Goal: Task Accomplishment & Management: Manage account settings

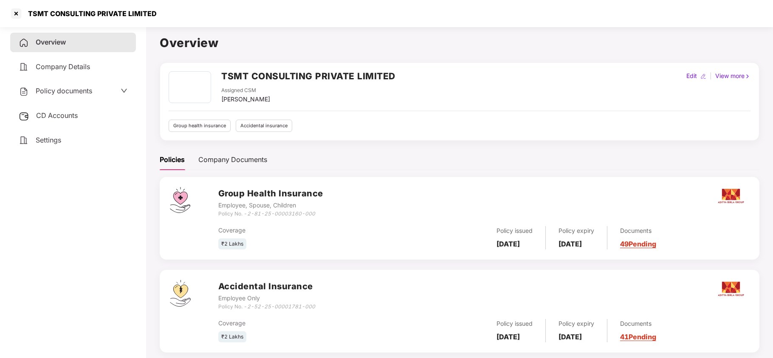
click at [20, 19] on div at bounding box center [16, 14] width 14 height 14
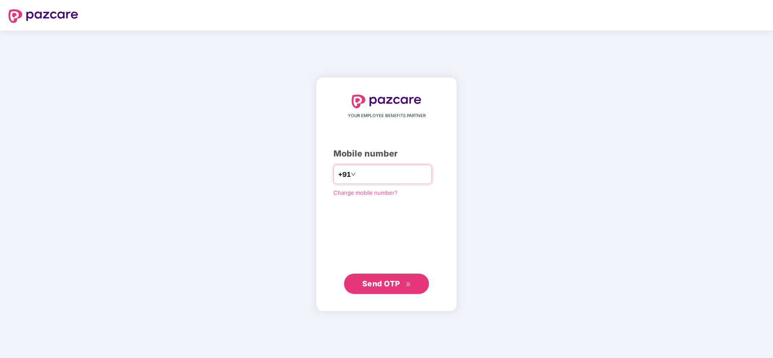
paste input "**********"
type input "**********"
click at [371, 279] on span "Send OTP" at bounding box center [386, 284] width 49 height 12
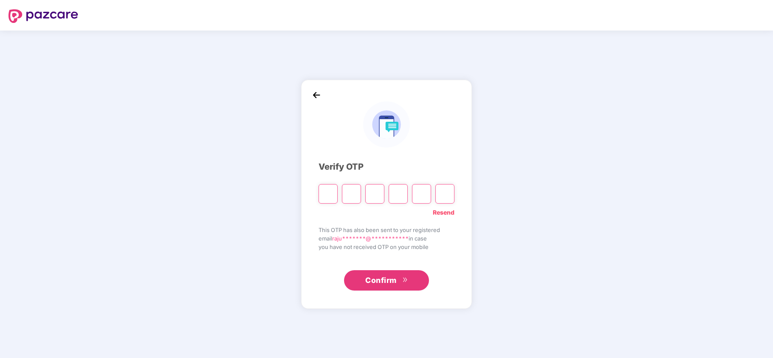
type input "*"
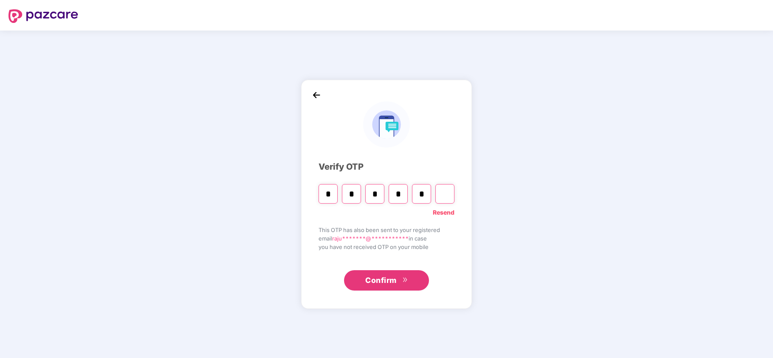
type input "*"
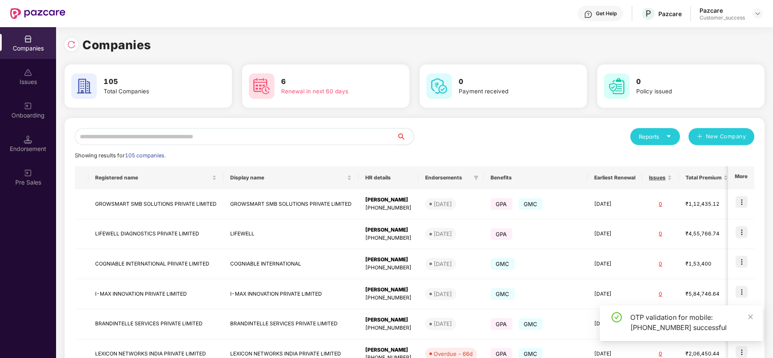
click at [148, 140] on input "text" at bounding box center [236, 136] width 322 height 17
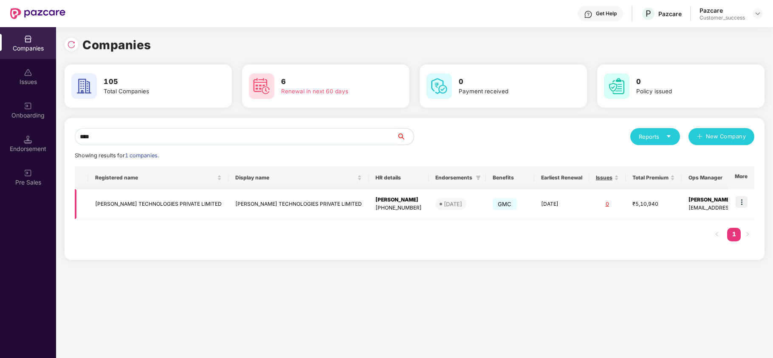
type input "****"
click at [744, 201] on img at bounding box center [741, 202] width 12 height 12
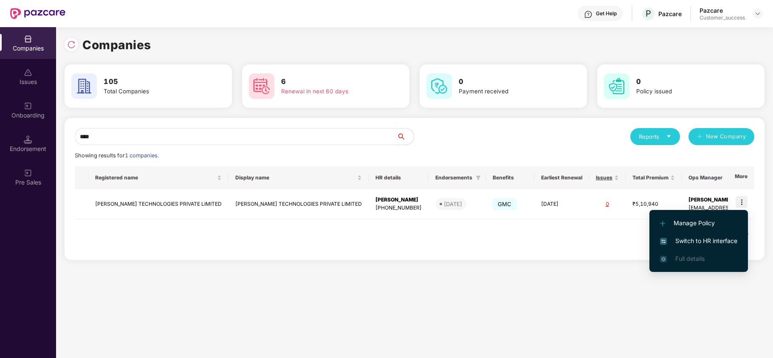
click at [700, 243] on span "Switch to HR interface" at bounding box center [698, 241] width 77 height 9
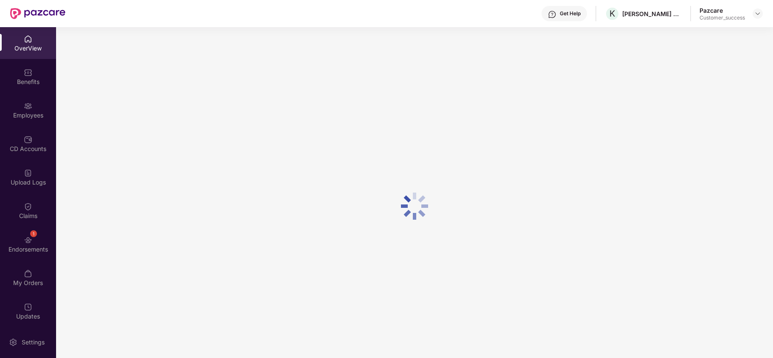
click at [36, 102] on div "Employees" at bounding box center [28, 110] width 56 height 32
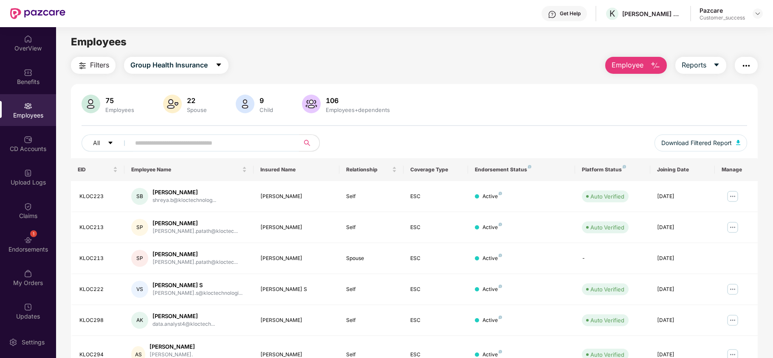
click at [161, 140] on input "text" at bounding box center [211, 143] width 152 height 13
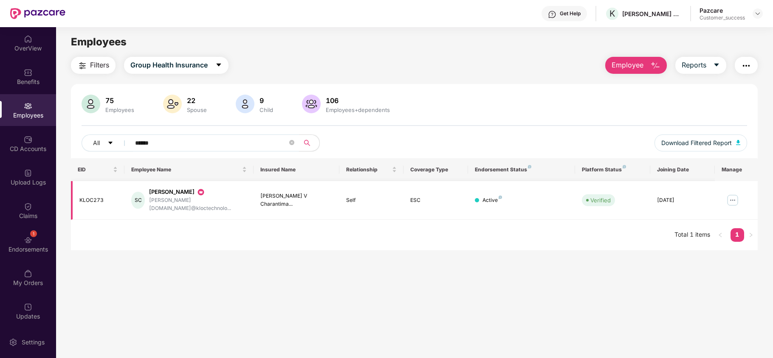
type input "******"
click at [735, 194] on img at bounding box center [733, 201] width 14 height 14
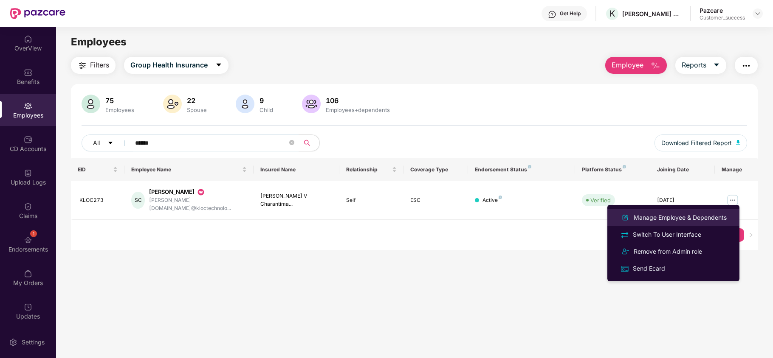
click at [696, 220] on div "Manage Employee & Dependents" at bounding box center [680, 217] width 96 height 9
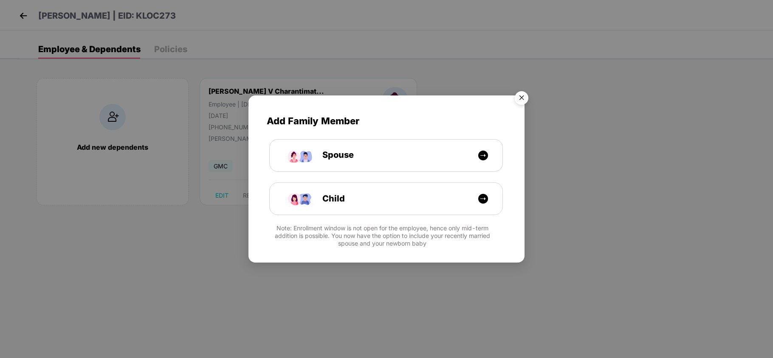
click at [520, 96] on img "Close" at bounding box center [522, 99] width 24 height 24
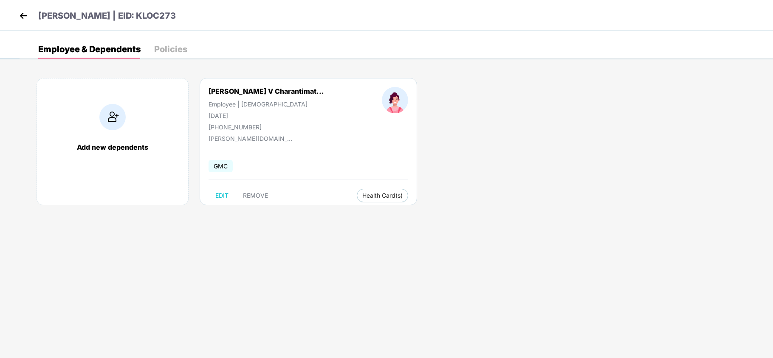
click at [24, 14] on img at bounding box center [23, 15] width 13 height 13
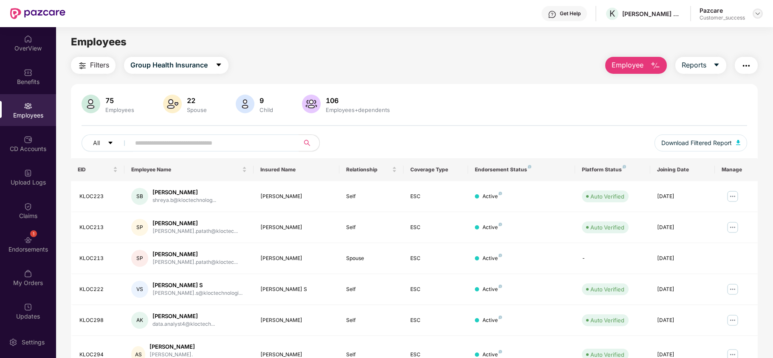
click at [760, 13] on img at bounding box center [757, 13] width 7 height 7
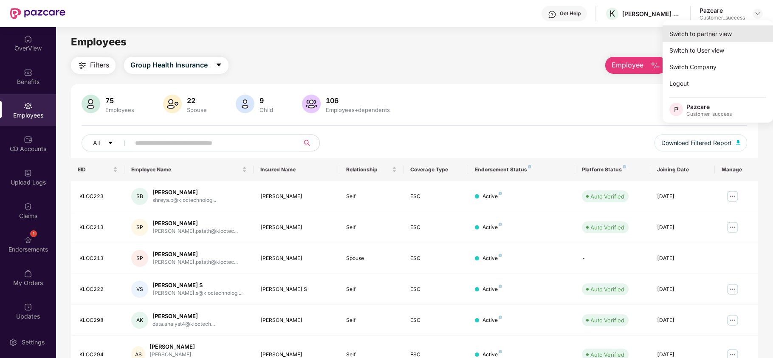
click at [735, 29] on div "Switch to partner view" at bounding box center [717, 33] width 110 height 17
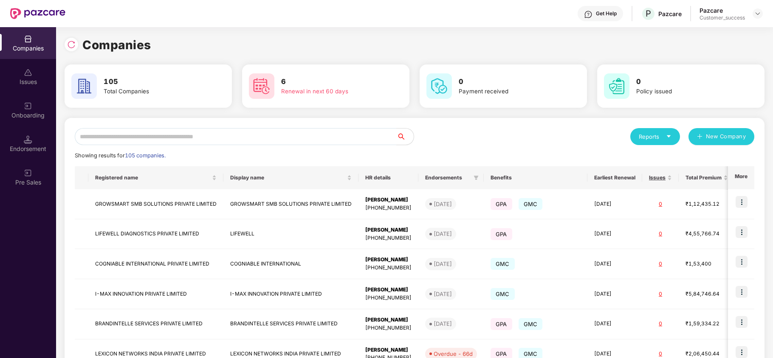
click at [38, 112] on div "Onboarding" at bounding box center [28, 115] width 56 height 8
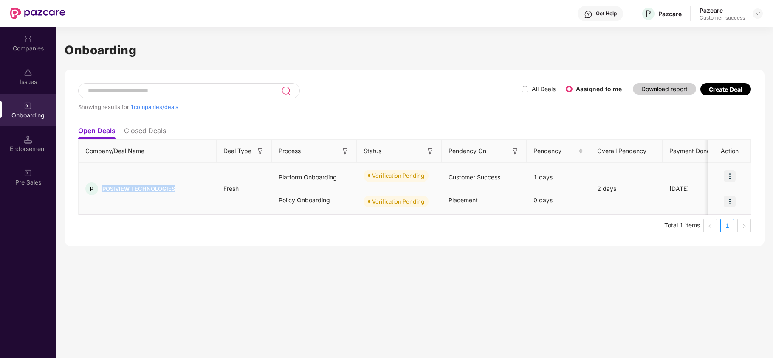
copy span "POSIVIEW TECHNOLOGIES"
drag, startPoint x: 179, startPoint y: 184, endPoint x: 104, endPoint y: 192, distance: 76.0
click at [104, 192] on div "P POSIVIEW TECHNOLOGIES" at bounding box center [148, 189] width 138 height 13
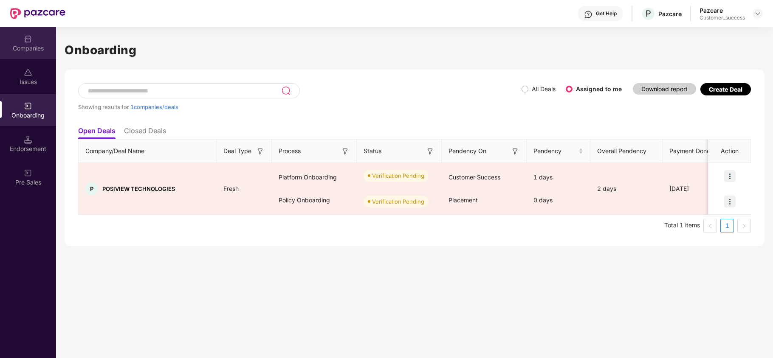
click at [38, 37] on div "Companies" at bounding box center [28, 43] width 56 height 32
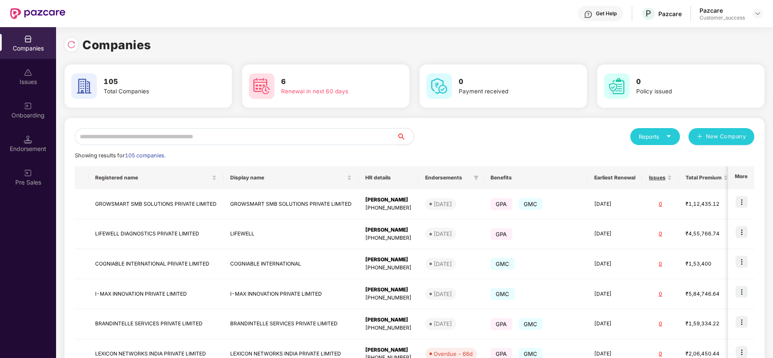
click at [153, 144] on input "text" at bounding box center [236, 136] width 322 height 17
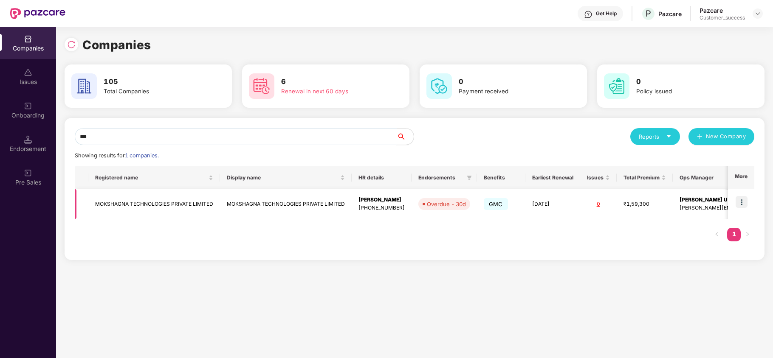
type input "***"
click at [748, 199] on td at bounding box center [741, 204] width 26 height 30
click at [741, 203] on img at bounding box center [741, 202] width 12 height 12
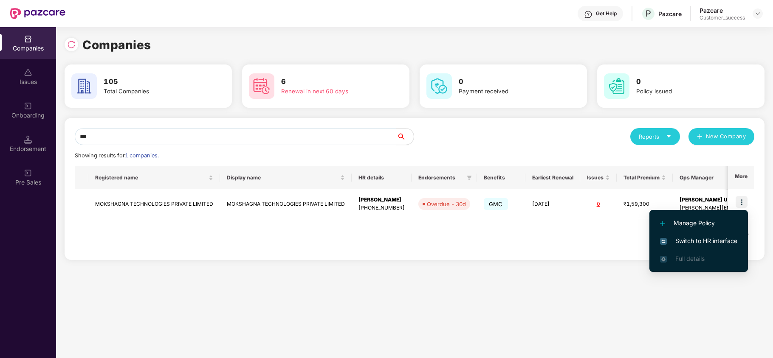
click at [720, 237] on span "Switch to HR interface" at bounding box center [698, 241] width 77 height 9
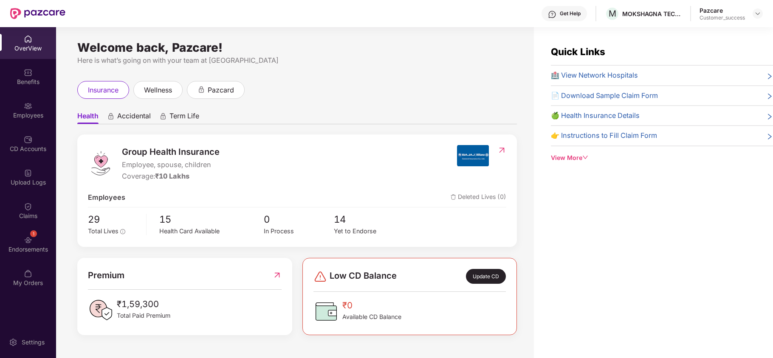
click at [31, 104] on img at bounding box center [28, 106] width 8 height 8
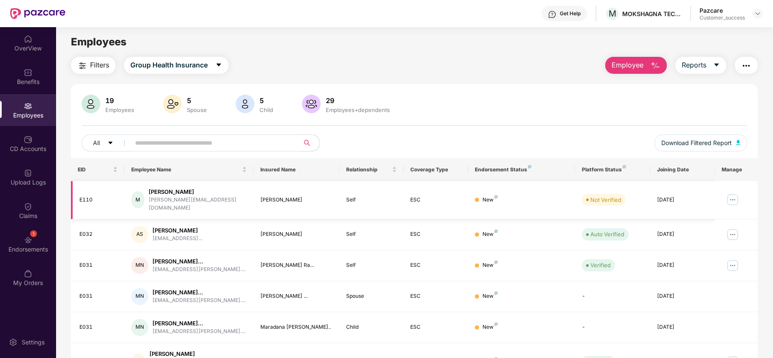
click at [729, 197] on img at bounding box center [733, 200] width 14 height 14
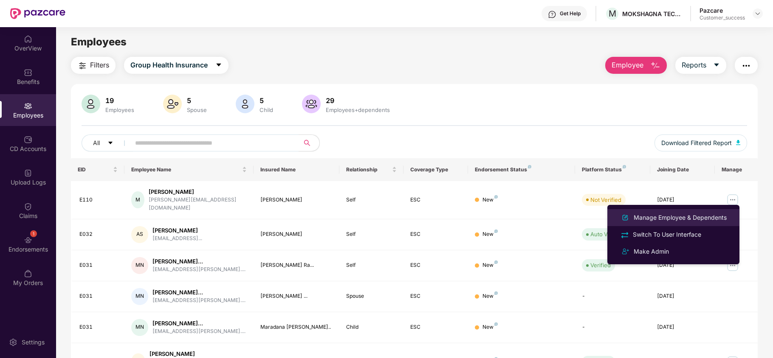
click at [689, 214] on div "Manage Employee & Dependents" at bounding box center [680, 217] width 96 height 9
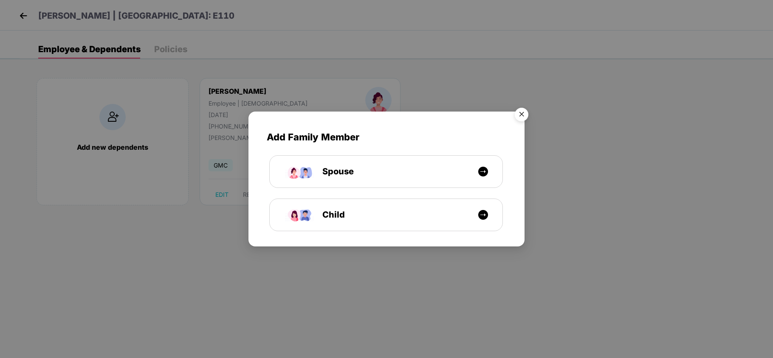
click at [516, 115] on img "Close" at bounding box center [522, 116] width 24 height 24
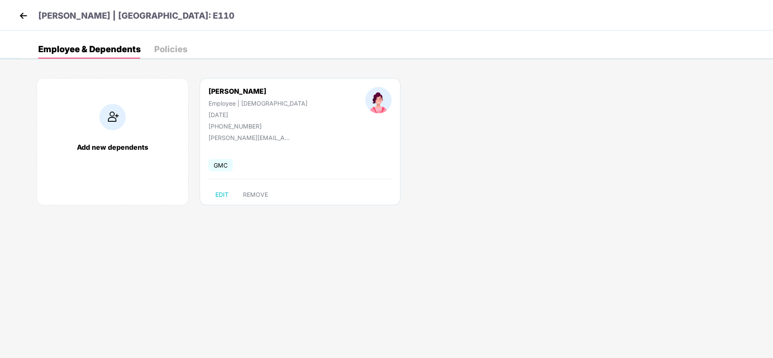
click at [24, 13] on img at bounding box center [23, 15] width 13 height 13
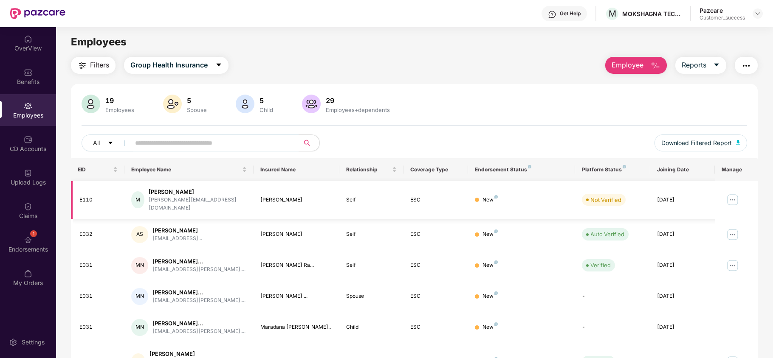
click at [733, 194] on img at bounding box center [733, 200] width 14 height 14
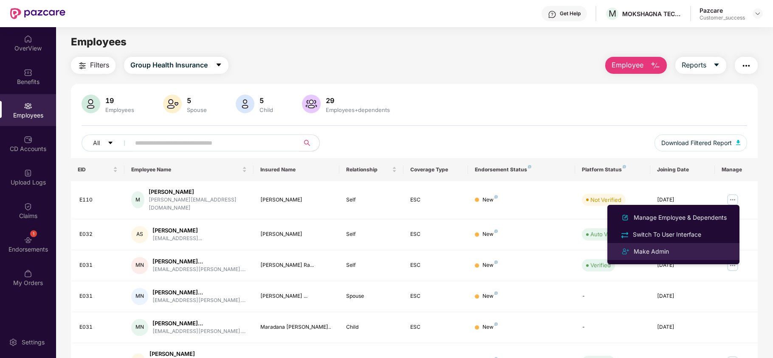
click at [664, 250] on div "Make Admin" at bounding box center [651, 251] width 39 height 9
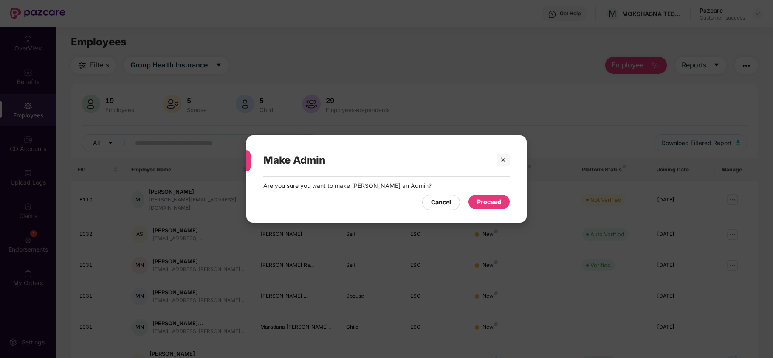
click at [500, 204] on div "Proceed" at bounding box center [489, 201] width 24 height 9
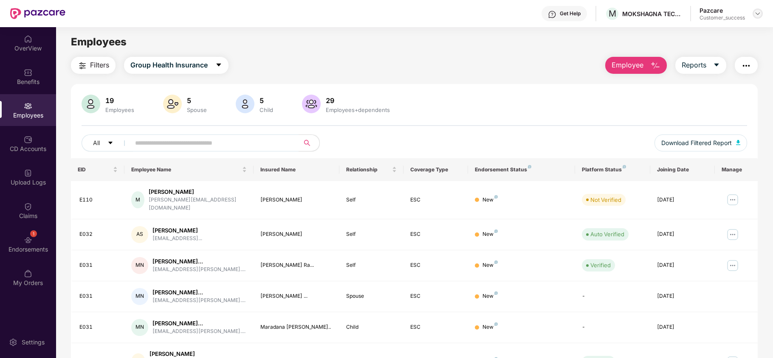
click at [757, 15] on img at bounding box center [757, 13] width 7 height 7
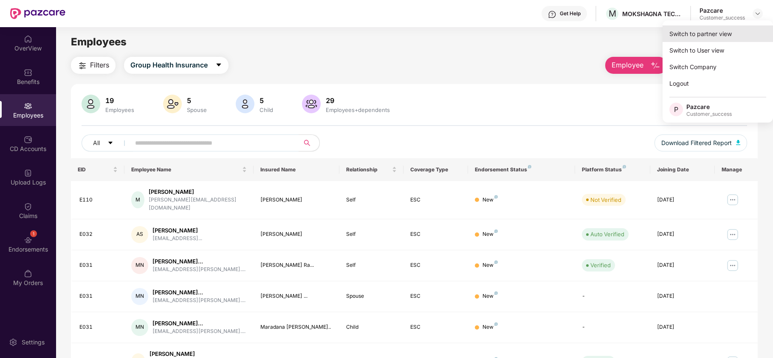
click at [712, 36] on div "Switch to partner view" at bounding box center [717, 33] width 110 height 17
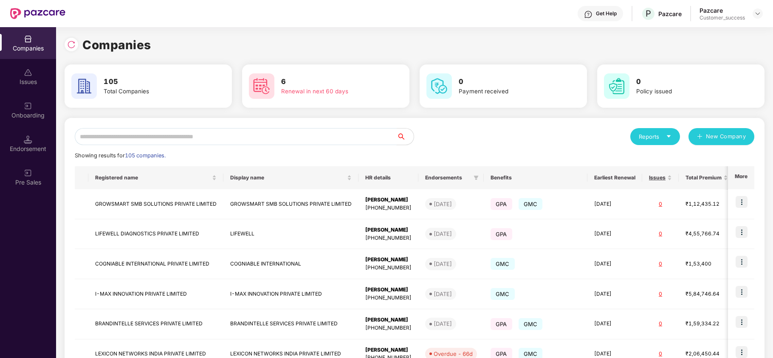
click at [250, 143] on input "text" at bounding box center [236, 136] width 322 height 17
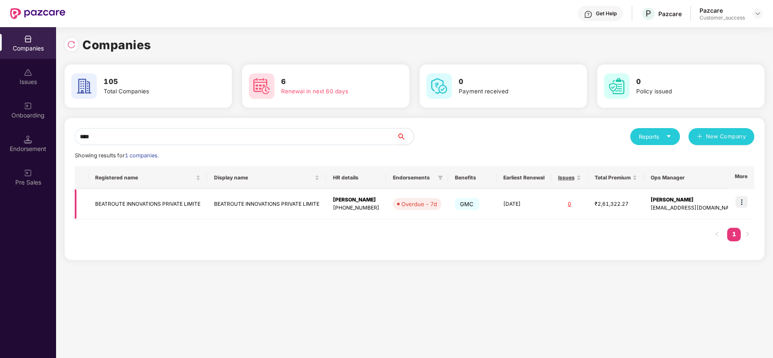
type input "****"
click at [743, 199] on img at bounding box center [741, 202] width 12 height 12
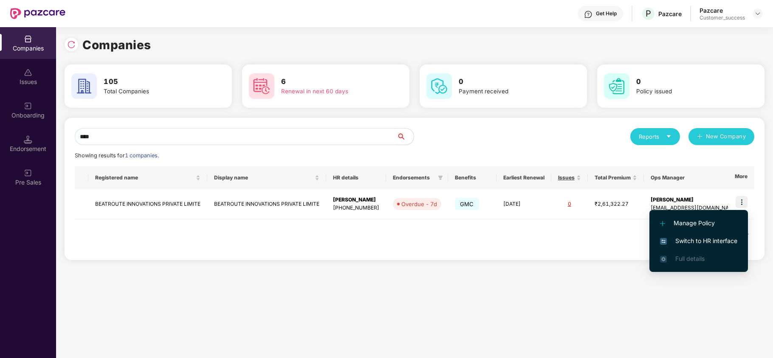
click at [702, 240] on span "Switch to HR interface" at bounding box center [698, 241] width 77 height 9
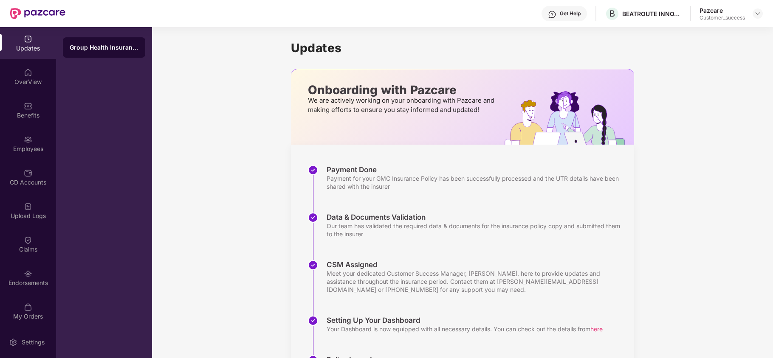
click at [19, 247] on div "Claims" at bounding box center [28, 249] width 56 height 8
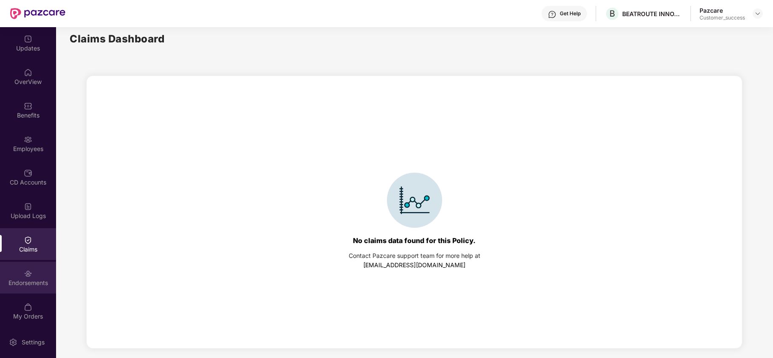
click at [24, 276] on img at bounding box center [28, 274] width 8 height 8
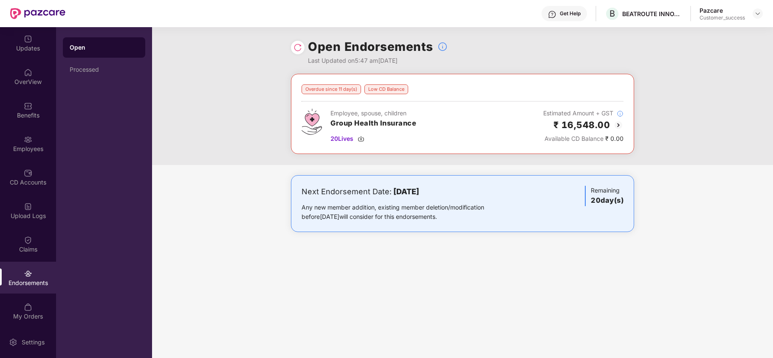
click at [616, 128] on img at bounding box center [618, 125] width 10 height 10
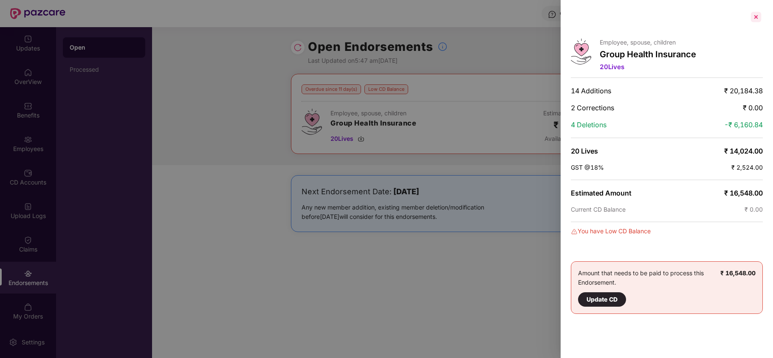
click at [756, 14] on div at bounding box center [756, 17] width 14 height 14
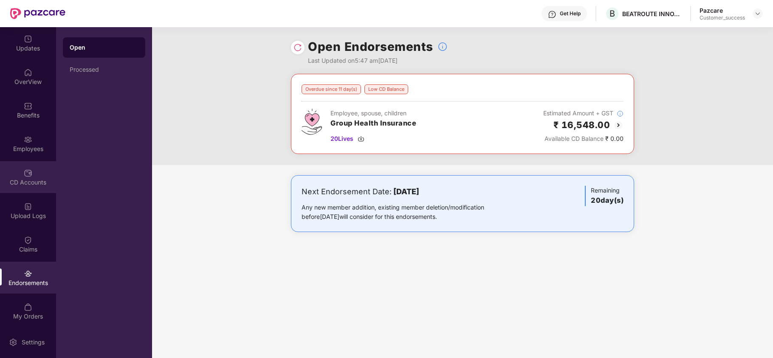
click at [35, 172] on div "CD Accounts" at bounding box center [28, 177] width 56 height 32
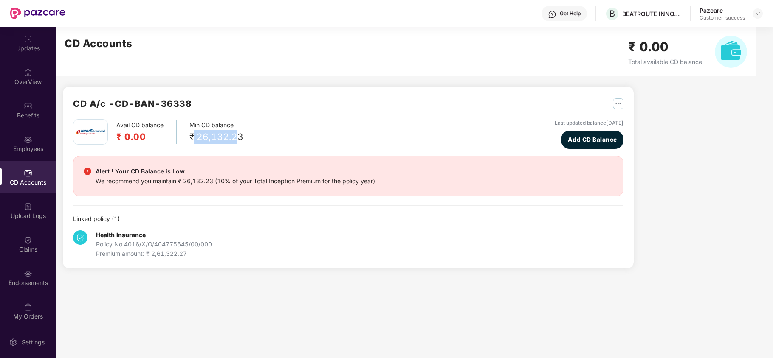
drag, startPoint x: 194, startPoint y: 133, endPoint x: 235, endPoint y: 134, distance: 40.4
click at [235, 134] on div "₹ 26,132.23" at bounding box center [216, 137] width 54 height 14
click at [756, 10] on img at bounding box center [757, 13] width 7 height 7
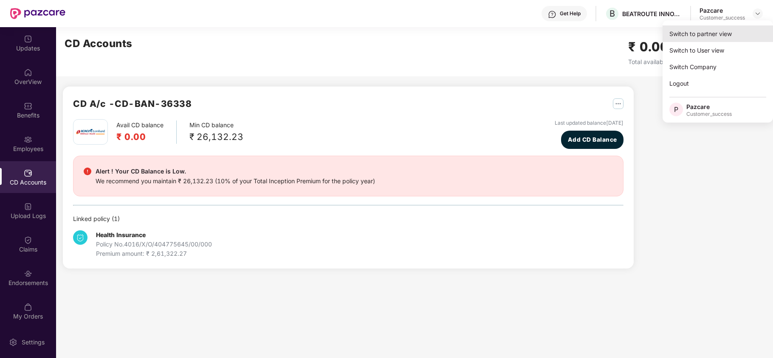
click at [732, 31] on div "Switch to partner view" at bounding box center [717, 33] width 110 height 17
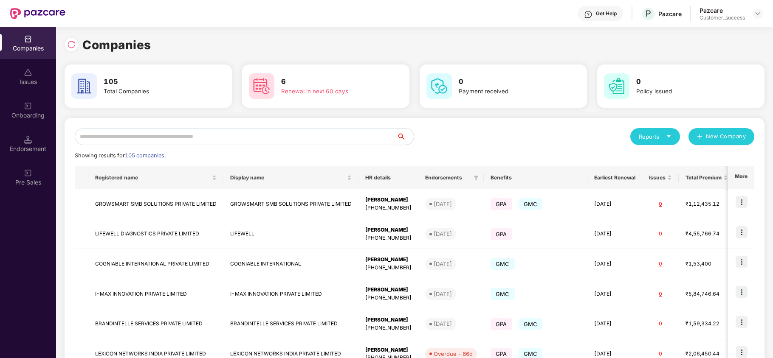
click at [260, 133] on input "text" at bounding box center [236, 136] width 322 height 17
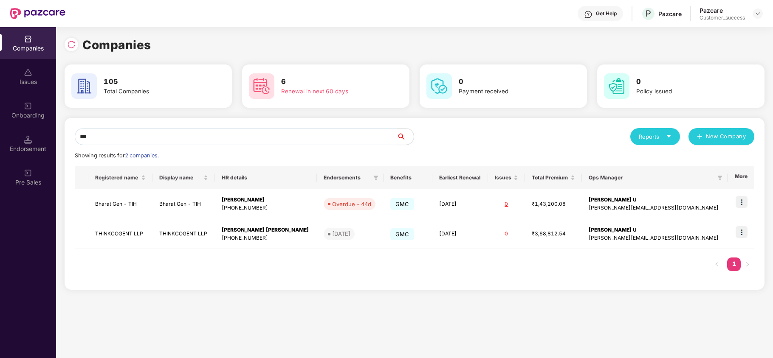
type input "***"
click at [758, 14] on img at bounding box center [757, 13] width 7 height 7
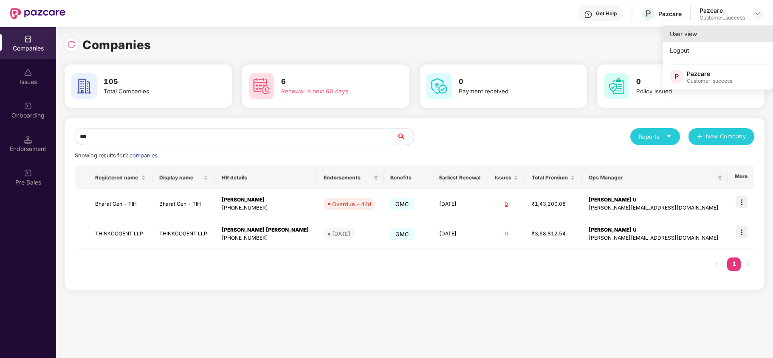
click at [729, 31] on div "User view" at bounding box center [718, 33] width 110 height 17
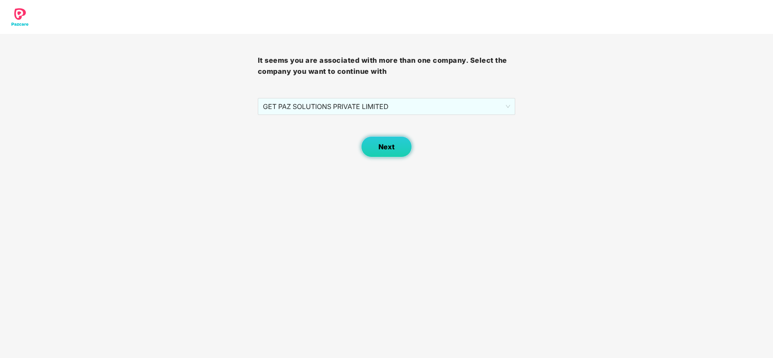
click at [408, 148] on button "Next" at bounding box center [386, 146] width 51 height 21
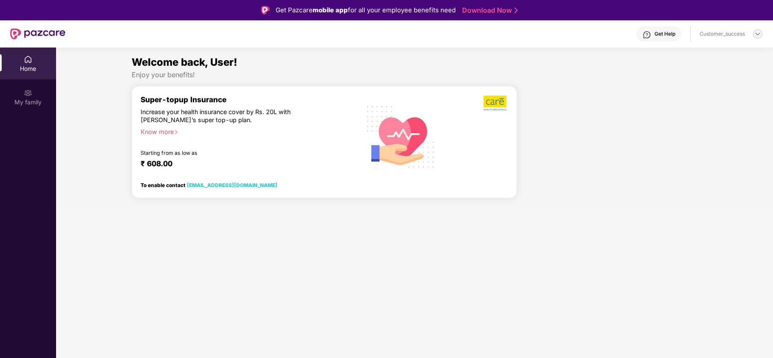
click at [756, 34] on img at bounding box center [757, 34] width 7 height 7
click at [715, 56] on div "Switch to partner view" at bounding box center [717, 54] width 110 height 17
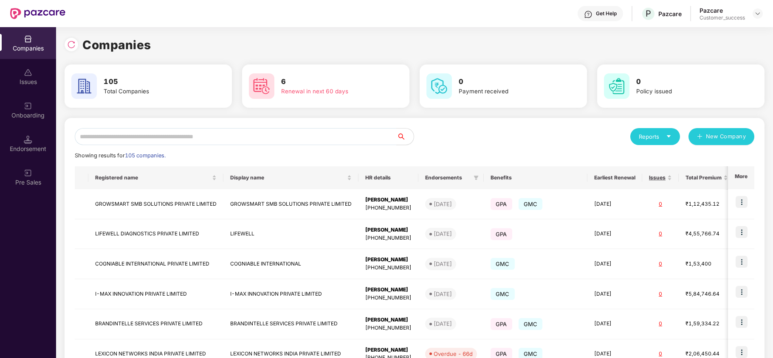
click at [19, 115] on div "Onboarding" at bounding box center [28, 115] width 56 height 8
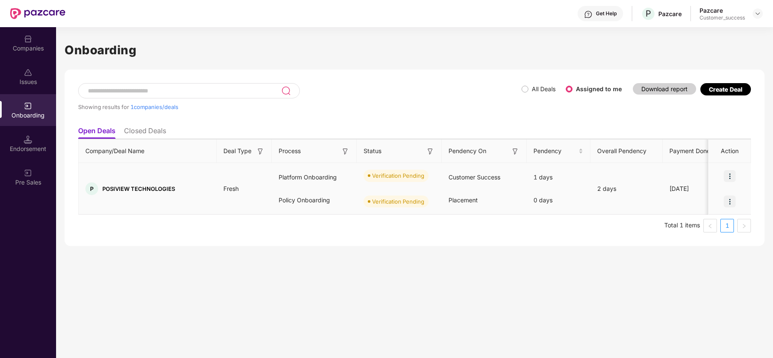
click at [731, 175] on img at bounding box center [730, 176] width 12 height 12
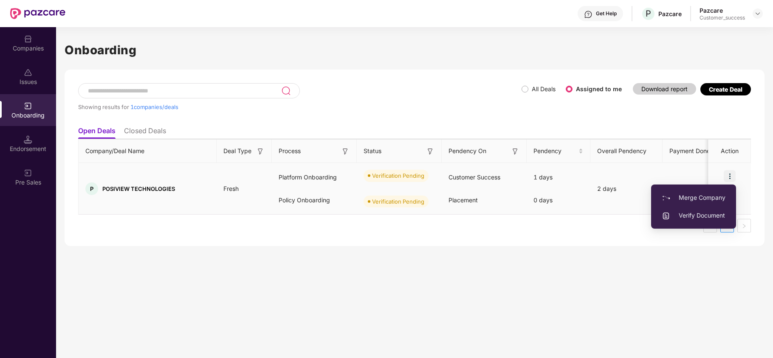
click at [690, 213] on span "Verify Document" at bounding box center [694, 215] width 64 height 9
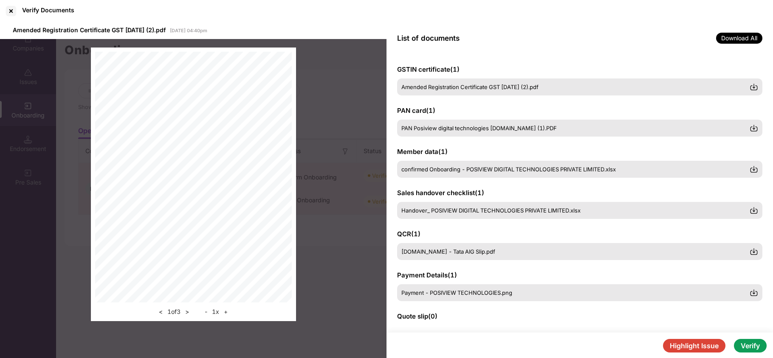
click at [228, 313] on button "+" at bounding box center [225, 312] width 9 height 10
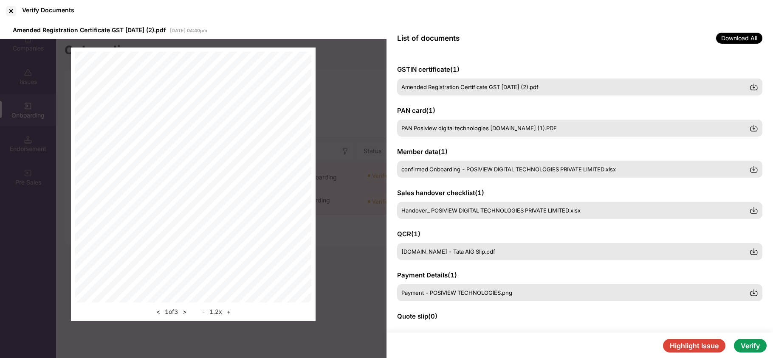
click at [228, 313] on button "+" at bounding box center [228, 312] width 9 height 10
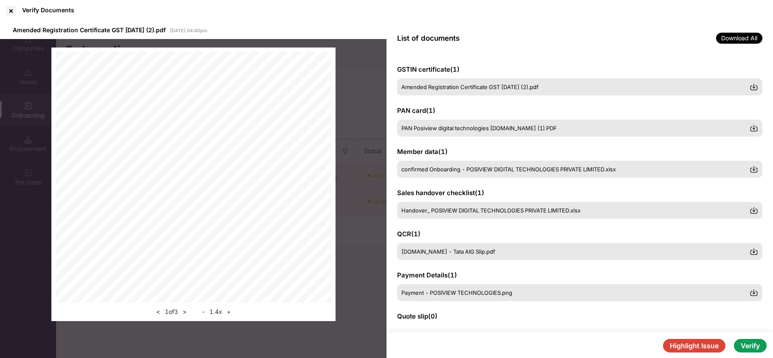
click at [228, 313] on button "+" at bounding box center [228, 312] width 9 height 10
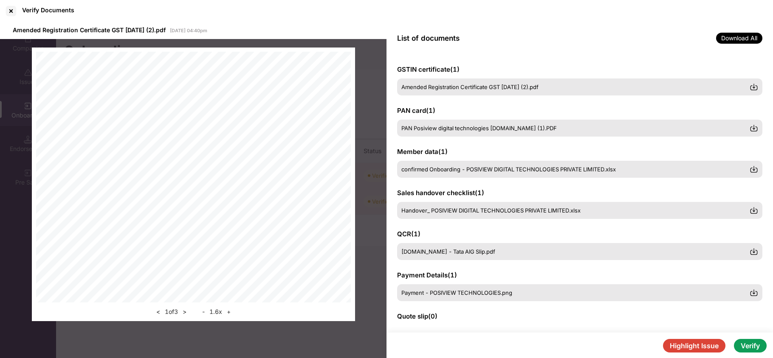
click at [228, 313] on button "+" at bounding box center [228, 312] width 9 height 10
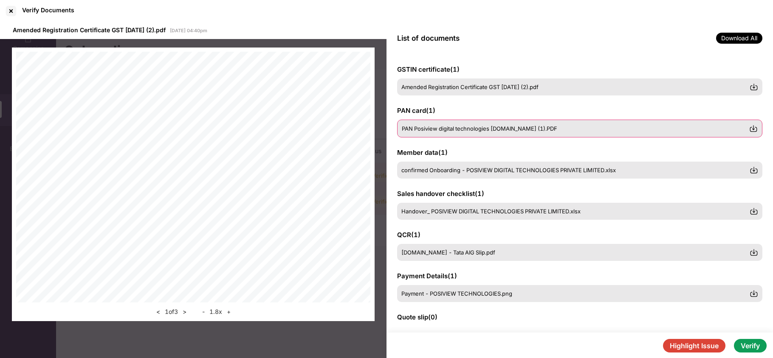
click at [444, 133] on div "PAN Posiview digital technologies pvt.ltd (1).PDF" at bounding box center [579, 129] width 365 height 18
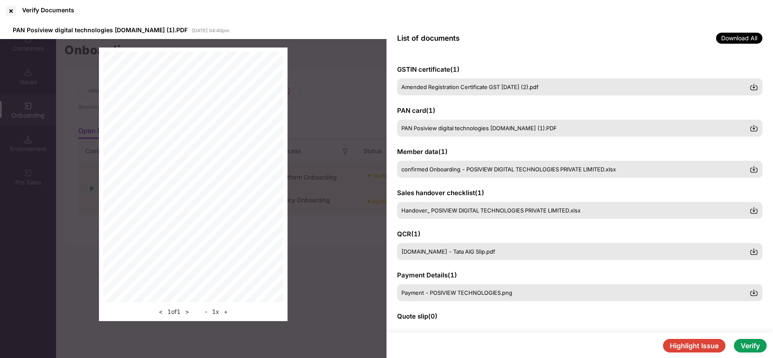
click at [228, 313] on button "+" at bounding box center [225, 312] width 9 height 10
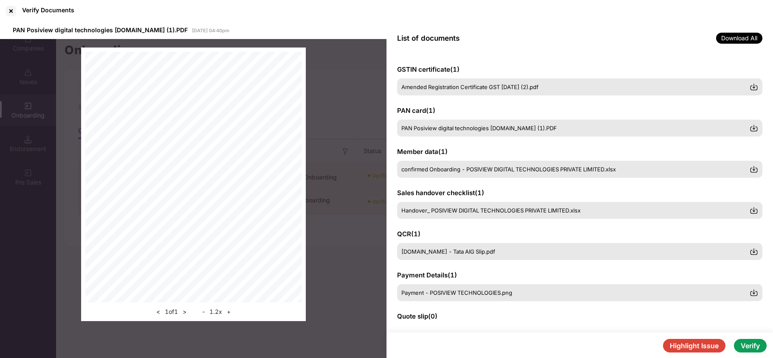
click at [228, 313] on button "+" at bounding box center [228, 312] width 9 height 10
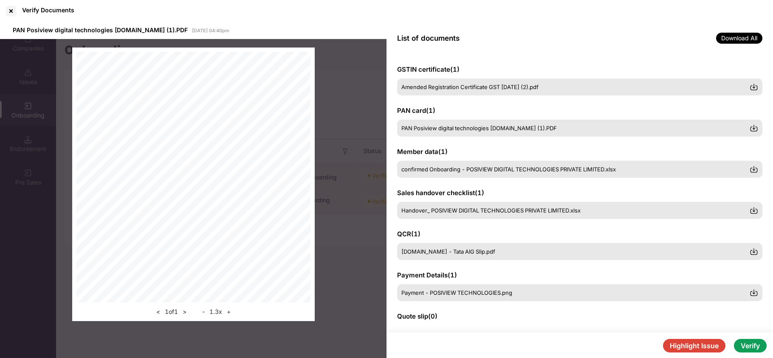
click at [228, 313] on button "+" at bounding box center [228, 312] width 9 height 10
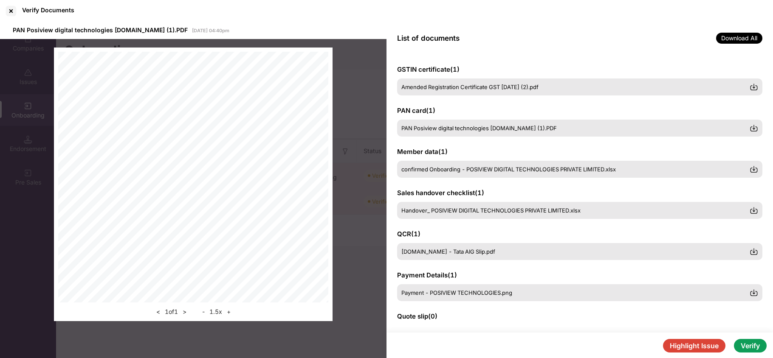
click at [228, 313] on button "+" at bounding box center [228, 312] width 9 height 10
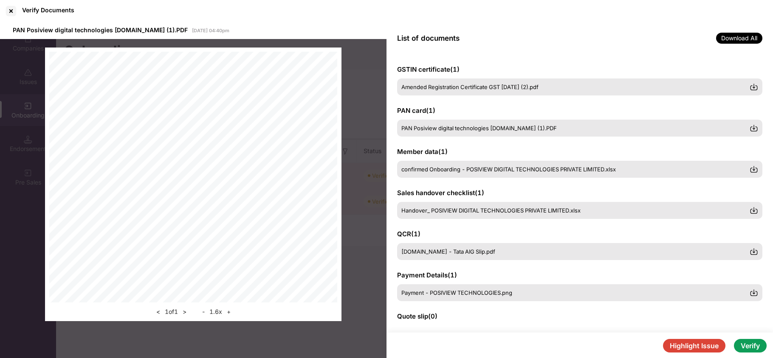
click at [228, 313] on button "+" at bounding box center [228, 312] width 9 height 10
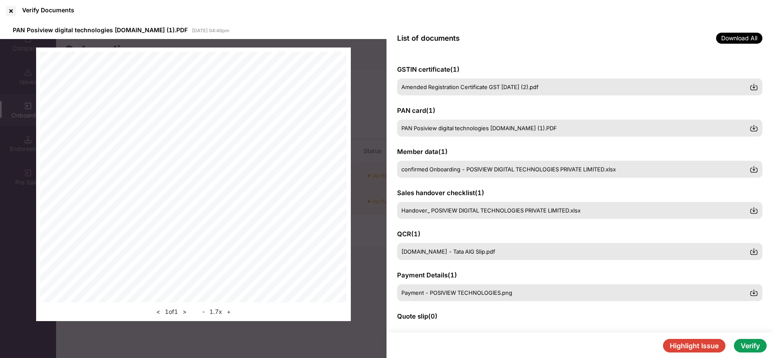
click at [228, 313] on button "+" at bounding box center [228, 312] width 9 height 10
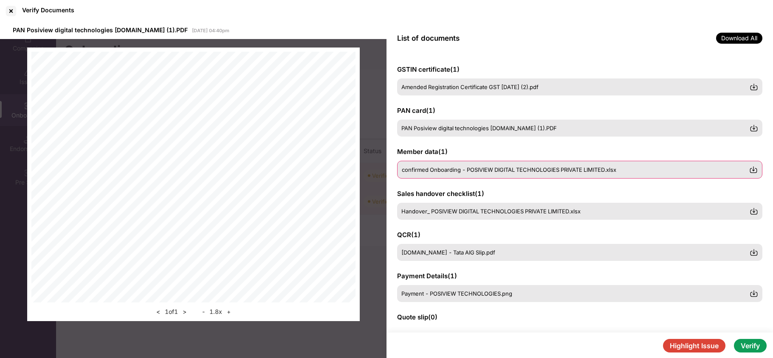
click at [428, 177] on div "confirmed Onboarding - POSIVIEW DIGITAL TECHNOLOGIES PRIVATE LIMITED.xlsx" at bounding box center [579, 170] width 365 height 18
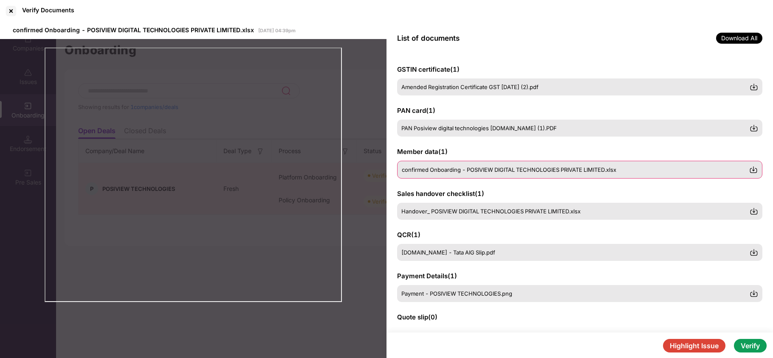
click at [755, 170] on img at bounding box center [753, 170] width 8 height 8
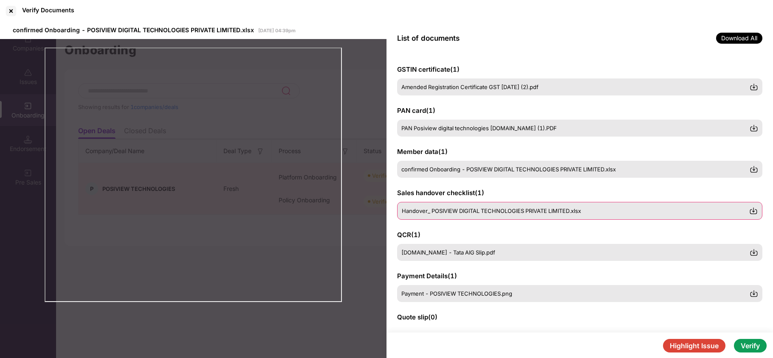
click at [419, 208] on span "Handover_ POSIVIEW DIGITAL TECHNOLOGIES PRIVATE LIMITED.xlsx" at bounding box center [491, 211] width 179 height 7
click at [447, 212] on span "Handover_ POSIVIEW DIGITAL TECHNOLOGIES PRIVATE LIMITED.xlsx" at bounding box center [491, 211] width 179 height 7
click at [750, 209] on img at bounding box center [753, 211] width 8 height 8
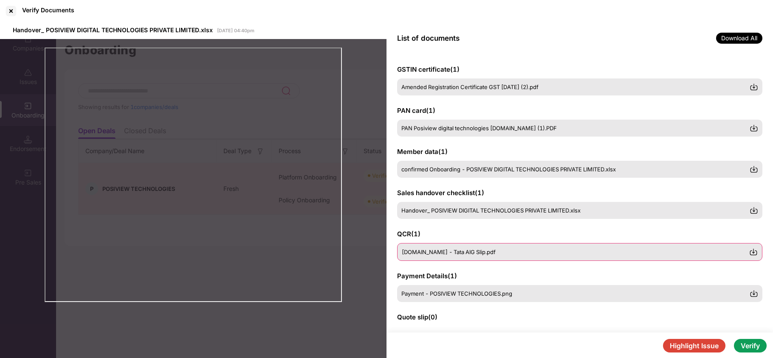
click at [417, 254] on span "posiviewtech.com - Tata AIG Slip.pdf" at bounding box center [449, 252] width 94 height 7
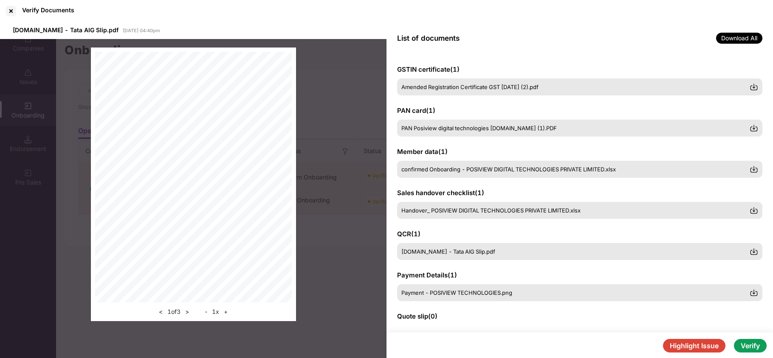
click at [225, 312] on button "+" at bounding box center [225, 312] width 9 height 10
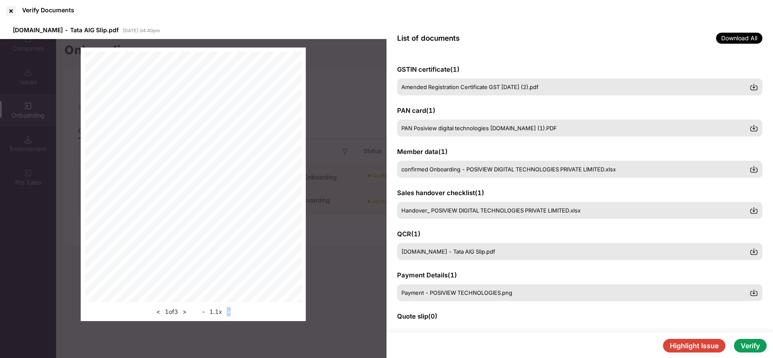
click at [225, 312] on div "- 1.1 x +" at bounding box center [217, 312] width 34 height 10
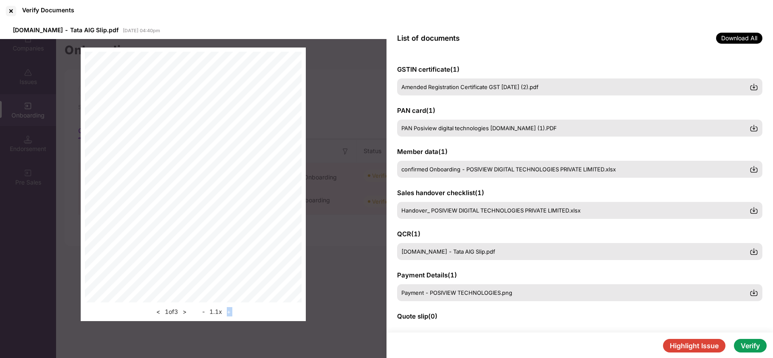
click at [225, 312] on div "- 1.1 x +" at bounding box center [217, 312] width 34 height 10
click at [227, 312] on button "+" at bounding box center [228, 312] width 9 height 10
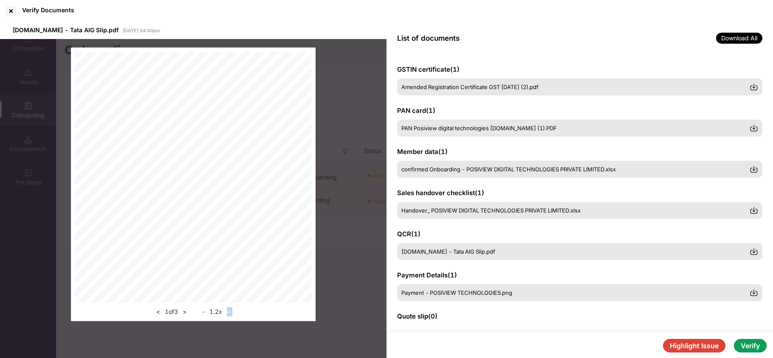
click at [227, 312] on button "+" at bounding box center [228, 312] width 9 height 10
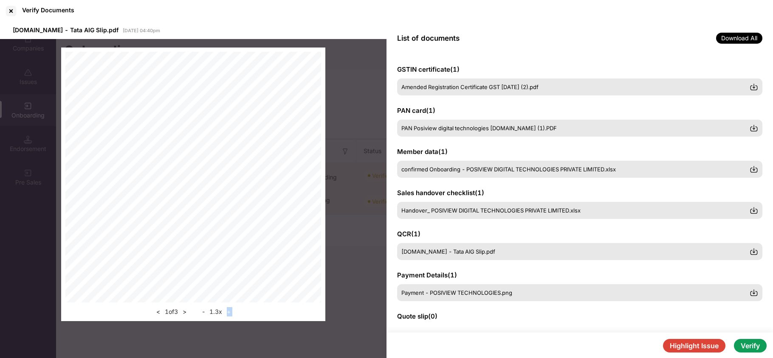
click at [227, 312] on button "+" at bounding box center [228, 312] width 9 height 10
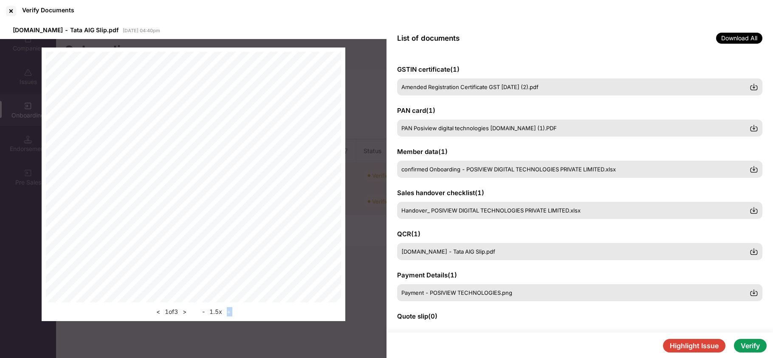
click at [227, 312] on button "+" at bounding box center [228, 312] width 9 height 10
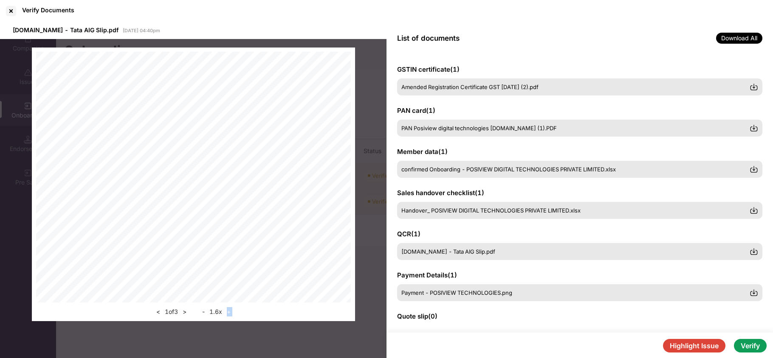
click at [227, 312] on button "+" at bounding box center [228, 312] width 9 height 10
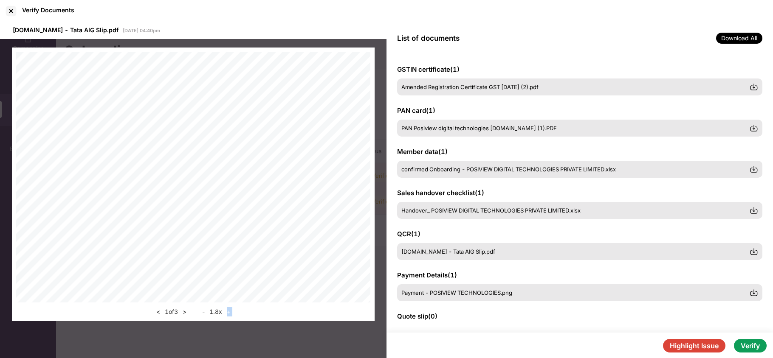
click at [227, 312] on button "+" at bounding box center [228, 312] width 9 height 10
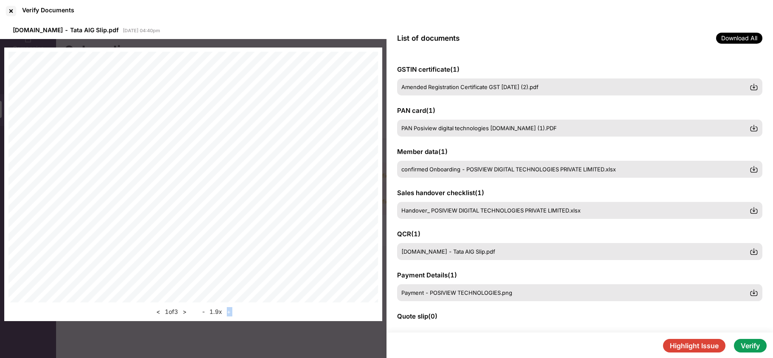
click at [227, 312] on button "+" at bounding box center [228, 312] width 9 height 10
click at [227, 312] on button "+" at bounding box center [225, 312] width 9 height 10
click at [228, 311] on button "+" at bounding box center [228, 312] width 9 height 10
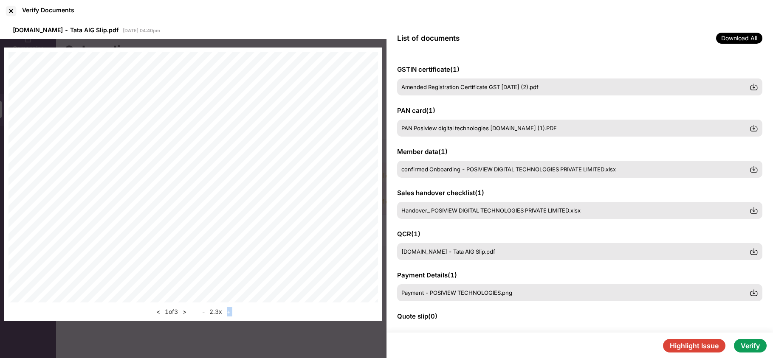
click at [228, 311] on button "+" at bounding box center [228, 312] width 9 height 10
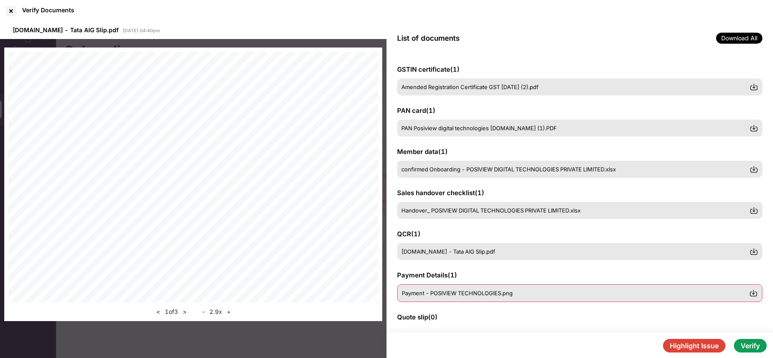
click at [425, 287] on div "Payment - POSIVIEW TECHNOLOGIES.png" at bounding box center [579, 293] width 365 height 18
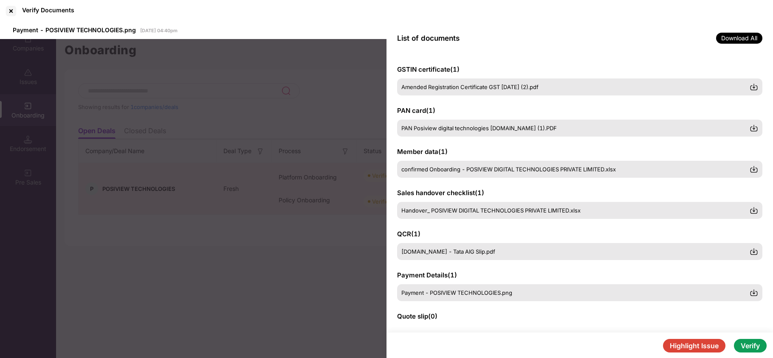
scroll to position [112, 0]
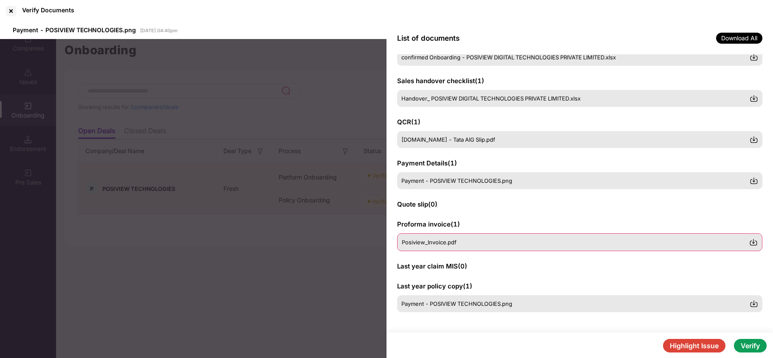
click at [442, 243] on span "Posiview_Invoice.pdf" at bounding box center [429, 242] width 55 height 7
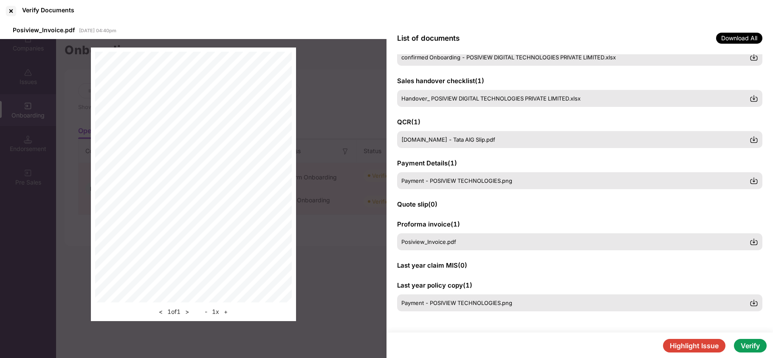
click at [225, 312] on button "+" at bounding box center [225, 312] width 9 height 10
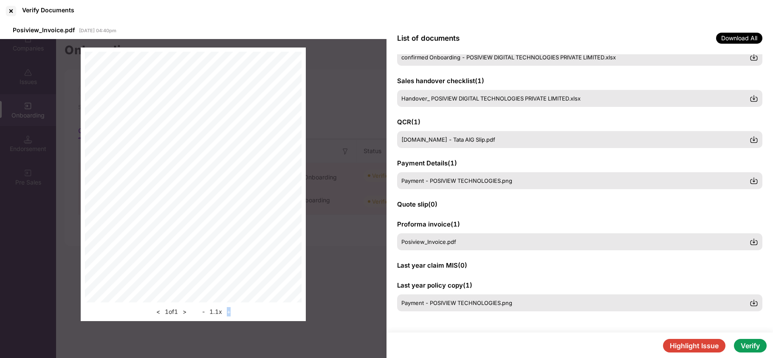
click at [225, 312] on div "- 1.1 x +" at bounding box center [217, 312] width 34 height 10
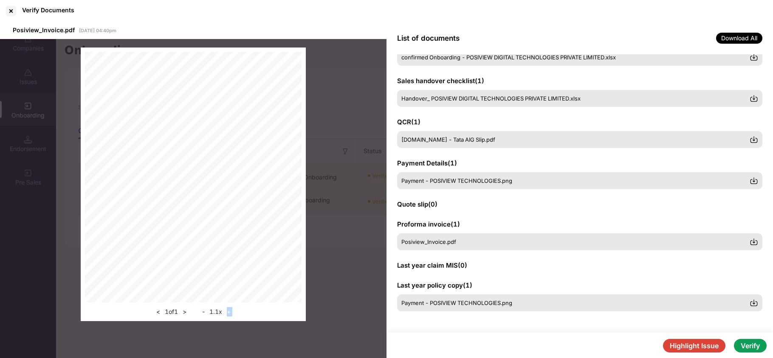
click at [225, 312] on div "- 1.1 x +" at bounding box center [217, 312] width 34 height 10
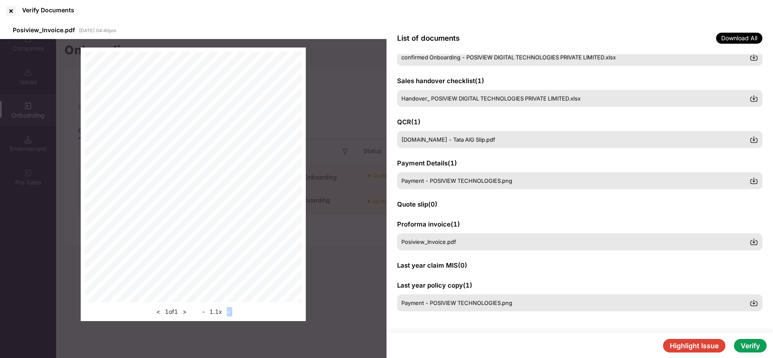
click at [228, 310] on button "+" at bounding box center [228, 312] width 9 height 10
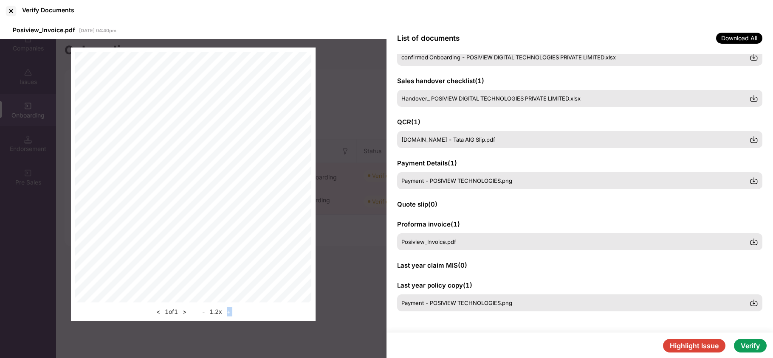
click at [228, 310] on button "+" at bounding box center [228, 312] width 9 height 10
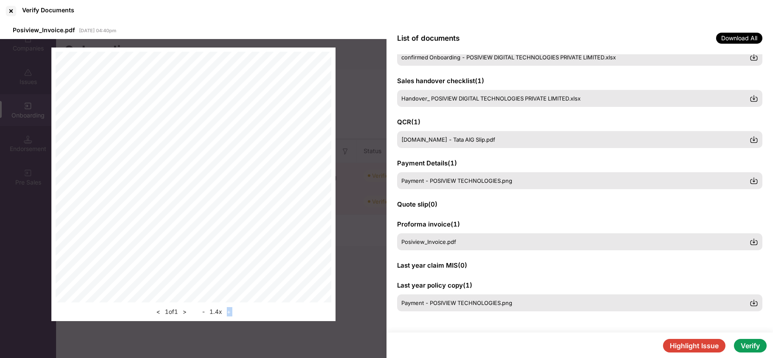
click at [228, 310] on button "+" at bounding box center [228, 312] width 9 height 10
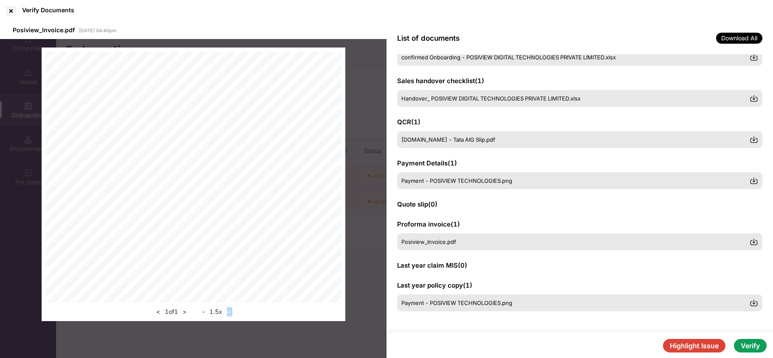
click at [228, 310] on button "+" at bounding box center [228, 312] width 9 height 10
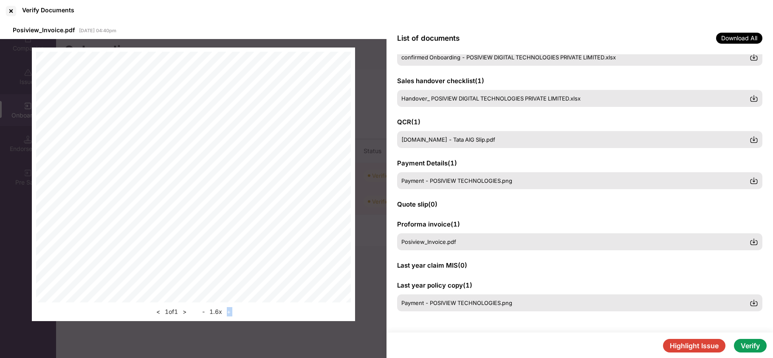
click at [756, 350] on button "Verify" at bounding box center [750, 346] width 33 height 14
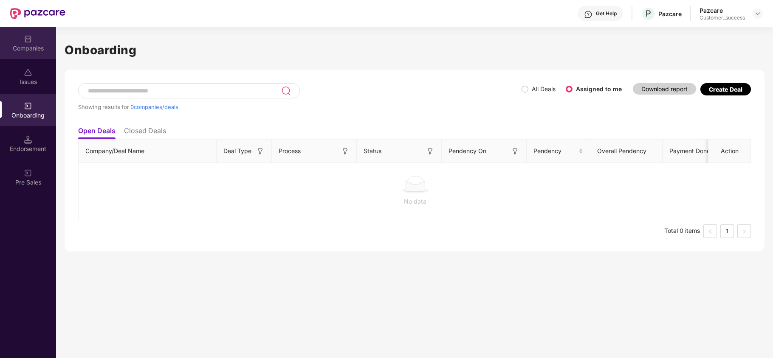
click at [25, 45] on div "Companies" at bounding box center [28, 48] width 56 height 8
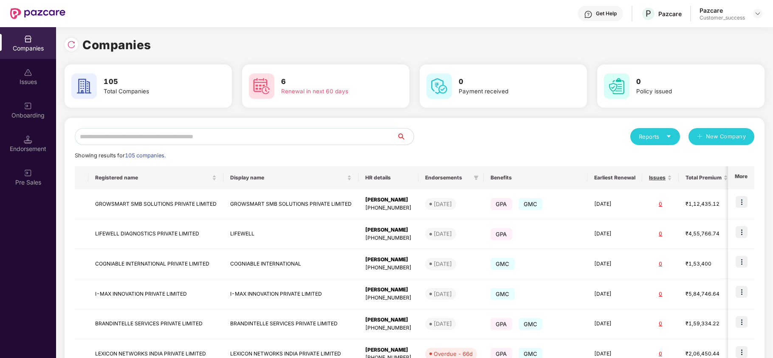
click at [140, 136] on input "text" at bounding box center [236, 136] width 322 height 17
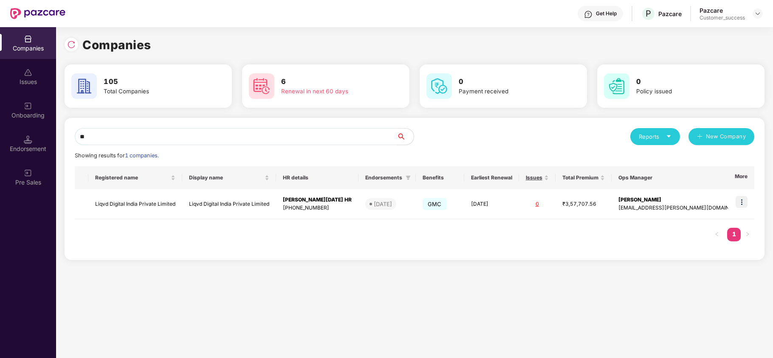
type input "*"
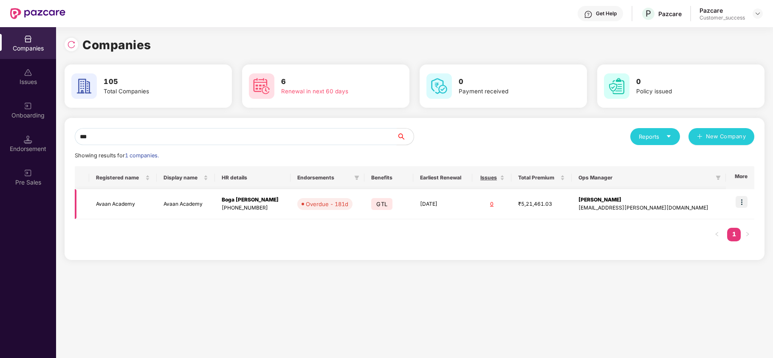
type input "***"
click at [745, 203] on img at bounding box center [741, 202] width 12 height 12
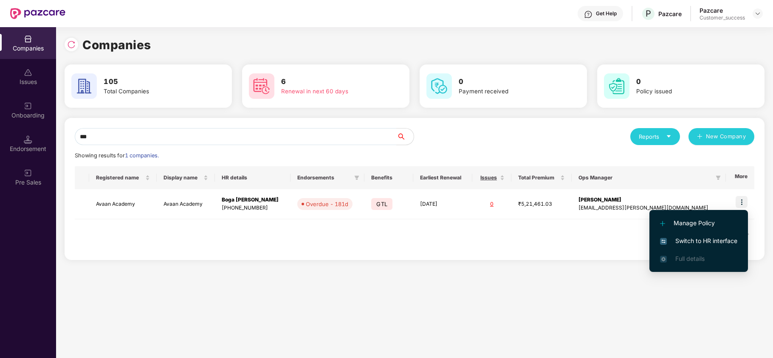
click at [714, 243] on span "Switch to HR interface" at bounding box center [698, 241] width 77 height 9
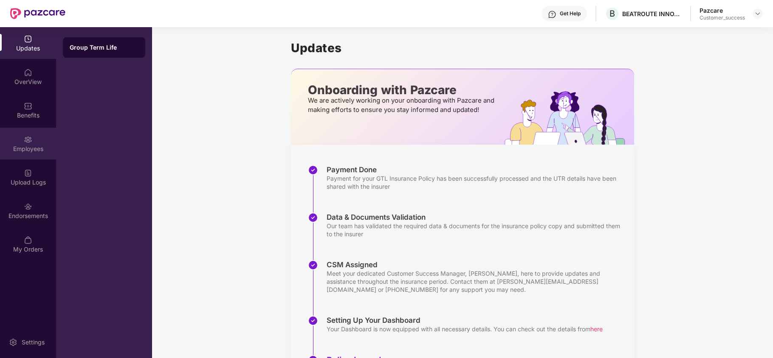
click at [31, 151] on div "Employees" at bounding box center [28, 149] width 56 height 8
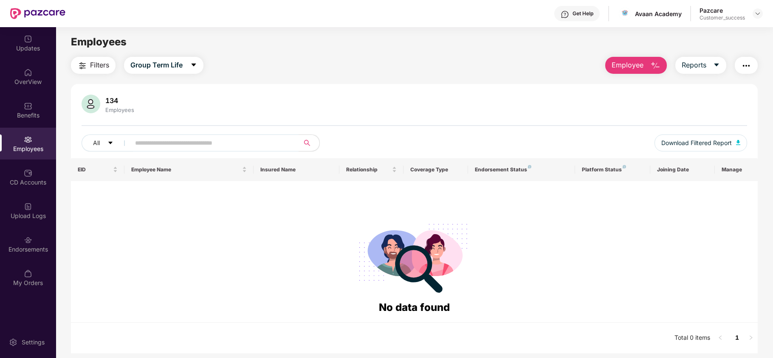
click at [183, 56] on main "Employees Filters Group Term Life Employee Reports 134 Employees All Download F…" at bounding box center [414, 206] width 716 height 358
click at [180, 65] on span "Group Term Life" at bounding box center [156, 65] width 52 height 11
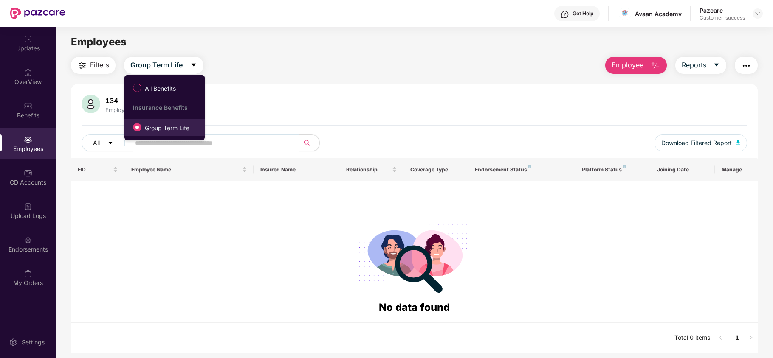
click at [162, 128] on span "Group Term Life" at bounding box center [166, 128] width 51 height 9
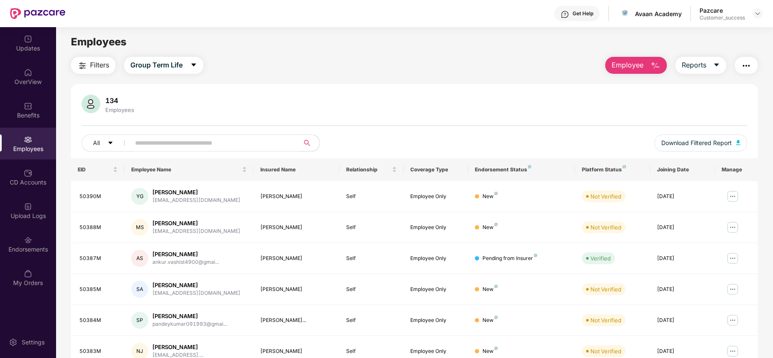
click at [140, 136] on span at bounding box center [212, 143] width 174 height 17
paste input "******"
click at [145, 140] on input "******" at bounding box center [211, 143] width 152 height 13
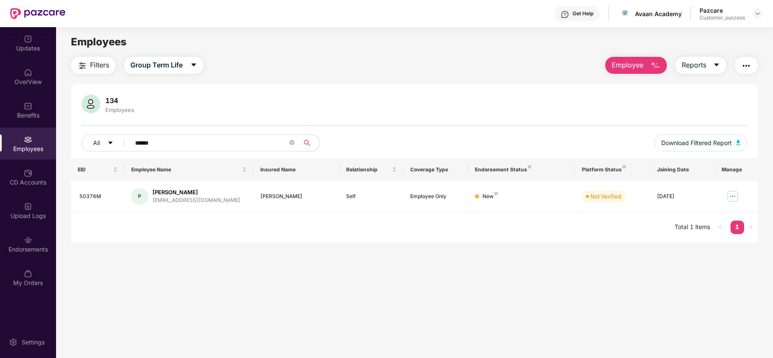
click at [180, 144] on input "******" at bounding box center [211, 143] width 152 height 13
paste input "text"
type input "*"
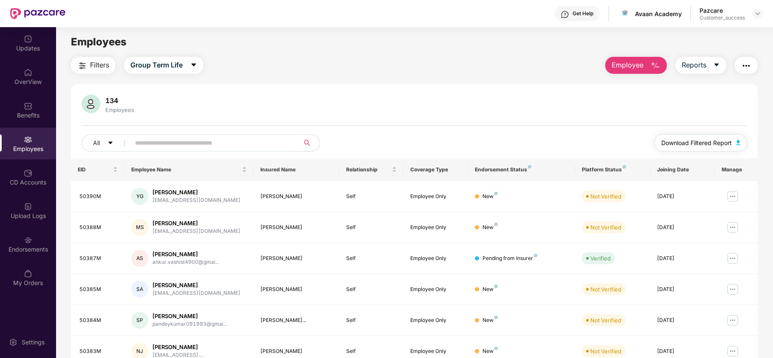
click at [681, 141] on span "Download Filtered Report" at bounding box center [696, 142] width 70 height 9
click at [638, 70] on span "Employee" at bounding box center [627, 65] width 32 height 11
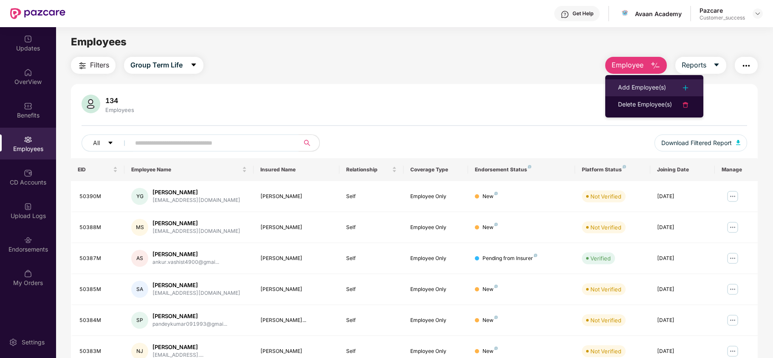
click at [629, 85] on div "Add Employee(s)" at bounding box center [642, 88] width 48 height 10
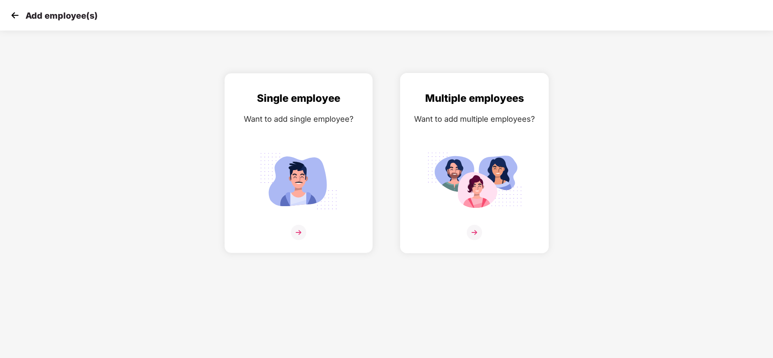
click at [446, 168] on img at bounding box center [474, 181] width 95 height 66
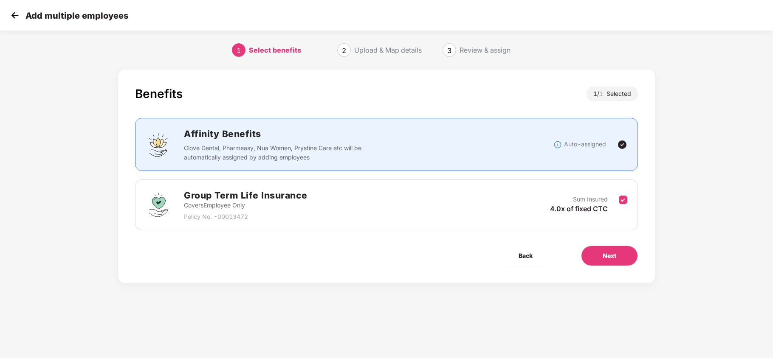
click at [602, 245] on div "Benefits 1 / 1 Selected Affinity Benefits Clove Dental, Pharmeasy, Nua Women, P…" at bounding box center [386, 177] width 537 height 214
click at [602, 262] on button "Next" at bounding box center [609, 256] width 57 height 20
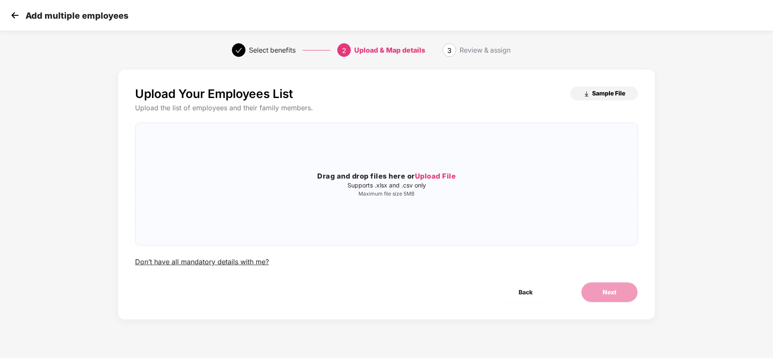
click at [602, 93] on span "Sample File" at bounding box center [608, 93] width 33 height 8
click at [442, 165] on div "Drag and drop files here or Upload File Supports .xlsx and .csv only Maximum fi…" at bounding box center [386, 184] width 502 height 109
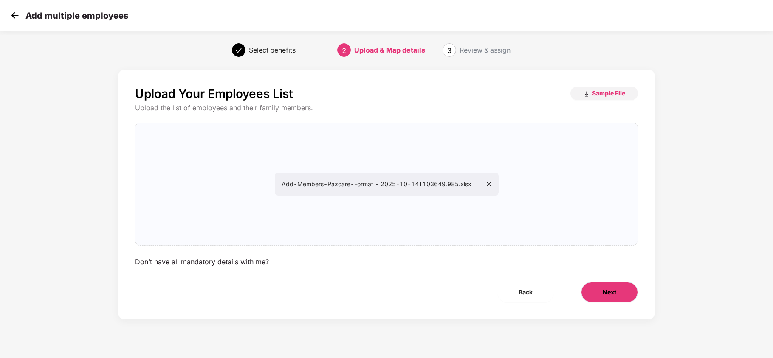
click at [600, 284] on button "Next" at bounding box center [609, 292] width 57 height 20
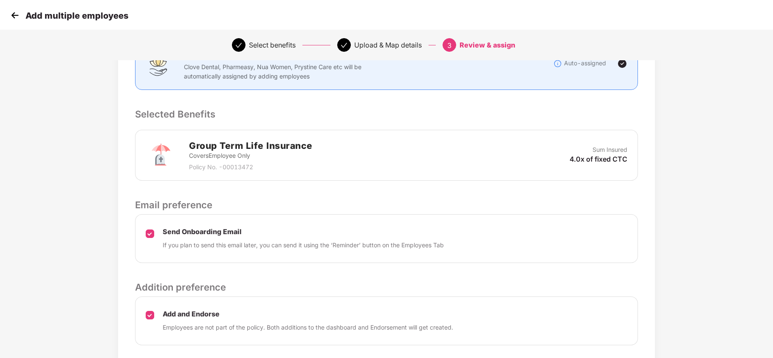
scroll to position [199, 0]
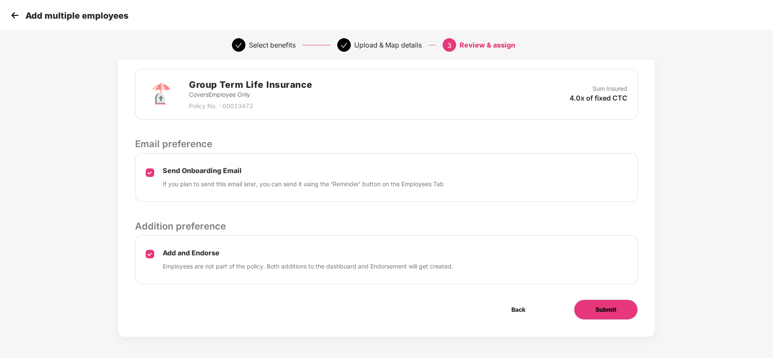
click at [606, 312] on span "Submit" at bounding box center [605, 309] width 21 height 9
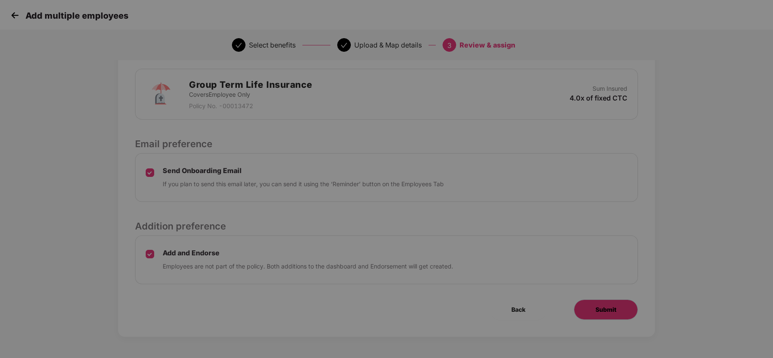
scroll to position [0, 0]
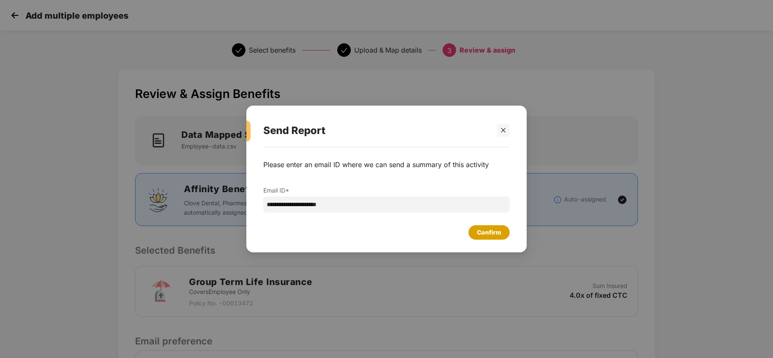
click at [501, 226] on div "Confirm" at bounding box center [488, 232] width 41 height 14
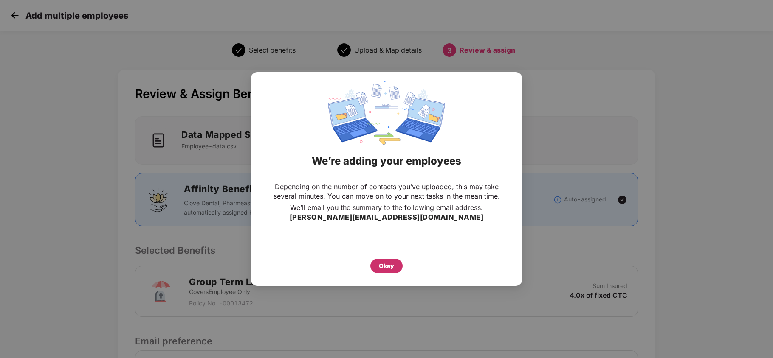
click at [389, 264] on div "Okay" at bounding box center [386, 266] width 15 height 9
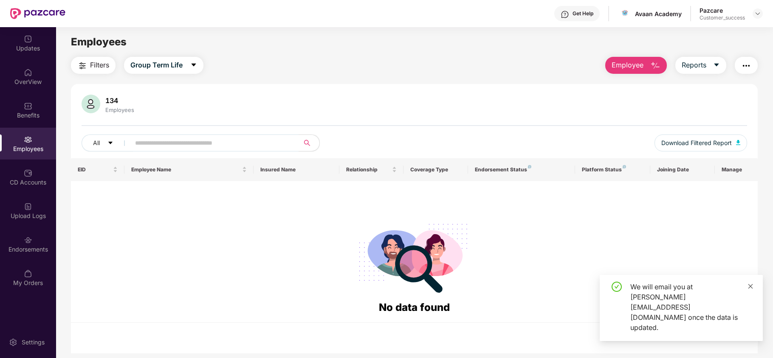
click at [753, 290] on icon "close" at bounding box center [750, 287] width 6 height 6
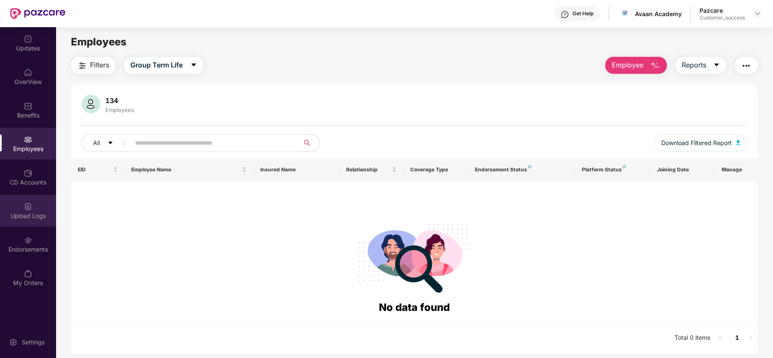
click at [18, 206] on div "Upload Logs" at bounding box center [28, 211] width 56 height 32
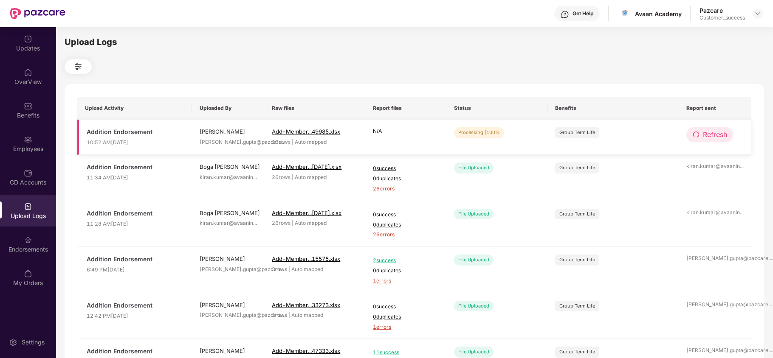
click at [714, 138] on span "Refresh" at bounding box center [715, 135] width 24 height 11
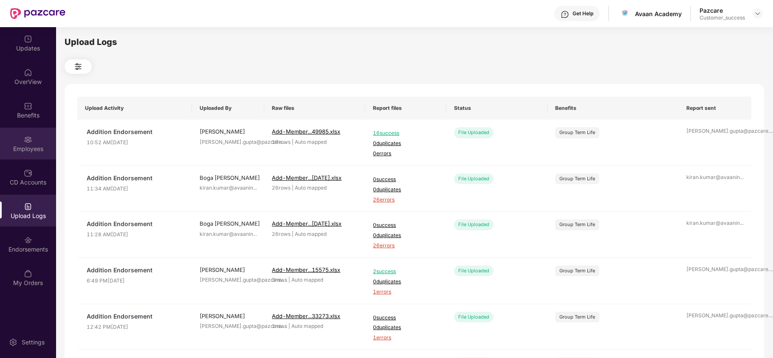
click at [19, 129] on div "Employees" at bounding box center [28, 144] width 56 height 32
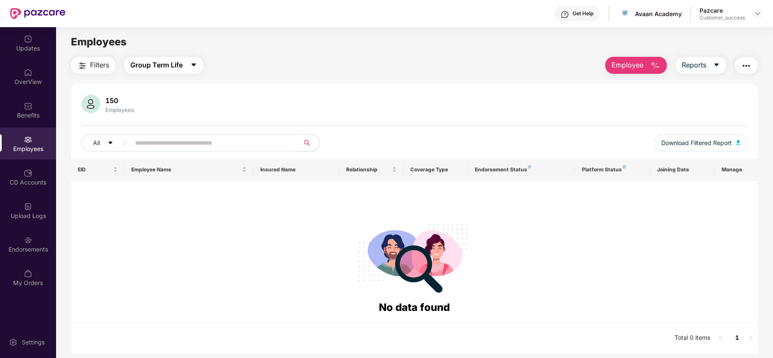
click at [177, 60] on span "Group Term Life" at bounding box center [156, 65] width 52 height 11
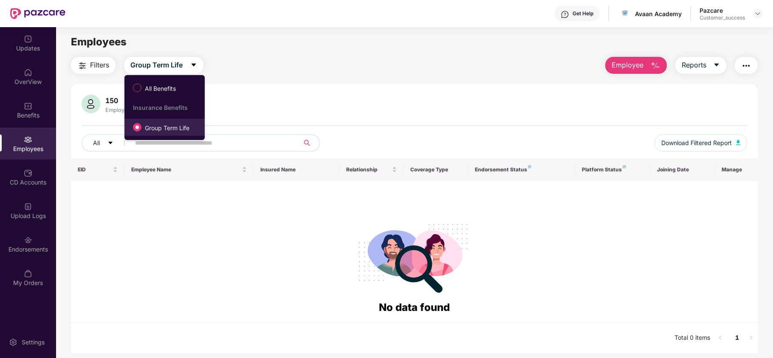
click at [161, 130] on span "Group Term Life" at bounding box center [166, 128] width 51 height 9
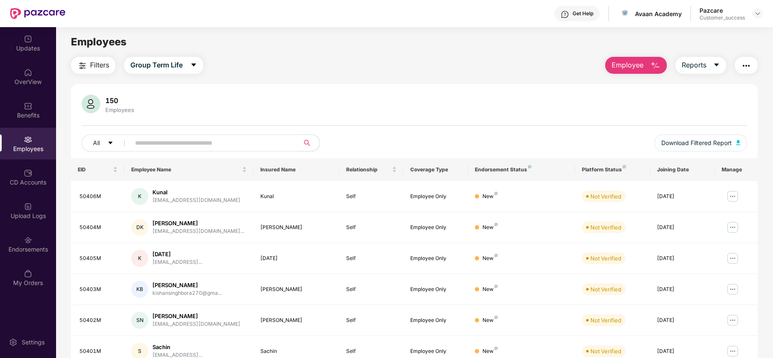
click at [162, 150] on span at bounding box center [212, 143] width 174 height 17
paste input "*****"
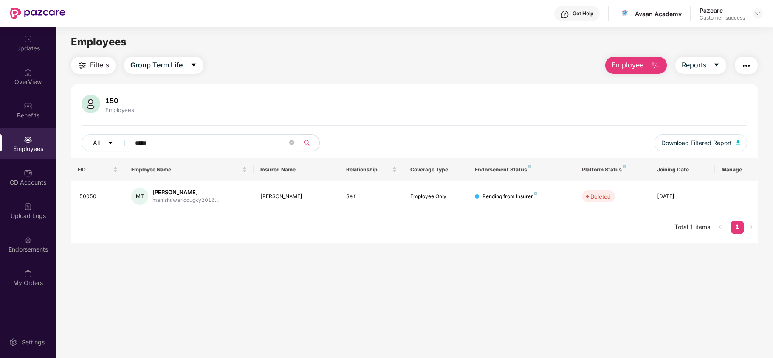
click at [165, 140] on input "*****" at bounding box center [211, 143] width 152 height 13
paste input "text"
type input "*****"
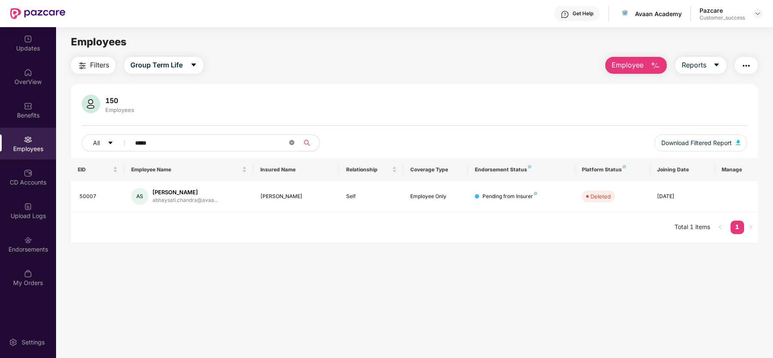
click at [290, 143] on icon "close-circle" at bounding box center [291, 142] width 5 height 5
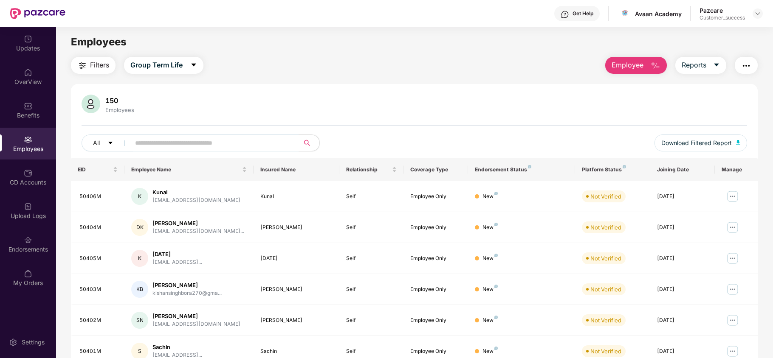
click at [426, 128] on div "150 Employees All Download Filtered Report" at bounding box center [414, 127] width 687 height 64
click at [706, 136] on button "Download Filtered Report" at bounding box center [700, 143] width 93 height 17
click at [765, 16] on header "Get Help Avaan Academy Pazcare Customer_success" at bounding box center [386, 13] width 773 height 27
click at [761, 16] on div at bounding box center [757, 13] width 10 height 10
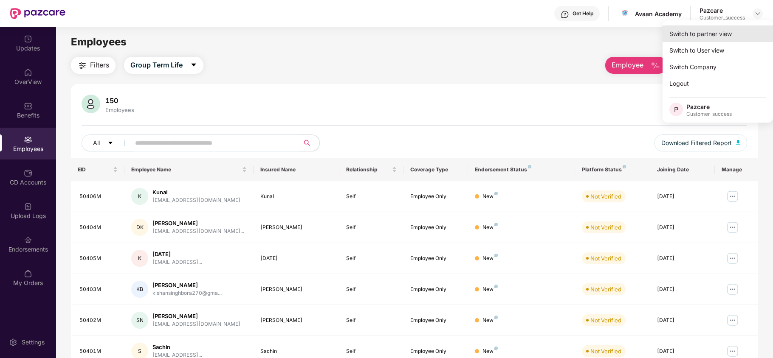
click at [717, 32] on div "Switch to partner view" at bounding box center [717, 33] width 110 height 17
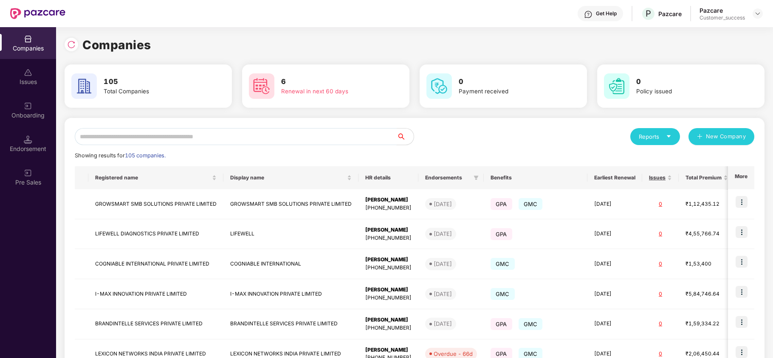
click at [176, 136] on input "text" at bounding box center [236, 136] width 322 height 17
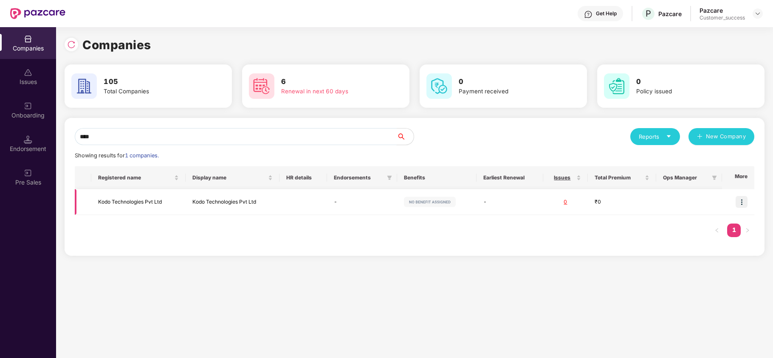
type input "****"
click at [743, 200] on img at bounding box center [741, 202] width 12 height 12
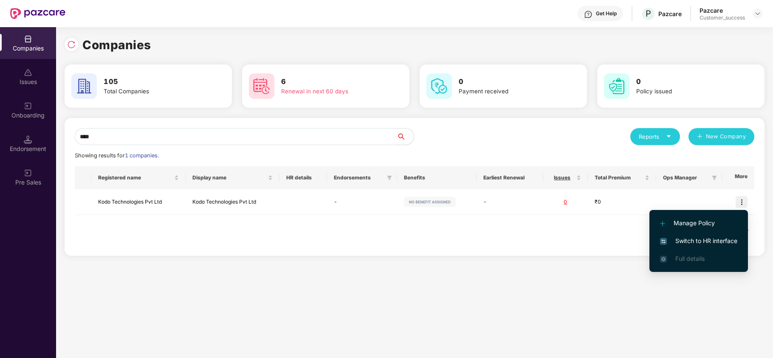
click at [676, 237] on span "Switch to HR interface" at bounding box center [698, 241] width 77 height 9
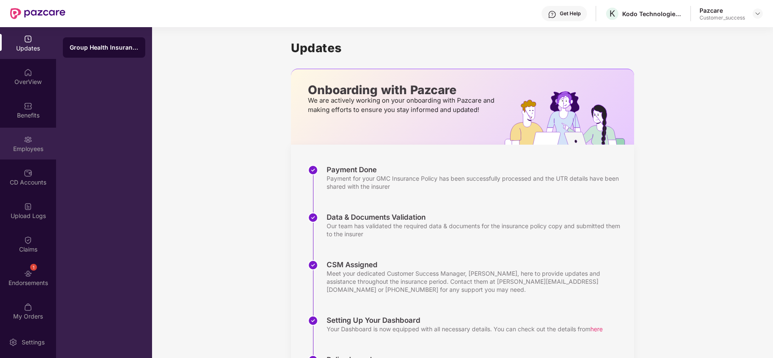
click at [31, 148] on div "Employees" at bounding box center [28, 149] width 56 height 8
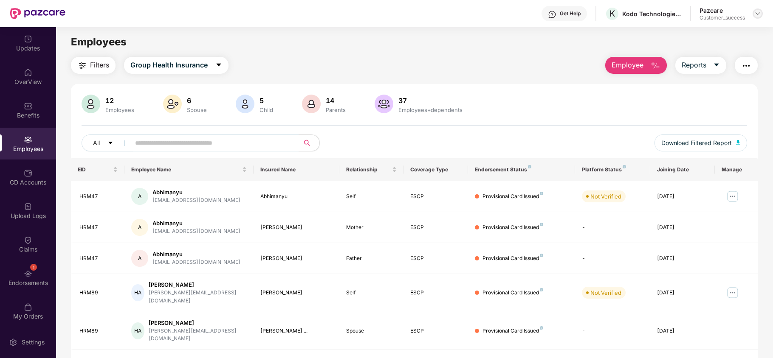
click at [755, 12] on img at bounding box center [757, 13] width 7 height 7
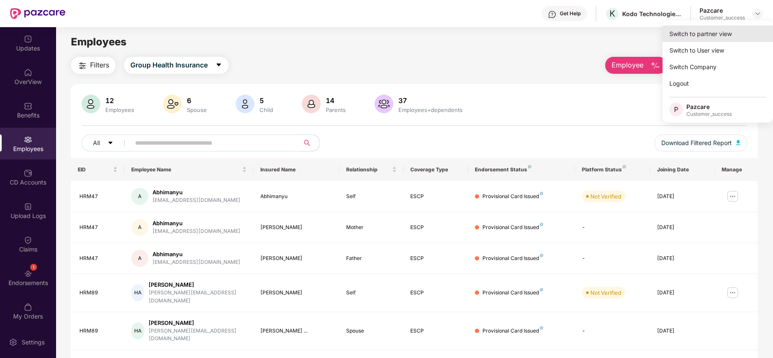
click at [733, 36] on div "Switch to partner view" at bounding box center [717, 33] width 110 height 17
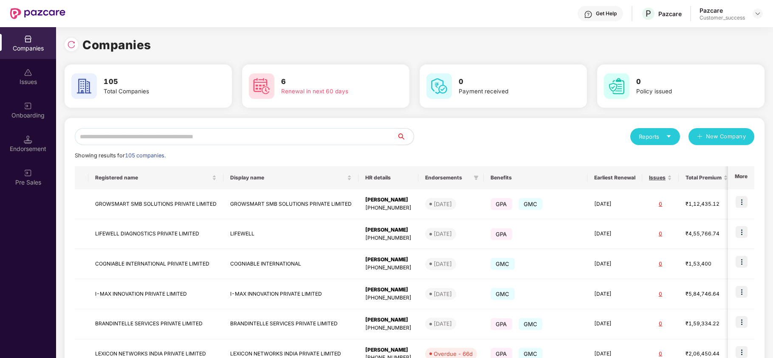
click at [174, 131] on input "text" at bounding box center [236, 136] width 322 height 17
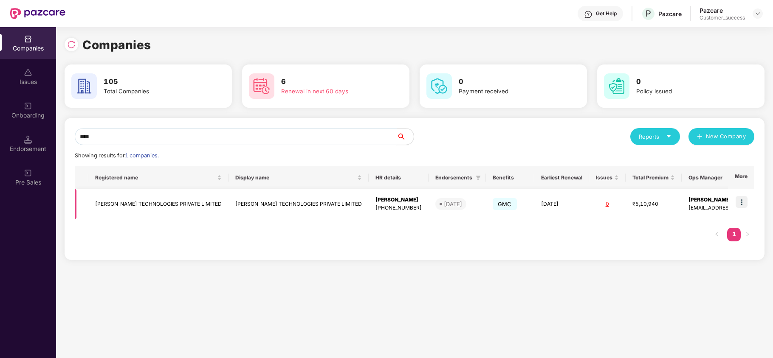
type input "****"
copy td "[PERSON_NAME] TECHNOLOGIES PRIVATE LIMITED"
drag, startPoint x: 92, startPoint y: 206, endPoint x: 201, endPoint y: 211, distance: 108.8
click at [201, 211] on td "[PERSON_NAME] TECHNOLOGIES PRIVATE LIMITED" at bounding box center [158, 204] width 140 height 30
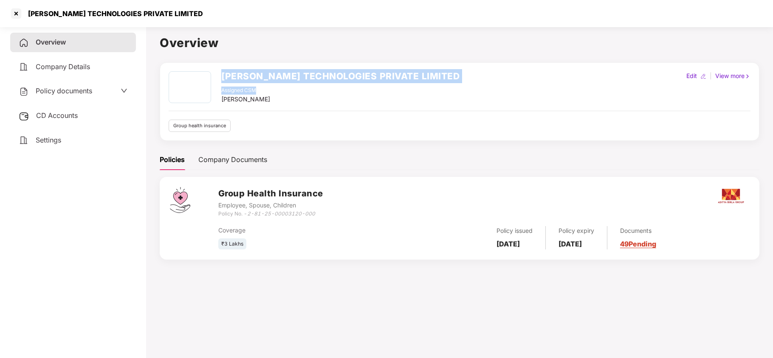
drag, startPoint x: 222, startPoint y: 73, endPoint x: 458, endPoint y: 93, distance: 236.9
click at [458, 93] on div "KLOC TECHNOLOGIES PRIVATE LIMITED Assigned CSM Rajul Gupta Edit | View more" at bounding box center [460, 87] width 582 height 33
copy div "KLOC TECHNOLOGIES PRIVATE LIMITED Assigned CSM"
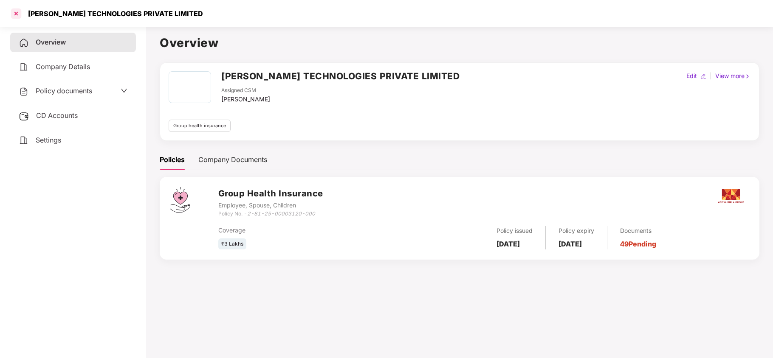
click at [17, 14] on div at bounding box center [16, 14] width 14 height 14
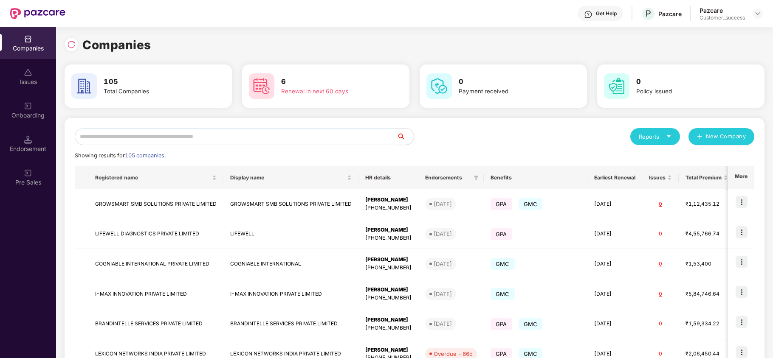
click at [146, 145] on div "Reports New Company Showing results for 105 companies. Registered name Display …" at bounding box center [414, 324] width 679 height 392
click at [151, 138] on input "text" at bounding box center [236, 136] width 322 height 17
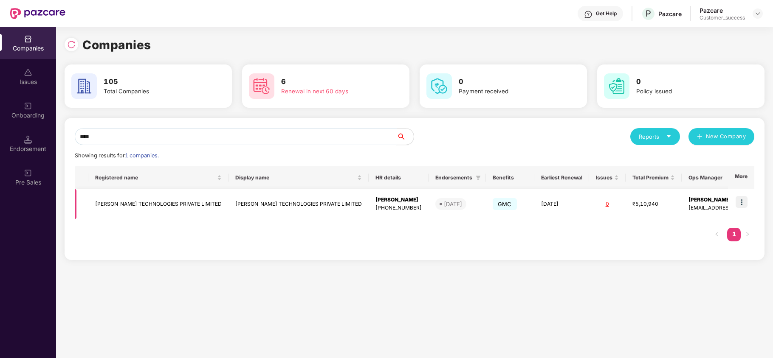
type input "****"
click at [741, 203] on img at bounding box center [741, 202] width 12 height 12
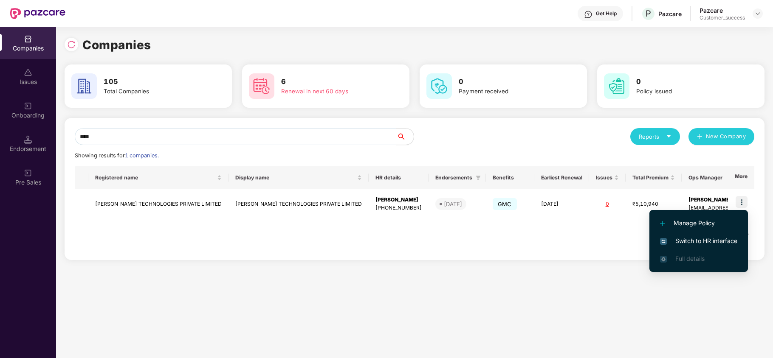
click at [695, 240] on span "Switch to HR interface" at bounding box center [698, 241] width 77 height 9
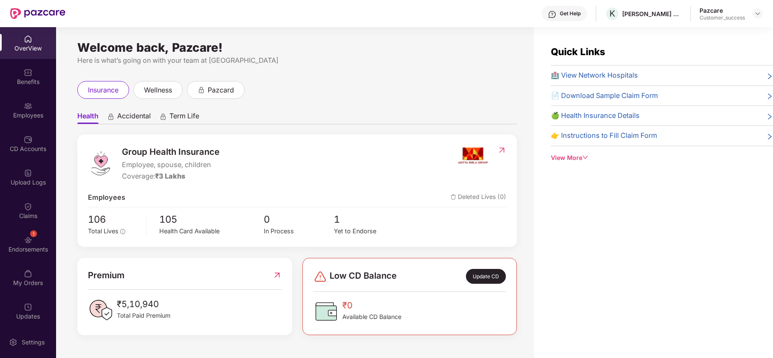
click at [25, 121] on div "Employees" at bounding box center [28, 110] width 56 height 32
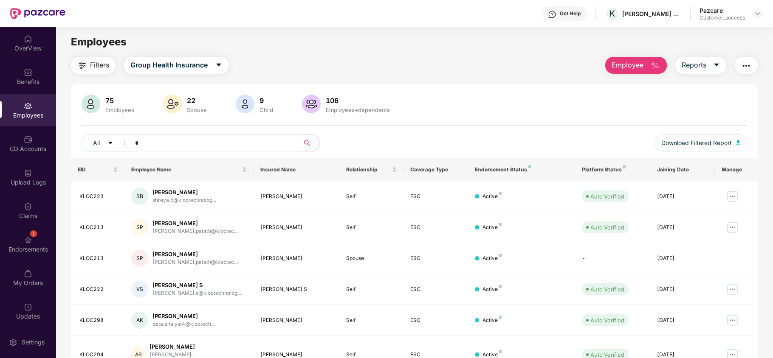
click at [161, 145] on input "*" at bounding box center [211, 143] width 152 height 13
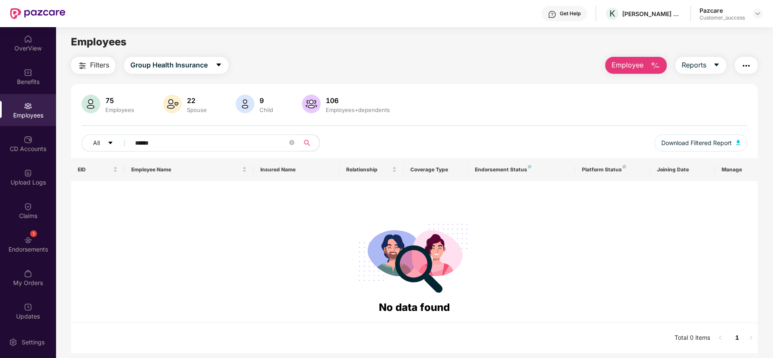
click at [166, 144] on input "******" at bounding box center [211, 143] width 152 height 13
paste input "**********"
click at [166, 144] on input "******" at bounding box center [211, 143] width 152 height 13
click at [179, 65] on span "Group Health Insurance" at bounding box center [168, 65] width 77 height 11
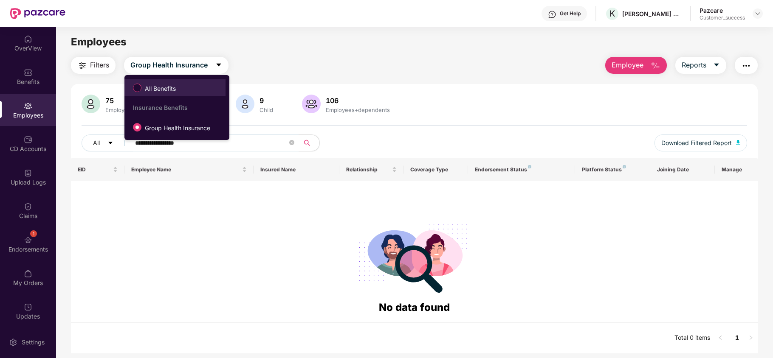
click at [179, 87] on span "All Benefits" at bounding box center [160, 88] width 38 height 9
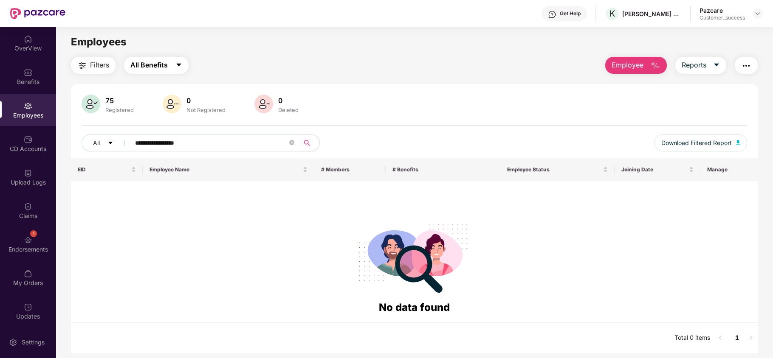
click at [176, 65] on icon "caret-down" at bounding box center [178, 65] width 7 height 7
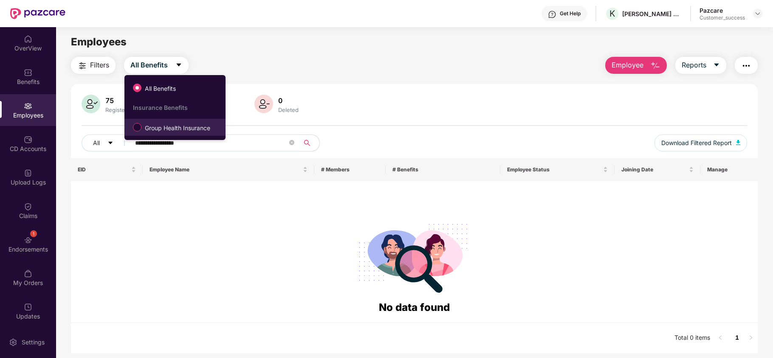
click at [167, 130] on span "Group Health Insurance" at bounding box center [177, 128] width 72 height 9
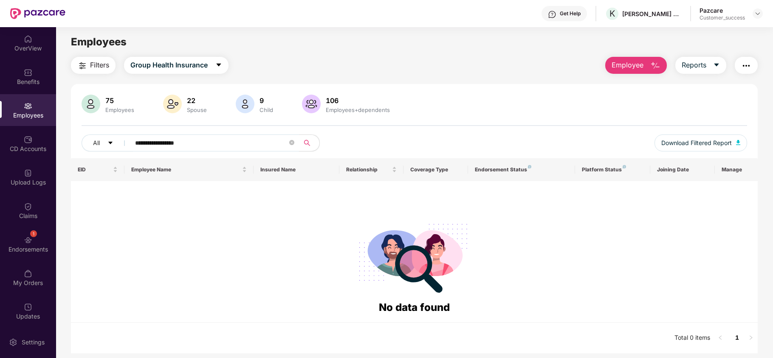
click at [192, 146] on input "**********" at bounding box center [211, 143] width 152 height 13
type input "*****"
click at [189, 68] on span "Group Health Insurance" at bounding box center [168, 65] width 77 height 11
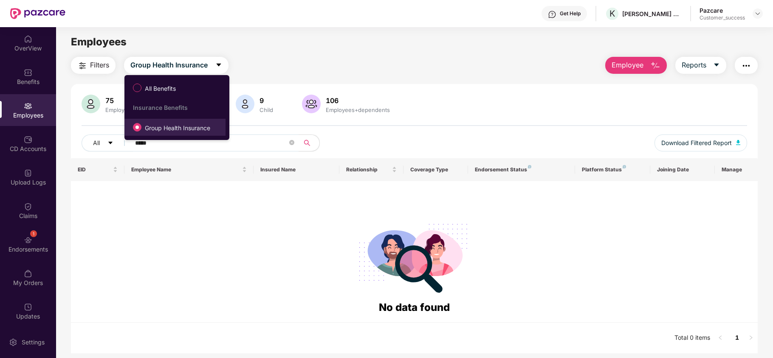
click at [165, 126] on span "Group Health Insurance" at bounding box center [177, 128] width 72 height 9
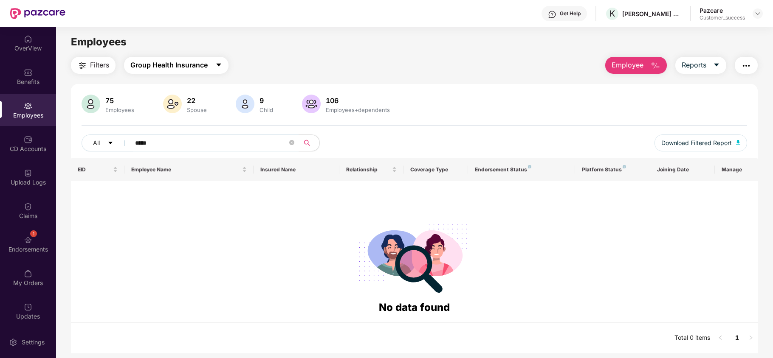
drag, startPoint x: 145, startPoint y: 65, endPoint x: 144, endPoint y: 90, distance: 25.1
click at [144, 90] on div "Filters Group Health Insurance Employee Reports 75 Employees 22 Spouse 9 Child …" at bounding box center [414, 205] width 687 height 297
click at [163, 67] on span "Group Health Insurance" at bounding box center [168, 65] width 77 height 11
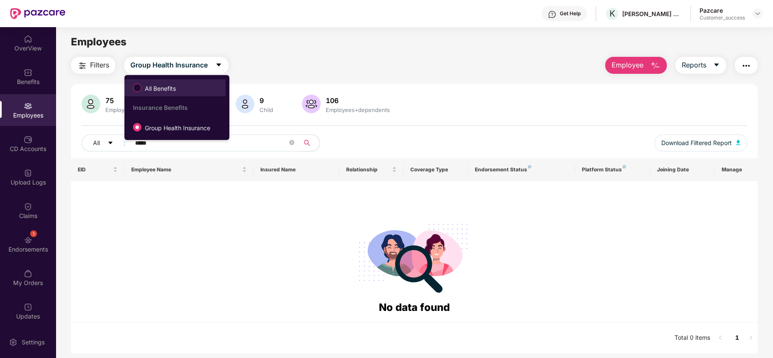
click at [149, 96] on li "All Benefits" at bounding box center [174, 87] width 101 height 17
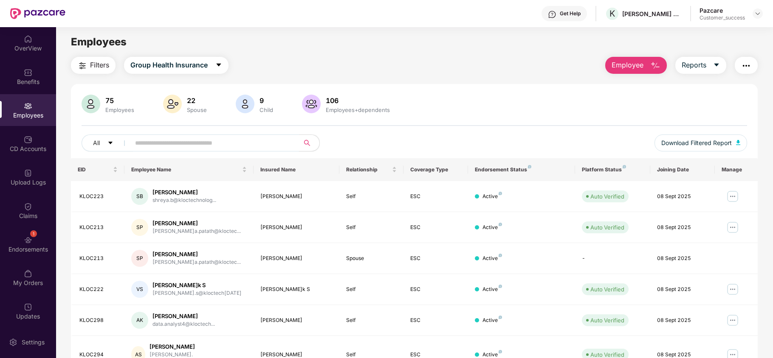
click at [146, 138] on input "text" at bounding box center [211, 143] width 152 height 13
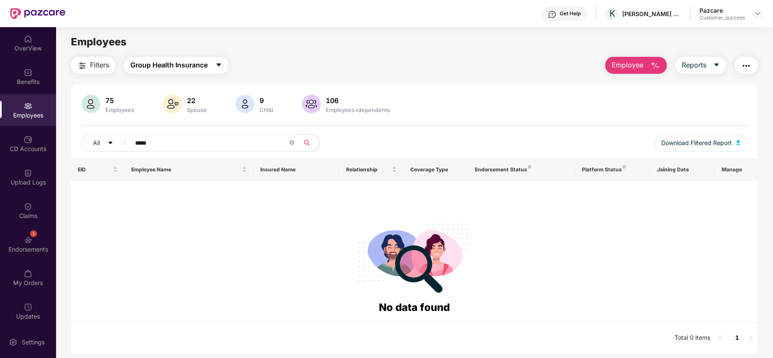
type input "*****"
click at [186, 63] on span "Group Health Insurance" at bounding box center [168, 65] width 77 height 11
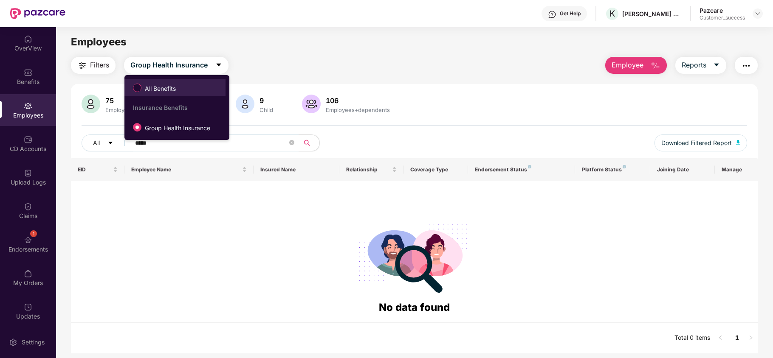
click at [171, 87] on span "All Benefits" at bounding box center [160, 88] width 38 height 9
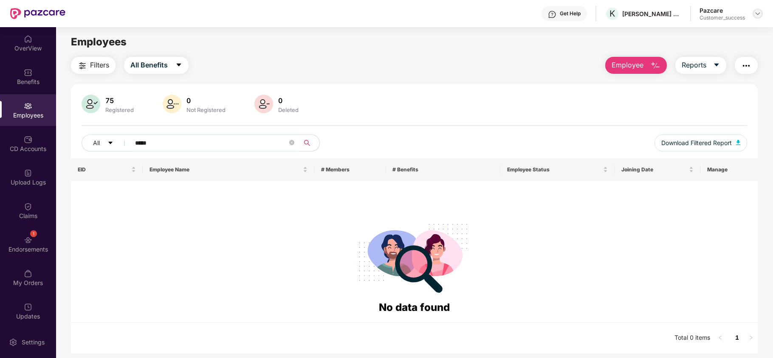
click at [760, 12] on img at bounding box center [757, 13] width 7 height 7
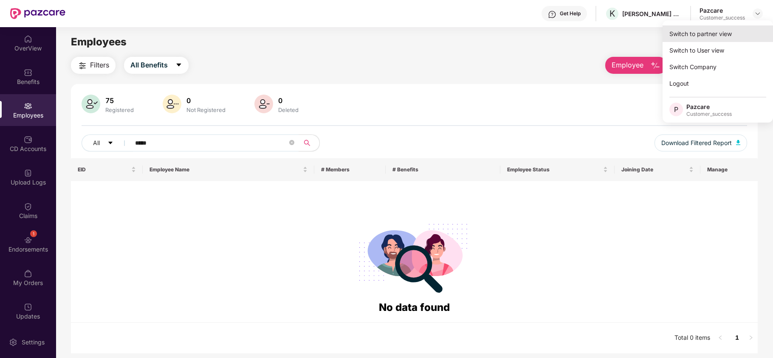
click at [729, 29] on div "Switch to partner view" at bounding box center [717, 33] width 110 height 17
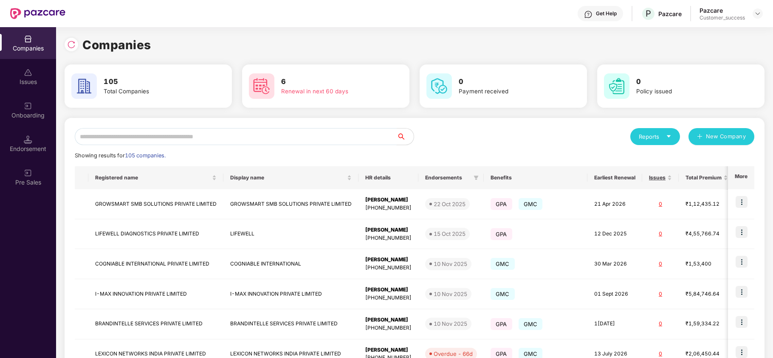
click at [231, 135] on input "text" at bounding box center [236, 136] width 322 height 17
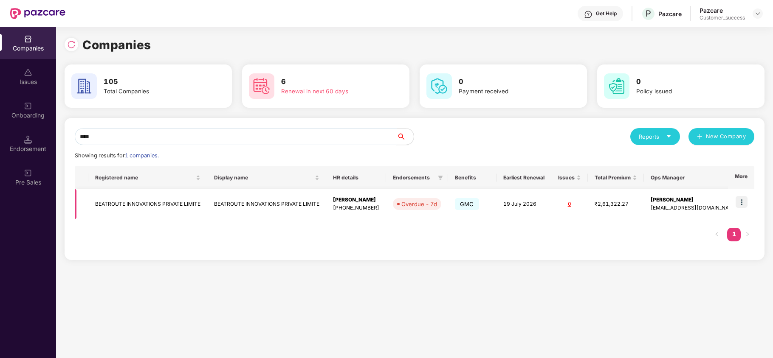
type input "****"
click at [741, 201] on img at bounding box center [741, 202] width 12 height 12
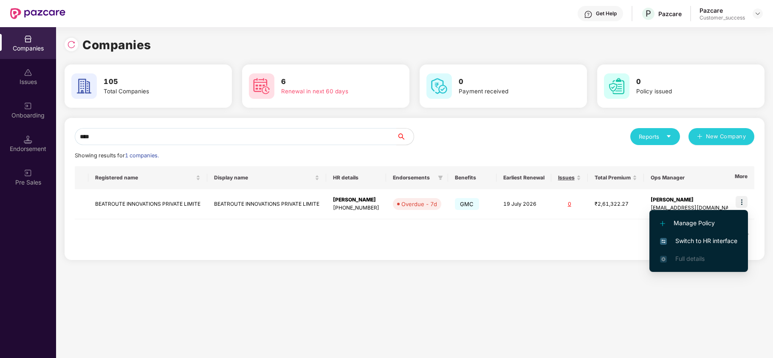
click at [697, 242] on span "Switch to HR interface" at bounding box center [698, 241] width 77 height 9
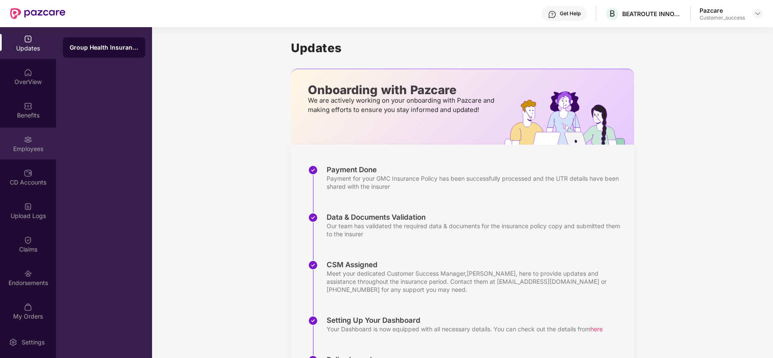
click at [14, 154] on div "Employees" at bounding box center [28, 144] width 56 height 32
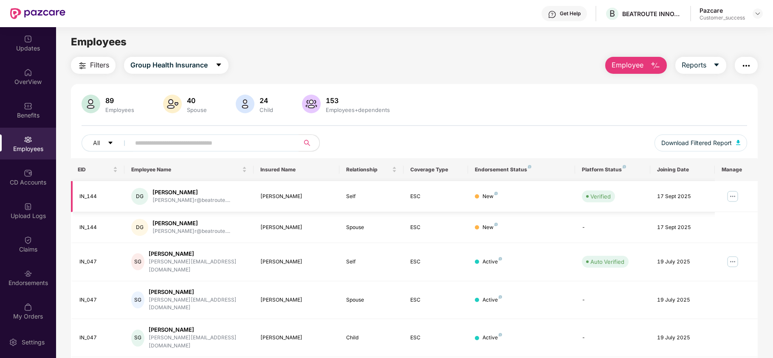
click at [731, 197] on img at bounding box center [733, 197] width 14 height 14
click at [186, 139] on input "text" at bounding box center [211, 143] width 152 height 13
type input "*****"
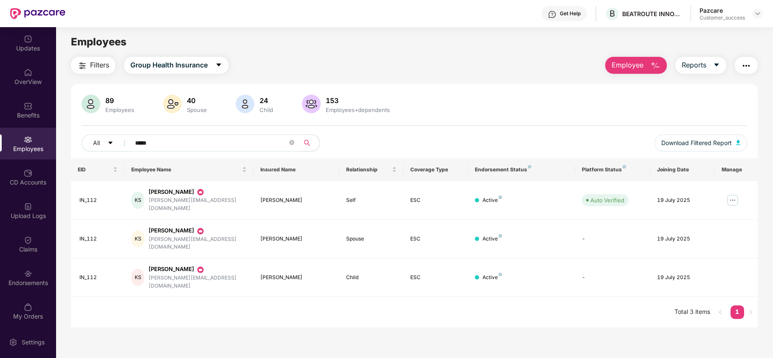
click at [186, 139] on input "*****" at bounding box center [211, 143] width 152 height 13
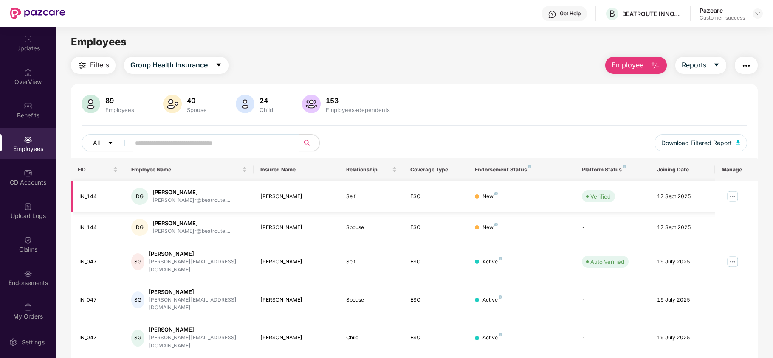
click at [729, 194] on img at bounding box center [733, 197] width 14 height 14
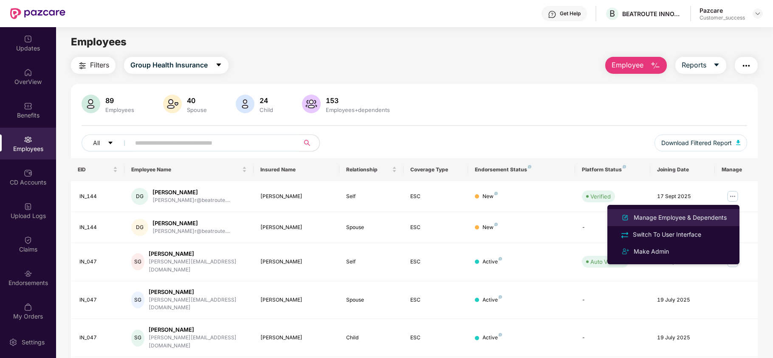
click at [690, 221] on div "Manage Employee & Dependents" at bounding box center [680, 217] width 96 height 9
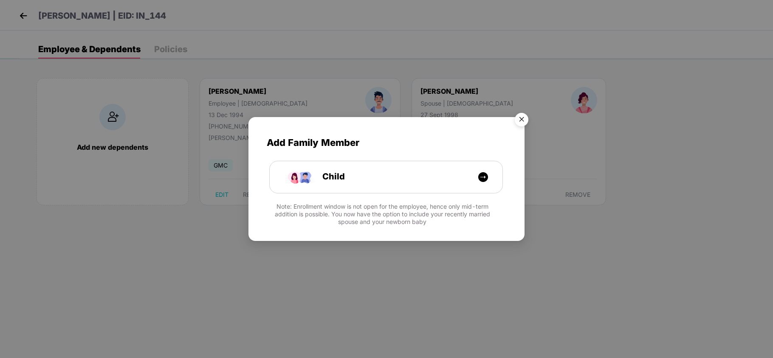
click at [416, 196] on div "Add Family Member Child Note: Enrollment window is not open for the employee, h…" at bounding box center [386, 175] width 276 height 116
click at [419, 182] on div "Child" at bounding box center [390, 176] width 175 height 13
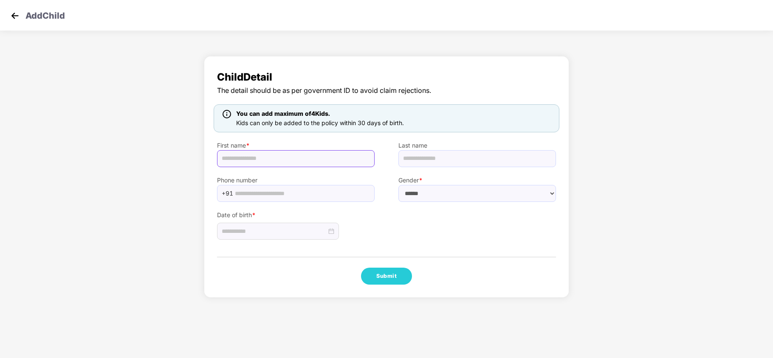
paste input "**********"
click at [243, 166] on input "**********" at bounding box center [296, 158] width 158 height 17
type input "**********"
click at [453, 154] on input "text" at bounding box center [477, 158] width 158 height 17
click at [296, 194] on input "text" at bounding box center [302, 193] width 135 height 13
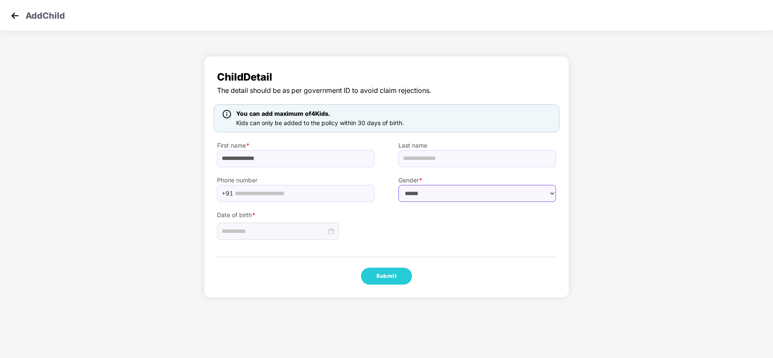
drag, startPoint x: 429, startPoint y: 194, endPoint x: 422, endPoint y: 239, distance: 46.4
click at [422, 239] on div "**********" at bounding box center [386, 177] width 365 height 242
select select "******"
click at [398, 185] on select "****** **** ******" at bounding box center [477, 193] width 158 height 17
click at [264, 237] on div at bounding box center [278, 231] width 122 height 17
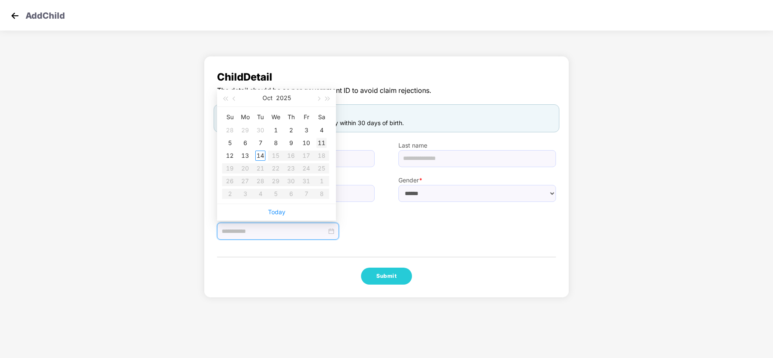
type input "**********"
click at [321, 142] on div "11" at bounding box center [321, 143] width 10 height 10
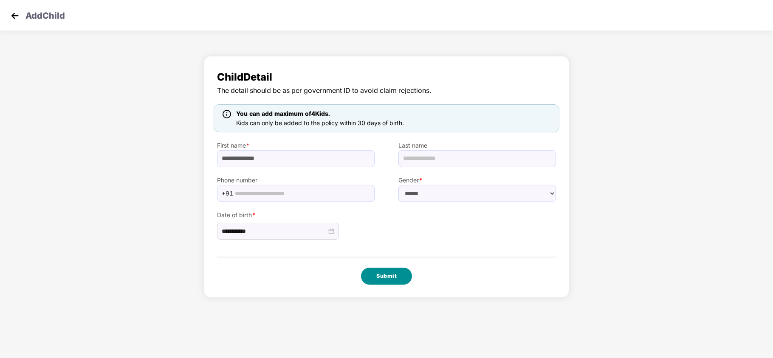
click at [400, 275] on button "Submit" at bounding box center [386, 276] width 51 height 17
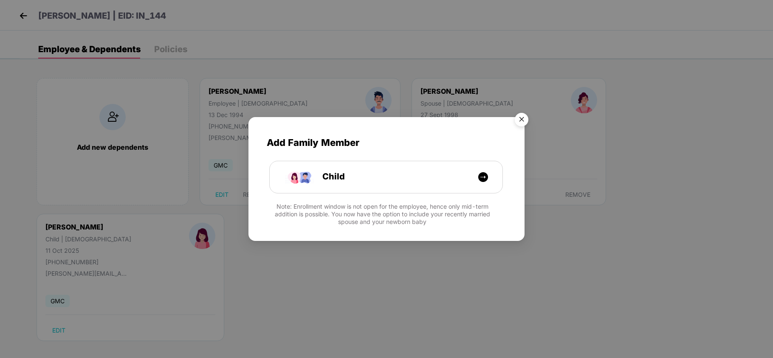
click at [527, 121] on img "Close" at bounding box center [522, 121] width 24 height 24
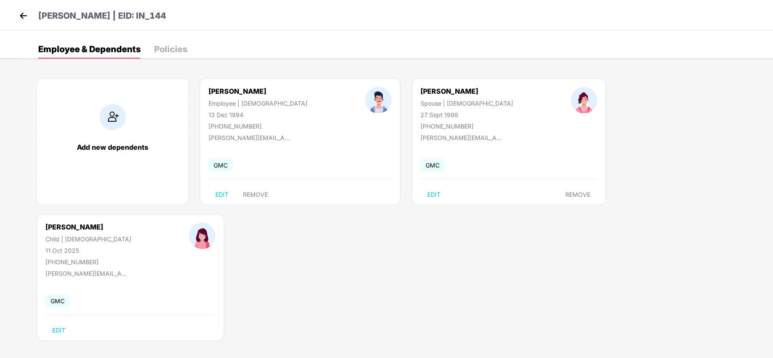
click at [20, 16] on img at bounding box center [23, 15] width 13 height 13
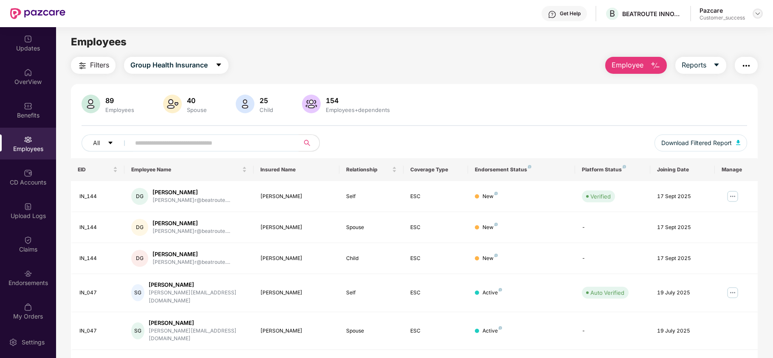
click at [759, 15] on img at bounding box center [757, 13] width 7 height 7
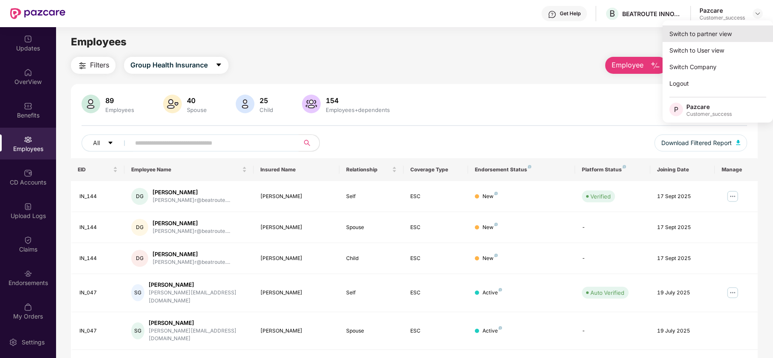
click at [729, 40] on div "Switch to partner view" at bounding box center [717, 33] width 110 height 17
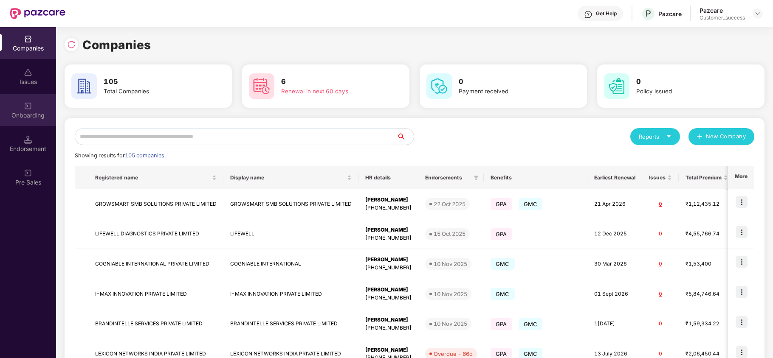
click at [24, 113] on div "Onboarding" at bounding box center [28, 115] width 56 height 8
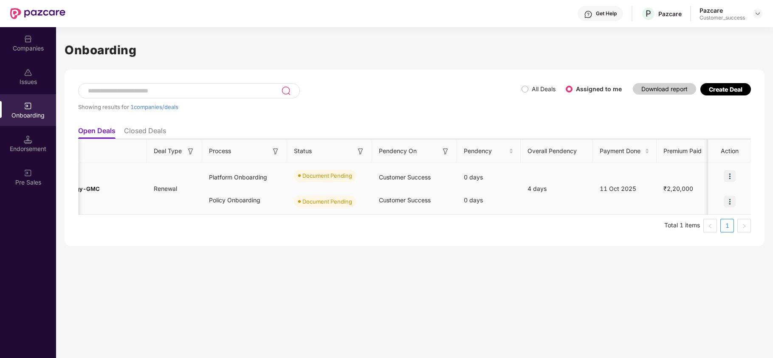
scroll to position [0, 70]
click at [727, 175] on img at bounding box center [730, 176] width 12 height 12
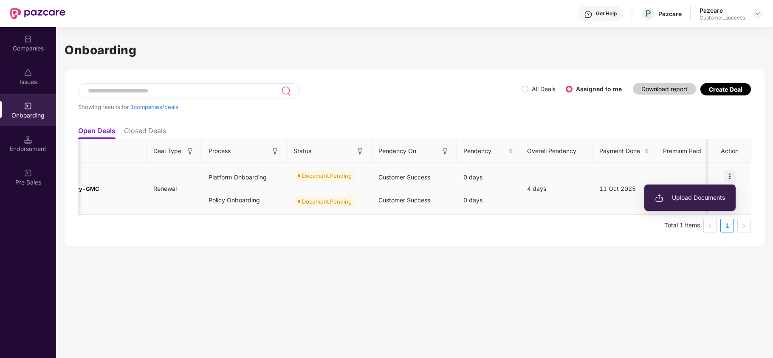
click at [715, 202] on span "Upload Documents" at bounding box center [690, 197] width 70 height 9
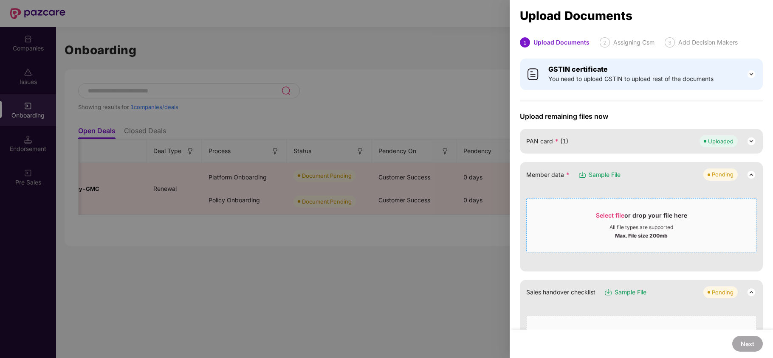
click at [610, 214] on span "Select file" at bounding box center [610, 215] width 28 height 7
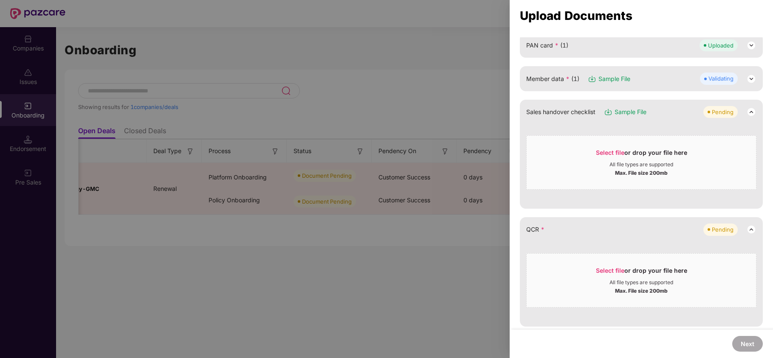
scroll to position [98, 0]
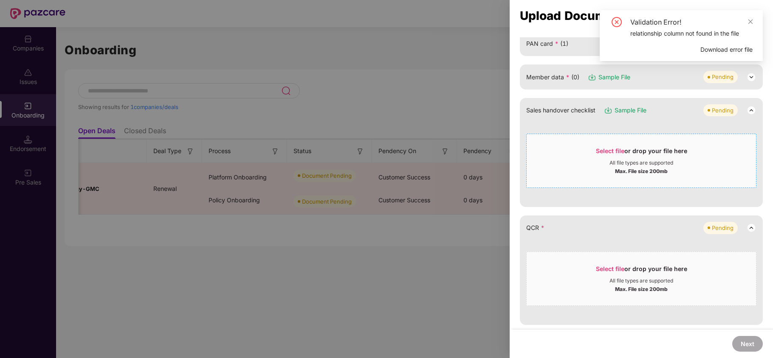
click at [599, 153] on span "Select file" at bounding box center [610, 150] width 28 height 7
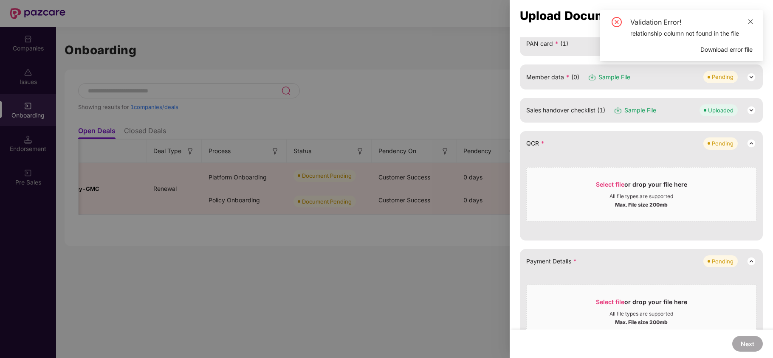
click at [750, 21] on icon "close" at bounding box center [750, 22] width 6 height 6
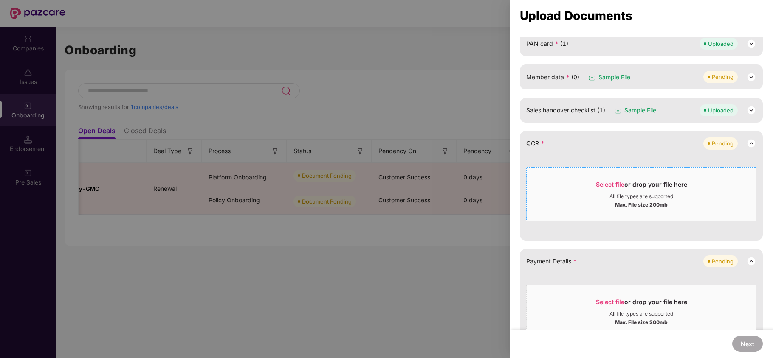
click at [597, 182] on span "Select file" at bounding box center [610, 184] width 28 height 7
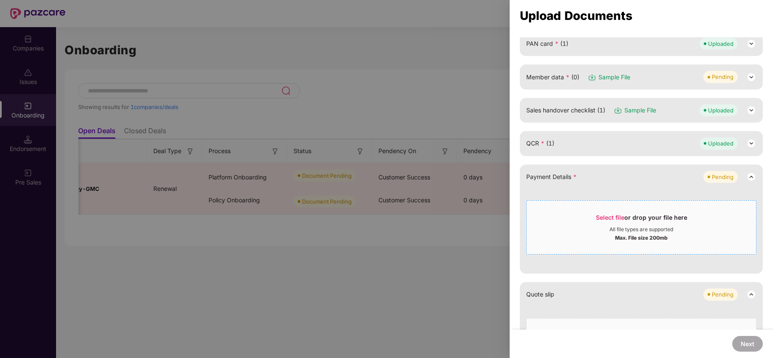
click at [605, 220] on span "Select file" at bounding box center [610, 217] width 28 height 7
click at [623, 210] on span "Select file or drop your file here All file types are supported Max. File size …" at bounding box center [641, 227] width 229 height 41
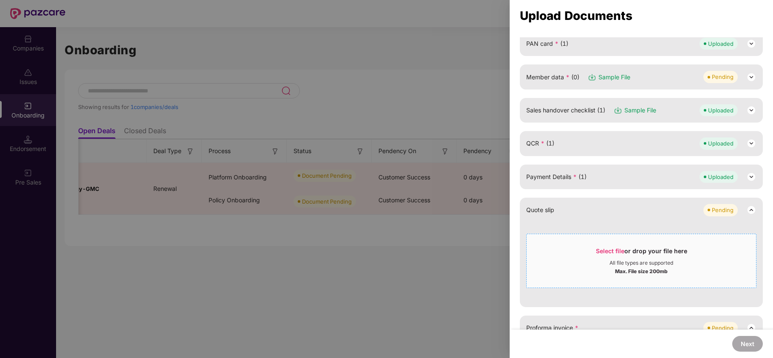
click at [605, 256] on div "Select file or drop your file here" at bounding box center [641, 253] width 91 height 13
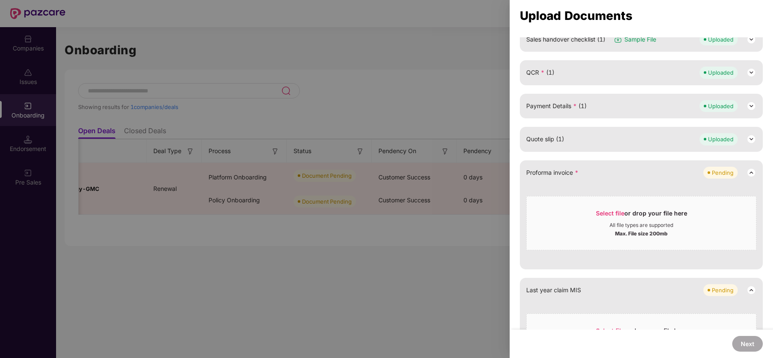
scroll to position [170, 0]
click at [603, 209] on span "Select file" at bounding box center [610, 211] width 28 height 7
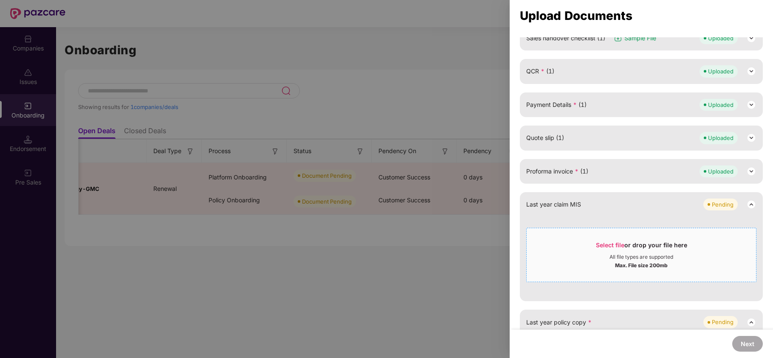
scroll to position [265, 0]
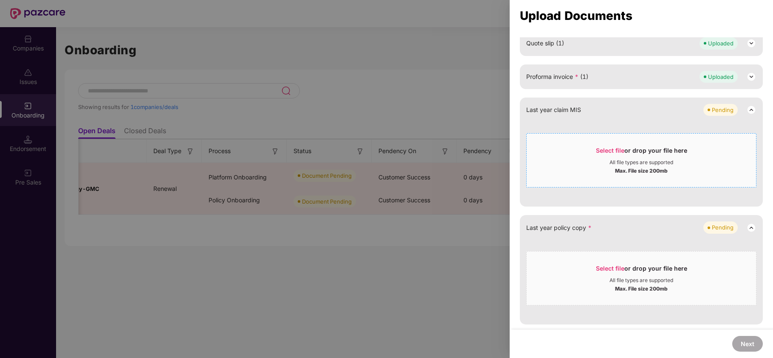
click at [616, 155] on div "Select file or drop your file here" at bounding box center [641, 152] width 91 height 13
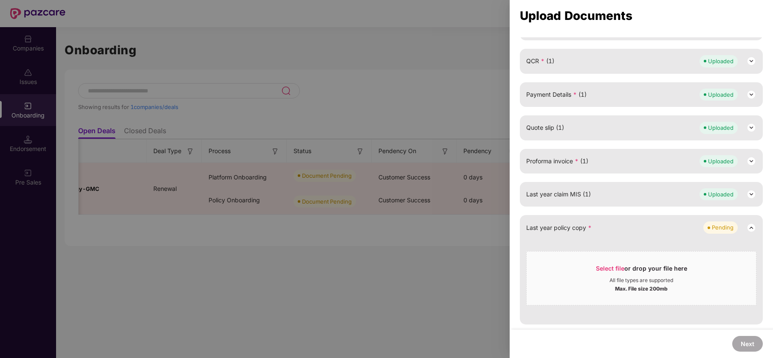
scroll to position [180, 0]
click at [607, 274] on div "Select file or drop your file here" at bounding box center [641, 271] width 91 height 13
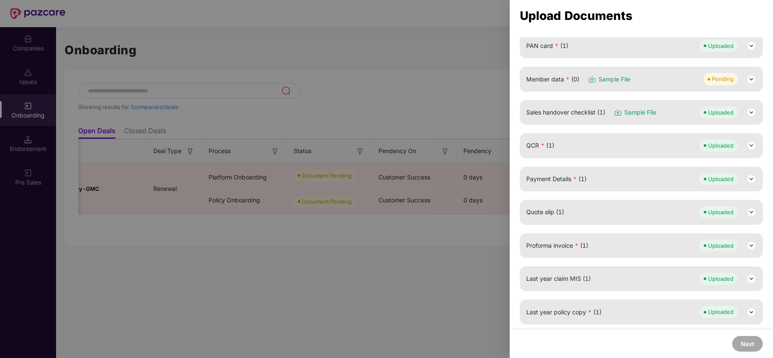
scroll to position [0, 0]
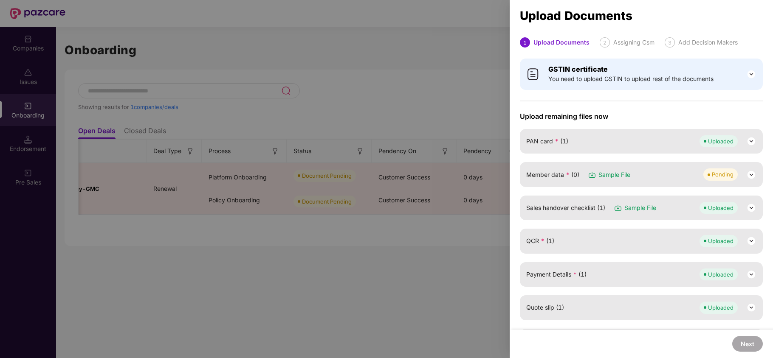
click at [752, 172] on img at bounding box center [751, 175] width 10 height 10
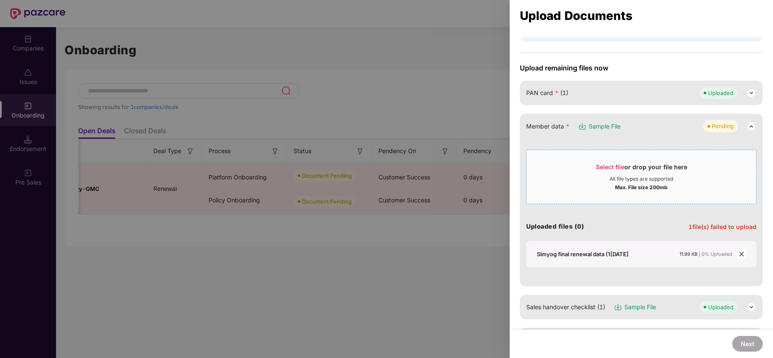
scroll to position [49, 0]
click at [743, 253] on span "close" at bounding box center [741, 253] width 9 height 9
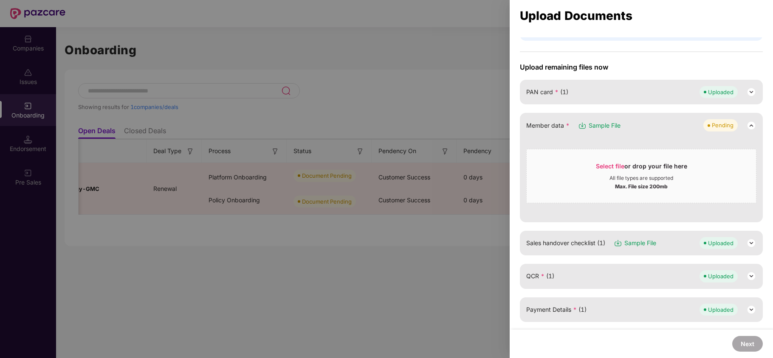
click at [597, 123] on span "Sample File" at bounding box center [605, 125] width 32 height 9
click at [616, 165] on span "Select file" at bounding box center [610, 166] width 28 height 7
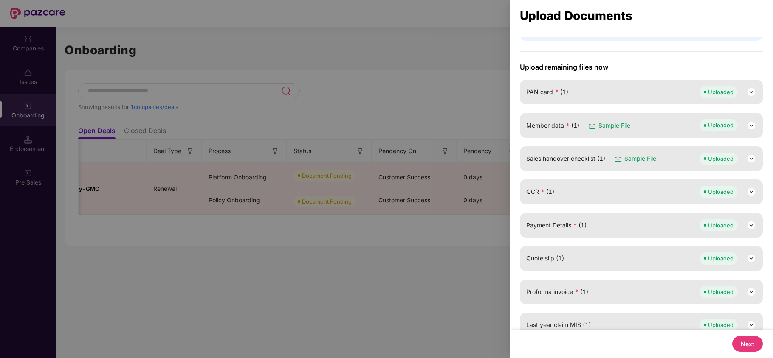
scroll to position [96, 0]
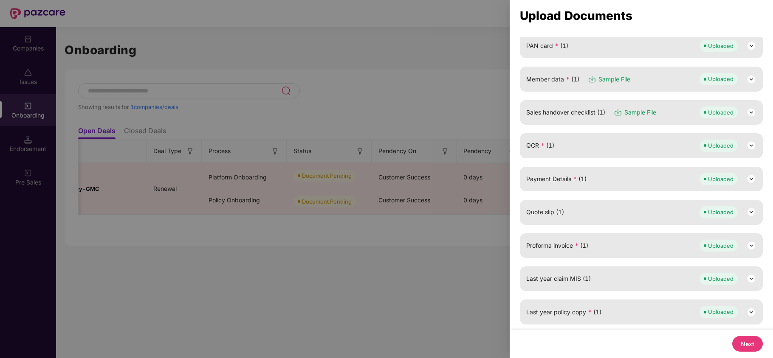
click at [759, 339] on button "Next" at bounding box center [747, 344] width 31 height 16
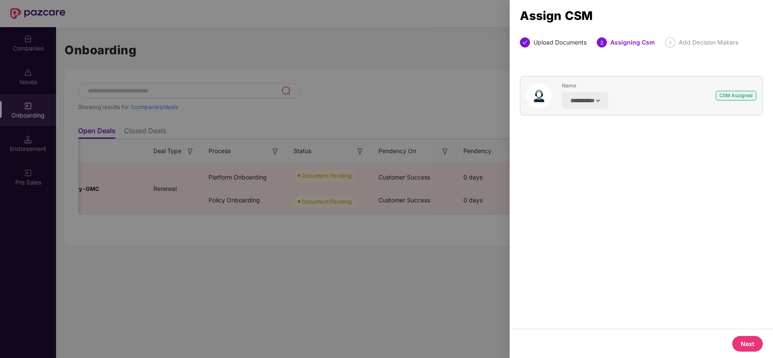
click at [757, 346] on button "Next" at bounding box center [747, 344] width 31 height 16
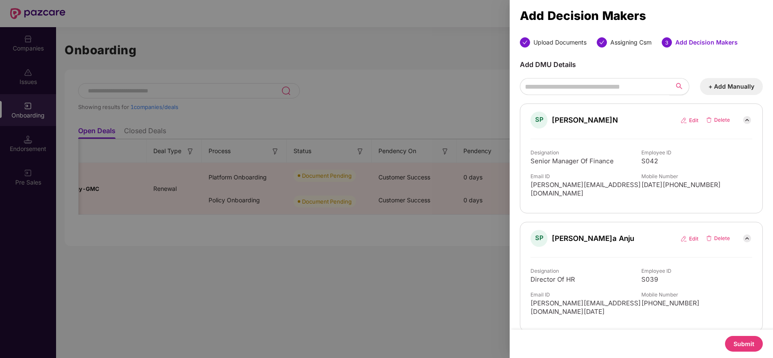
click at [748, 345] on button "Submit" at bounding box center [744, 344] width 38 height 16
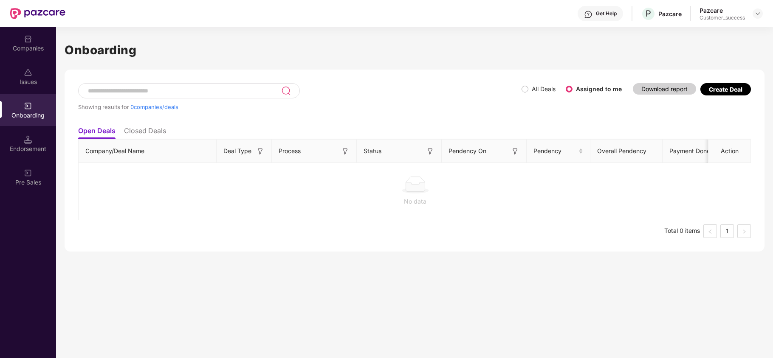
click at [522, 92] on label "All Deals" at bounding box center [539, 88] width 37 height 9
click at [14, 48] on div "Companies" at bounding box center [28, 48] width 56 height 8
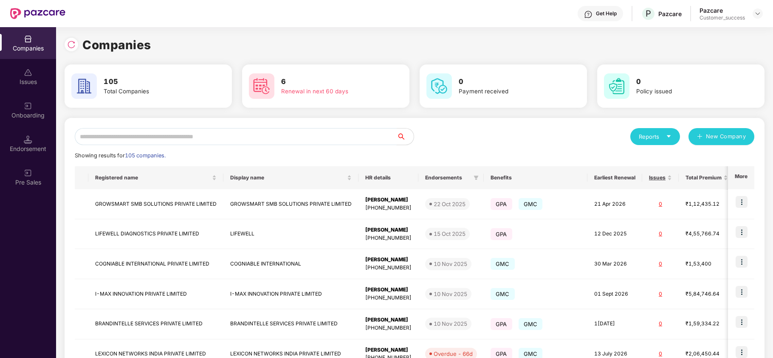
click at [262, 134] on input "text" at bounding box center [236, 136] width 322 height 17
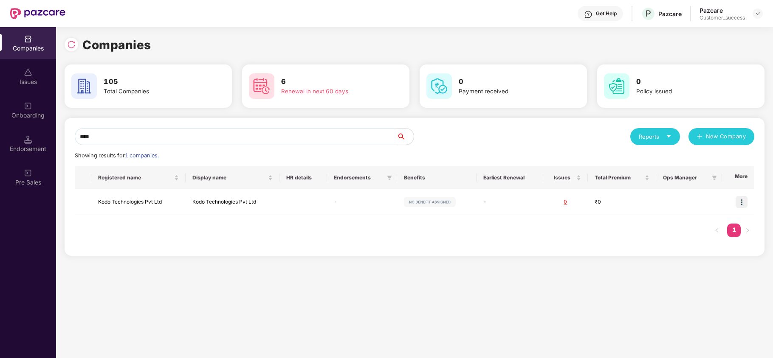
type input "****"
click at [739, 202] on img at bounding box center [741, 202] width 12 height 12
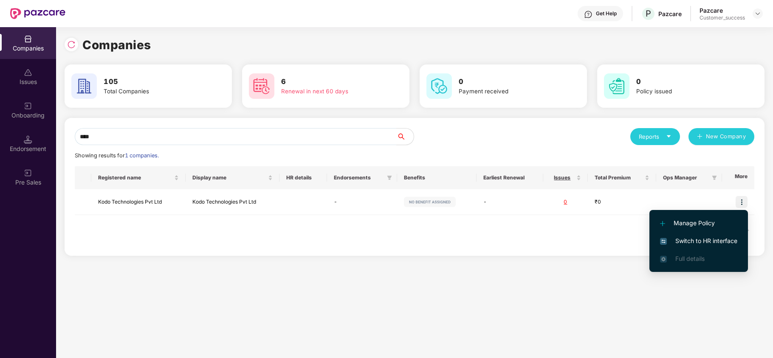
click at [706, 238] on span "Switch to HR interface" at bounding box center [698, 241] width 77 height 9
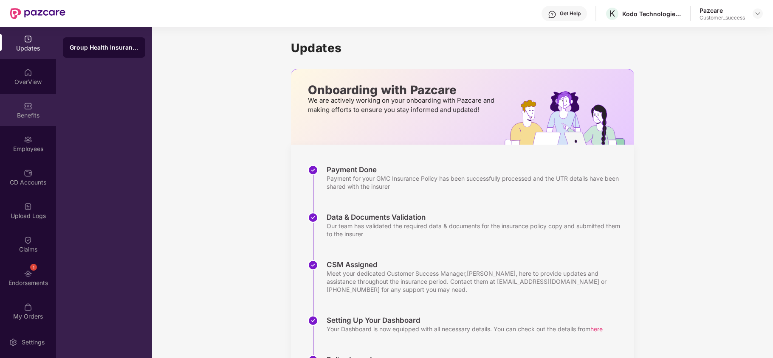
click at [7, 113] on div "Benefits" at bounding box center [28, 115] width 56 height 8
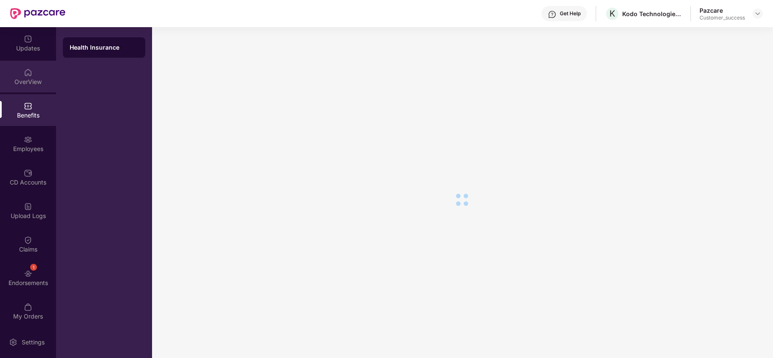
click at [26, 78] on div "OverView" at bounding box center [28, 82] width 56 height 8
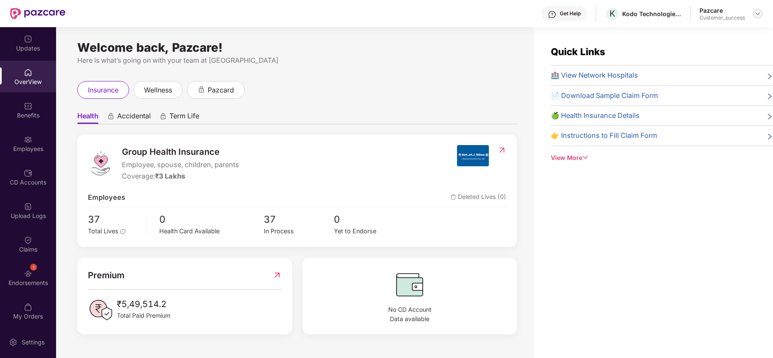
click at [757, 14] on img at bounding box center [757, 13] width 7 height 7
click at [488, 72] on div "Welcome back, Pazcare! Here is what’s going on with your team at Pazcare insura…" at bounding box center [295, 197] width 478 height 341
click at [566, 162] on div "View More" at bounding box center [662, 157] width 222 height 9
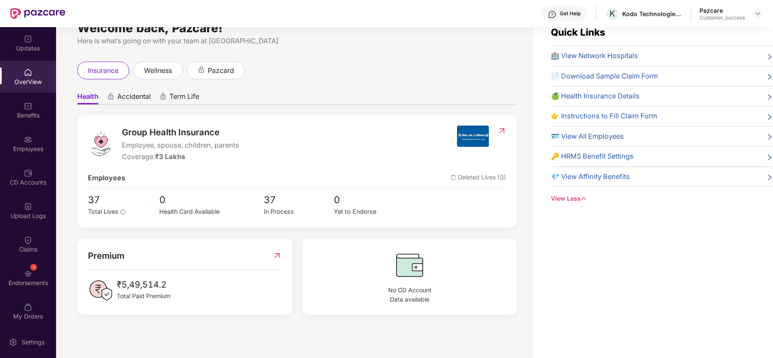
scroll to position [20, 0]
drag, startPoint x: 122, startPoint y: 131, endPoint x: 240, endPoint y: 126, distance: 117.7
click at [240, 126] on div "Group Health Insurance Employee, spouse, children, parents Coverage: ₹3 Lakhs" at bounding box center [272, 143] width 369 height 37
drag, startPoint x: 121, startPoint y: 140, endPoint x: 242, endPoint y: 143, distance: 120.2
click at [242, 143] on div "Group Health Insurance Employee, spouse, children, parents Coverage: ₹3 Lakhs" at bounding box center [272, 143] width 369 height 37
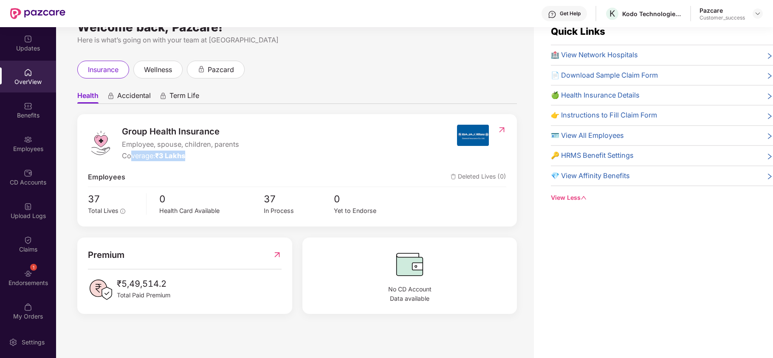
drag, startPoint x: 194, startPoint y: 160, endPoint x: 130, endPoint y: 156, distance: 65.1
click at [130, 156] on div "Coverage: ₹3 Lakhs" at bounding box center [180, 156] width 117 height 11
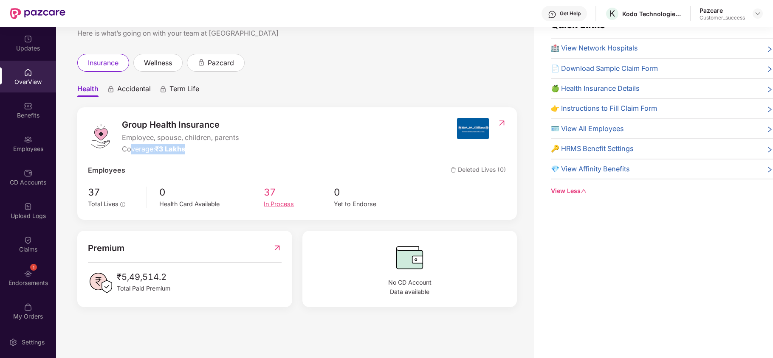
scroll to position [0, 0]
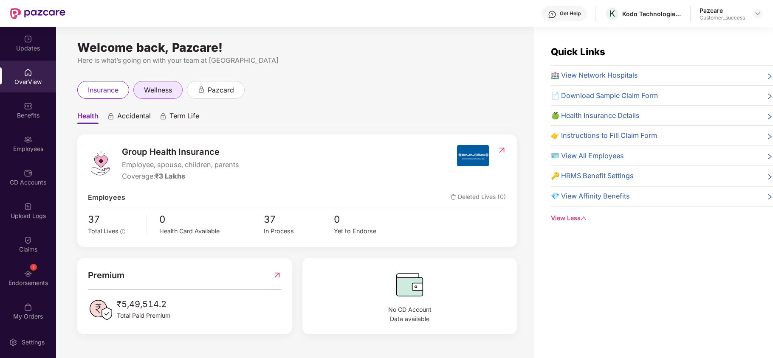
click at [156, 87] on span "wellness" at bounding box center [158, 90] width 28 height 11
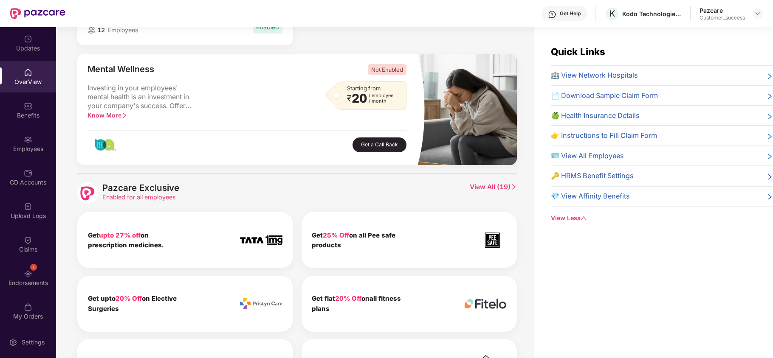
scroll to position [281, 0]
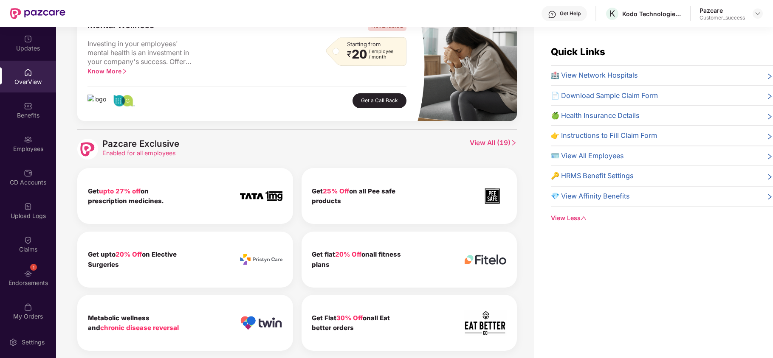
click at [480, 145] on span "View All ( 19 )" at bounding box center [493, 149] width 47 height 21
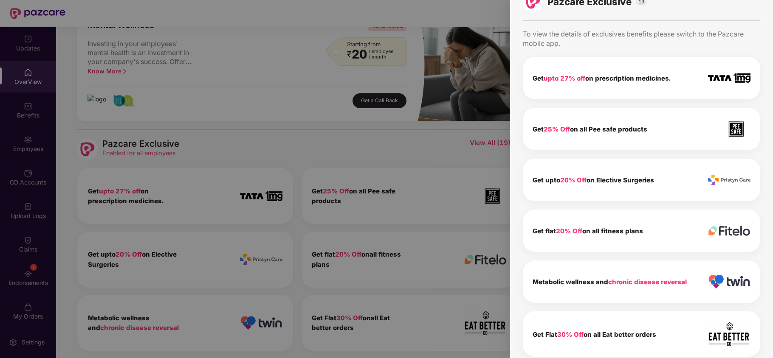
scroll to position [0, 0]
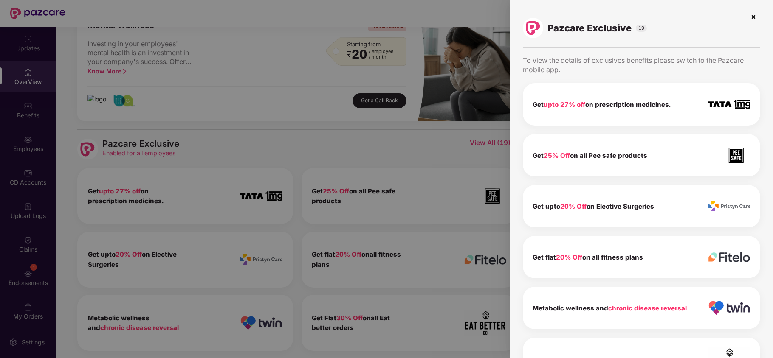
click at [750, 18] on img at bounding box center [753, 17] width 14 height 14
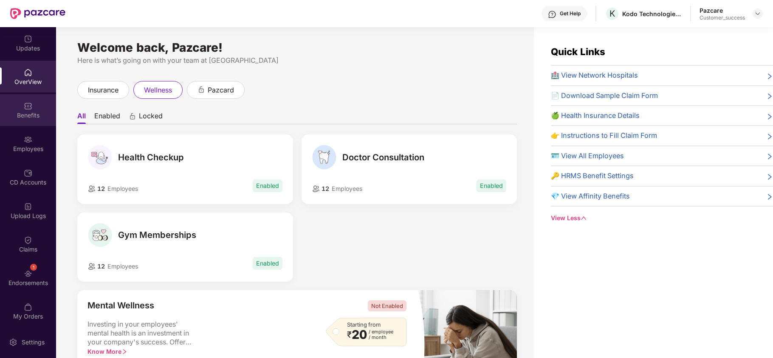
click at [27, 113] on div "Benefits" at bounding box center [28, 115] width 56 height 8
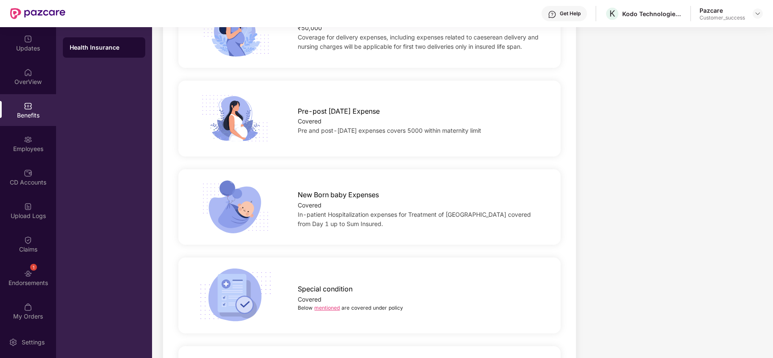
scroll to position [1211, 0]
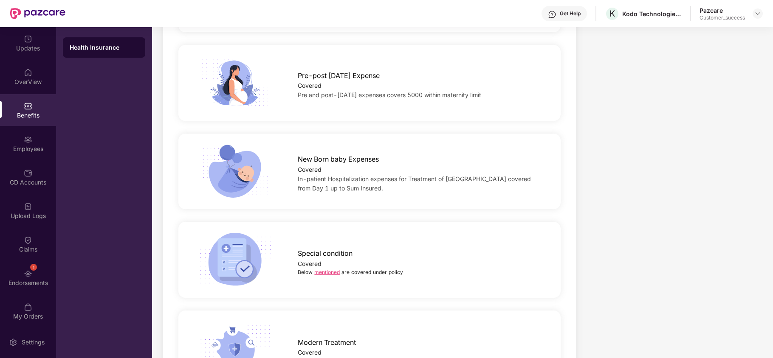
click at [327, 269] on link "mentioned" at bounding box center [326, 272] width 25 height 6
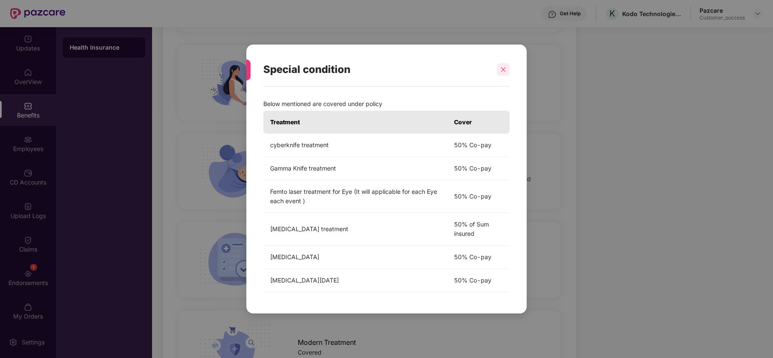
click at [505, 72] on div at bounding box center [503, 69] width 13 height 13
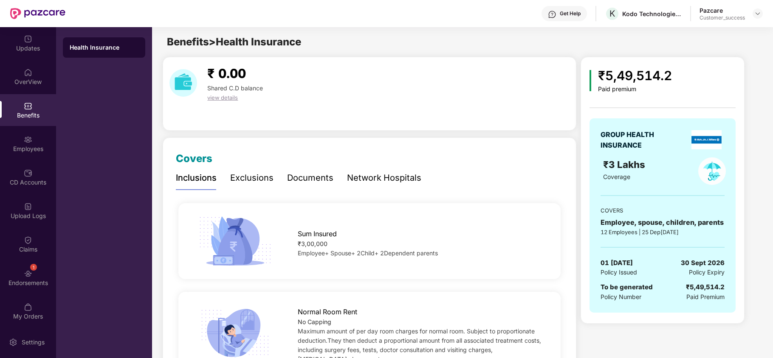
scroll to position [0, 0]
click at [249, 184] on div "Exclusions" at bounding box center [251, 177] width 43 height 13
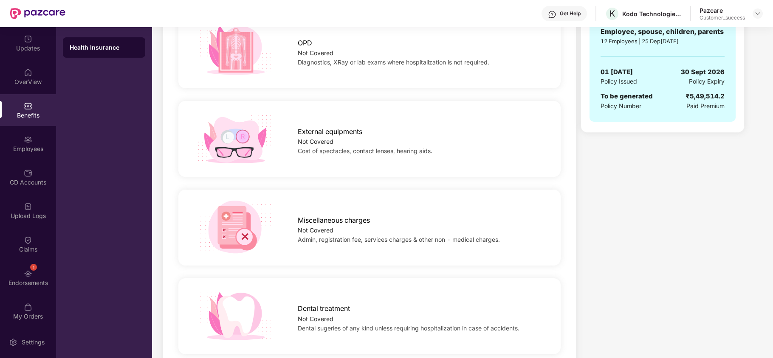
scroll to position [0, 0]
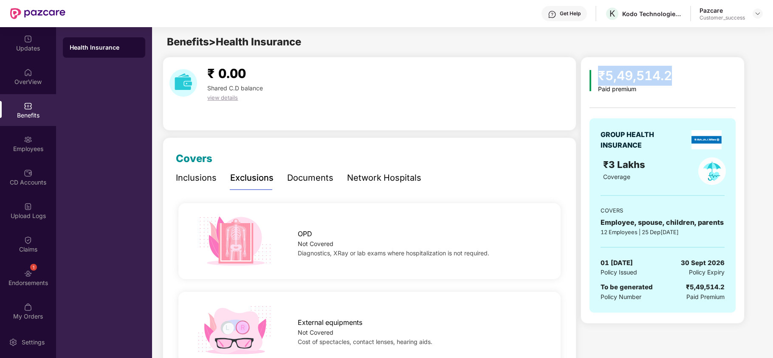
drag, startPoint x: 600, startPoint y: 77, endPoint x: 670, endPoint y: 70, distance: 69.9
click at [670, 70] on div "₹5,49,514.2" at bounding box center [635, 76] width 74 height 20
drag, startPoint x: 603, startPoint y: 136, endPoint x: 622, endPoint y: 138, distance: 19.2
click at [622, 138] on div "GROUP HEALTH INSURANCE" at bounding box center [637, 140] width 74 height 21
drag, startPoint x: 602, startPoint y: 222, endPoint x: 698, endPoint y: 203, distance: 97.9
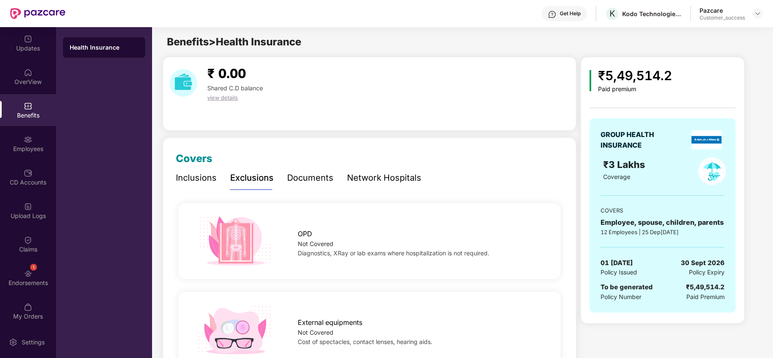
click at [698, 203] on div "GROUP HEALTH INSURANCE ₹3 Lakhs �[DATE]OVERS Employee[DATE]ildren, parents 12 E…" at bounding box center [662, 215] width 146 height 194
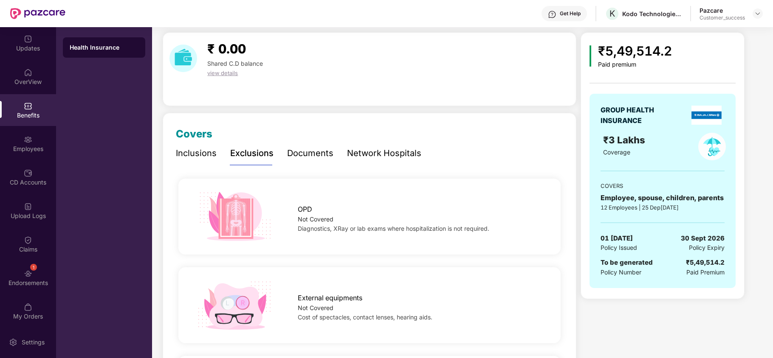
scroll to position [24, 0]
drag, startPoint x: 600, startPoint y: 264, endPoint x: 651, endPoint y: 264, distance: 51.8
click at [651, 264] on div "GROUP HEALTH INSURANCE ₹3 Lakhs �[DATE]OVERS Employee[DATE]ildren, parents 12 E…" at bounding box center [662, 191] width 146 height 194
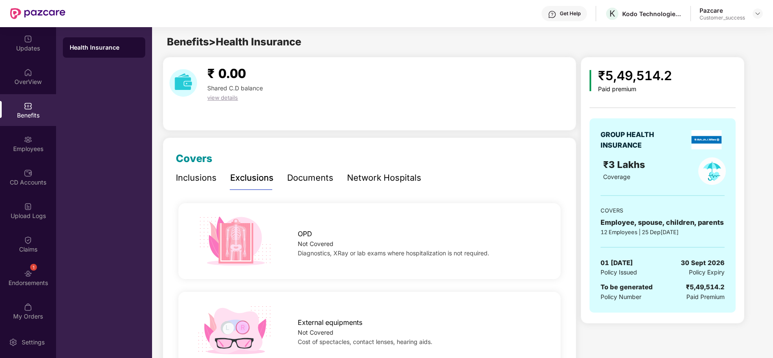
click at [313, 182] on div "Documents" at bounding box center [310, 178] width 46 height 13
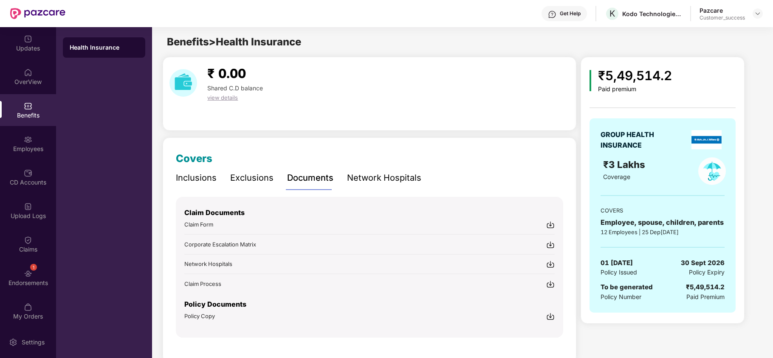
scroll to position [19, 0]
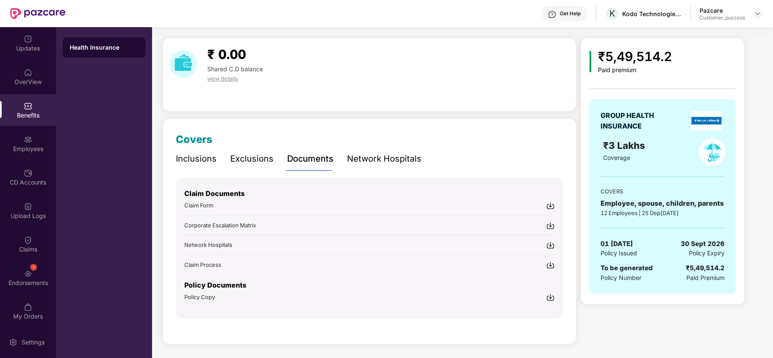
click at [355, 166] on div "Network Hospitals" at bounding box center [384, 158] width 74 height 23
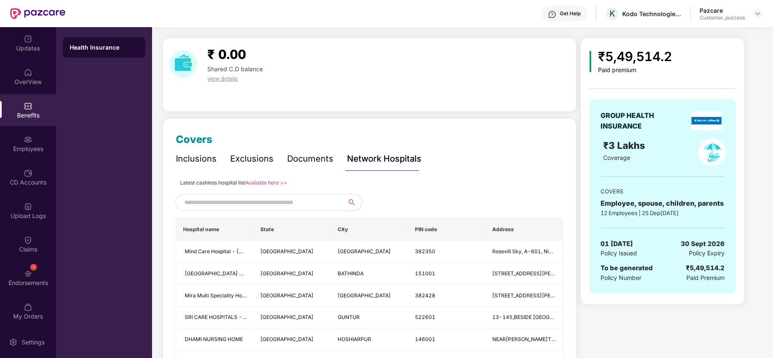
click at [273, 183] on link "Available here >>" at bounding box center [266, 183] width 42 height 6
click at [26, 143] on img at bounding box center [28, 139] width 8 height 8
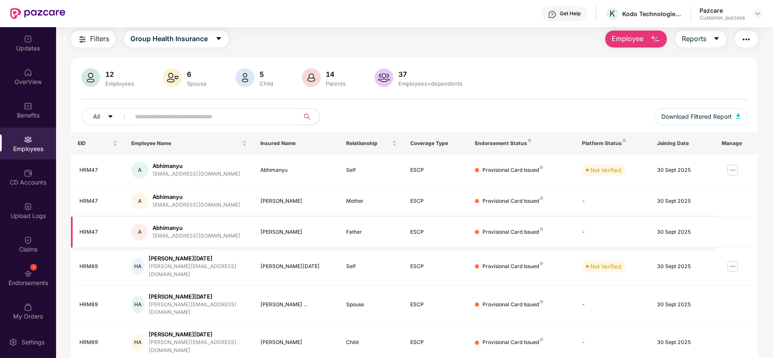
scroll to position [0, 0]
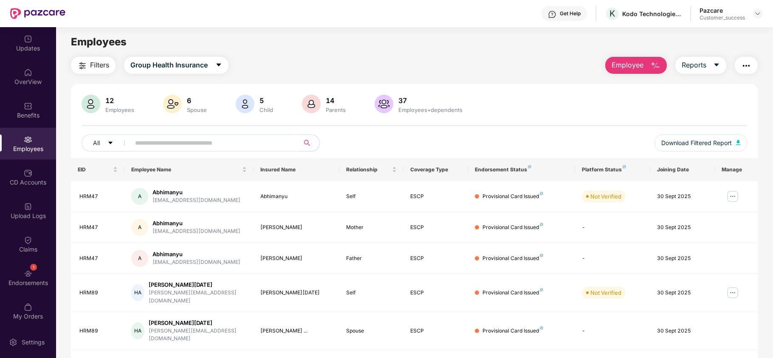
click at [637, 69] on span "Employee" at bounding box center [627, 65] width 32 height 11
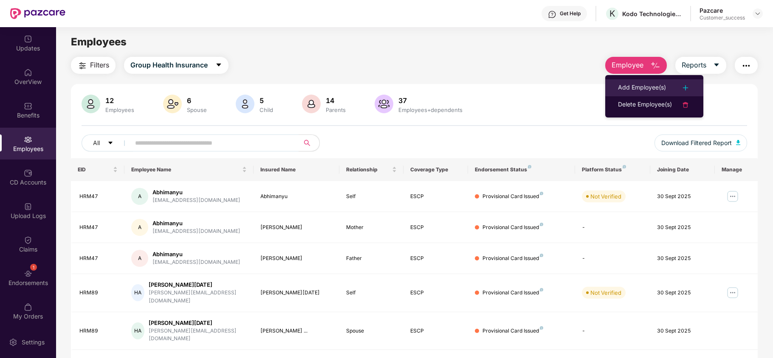
click at [647, 85] on div "Add Employee(s)" at bounding box center [642, 88] width 48 height 10
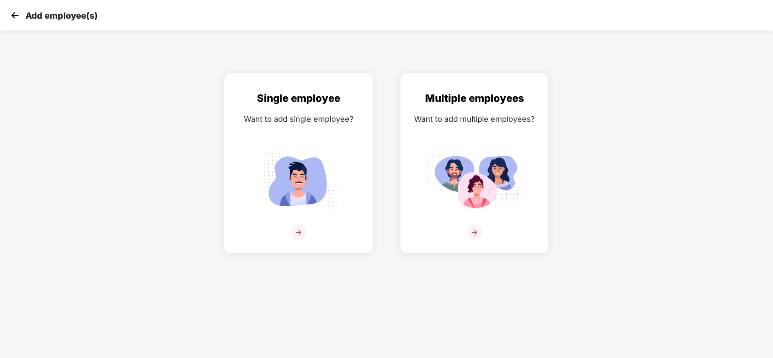
click at [327, 150] on img at bounding box center [298, 181] width 95 height 66
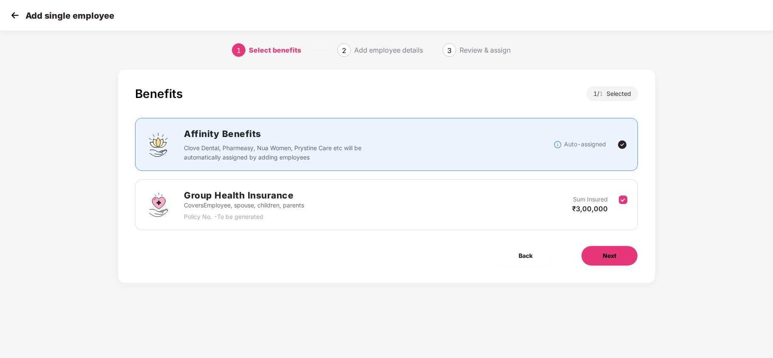
click at [610, 256] on span "Next" at bounding box center [610, 255] width 14 height 9
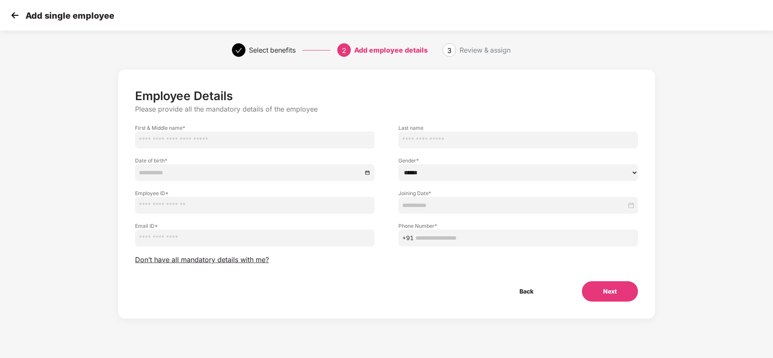
click at [289, 136] on input "text" at bounding box center [254, 140] width 239 height 17
click at [306, 217] on div "Email ID *" at bounding box center [254, 230] width 263 height 33
click at [13, 19] on img at bounding box center [14, 15] width 13 height 13
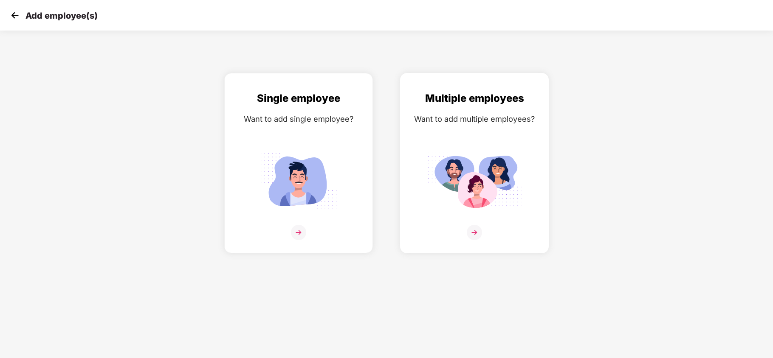
click at [474, 143] on div "Multiple employees Want to add multiple employees?" at bounding box center [474, 170] width 131 height 161
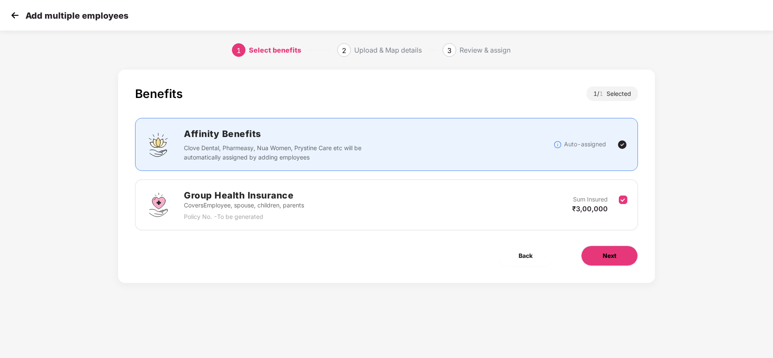
click at [600, 264] on button "Next" at bounding box center [609, 256] width 57 height 20
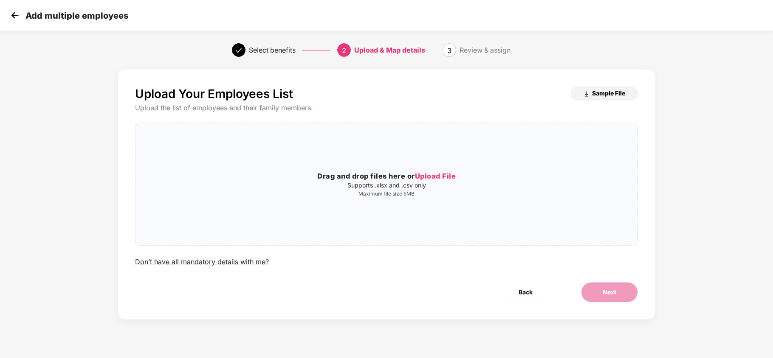
click at [598, 92] on span "Sample File" at bounding box center [608, 93] width 33 height 8
click at [17, 16] on img at bounding box center [14, 15] width 13 height 13
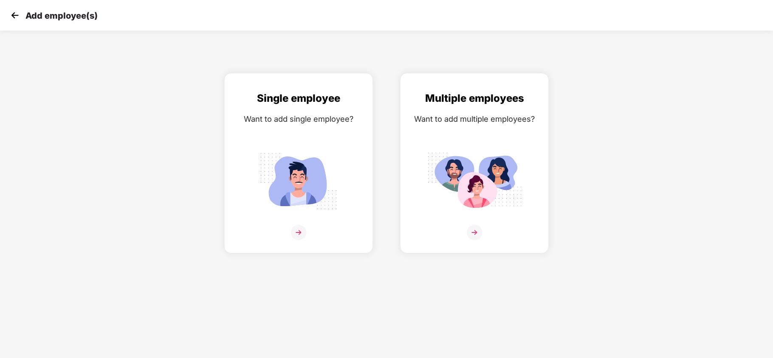
click at [9, 12] on img at bounding box center [14, 15] width 13 height 13
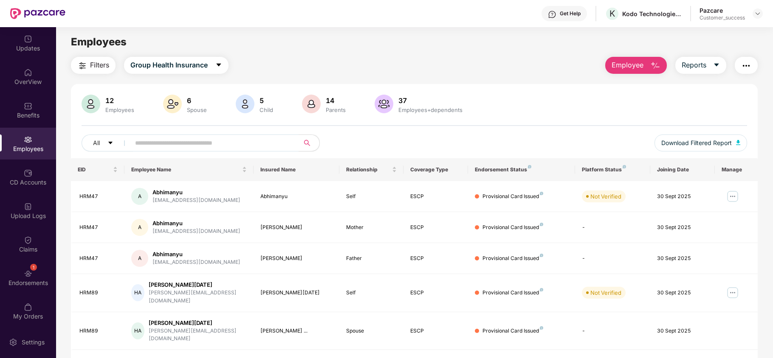
click at [639, 64] on span "Employee" at bounding box center [627, 65] width 32 height 11
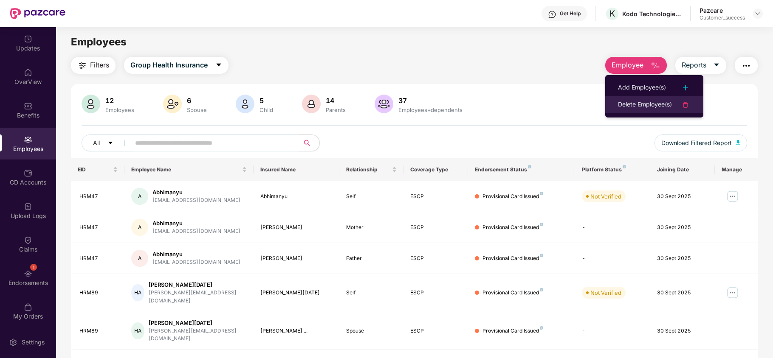
click at [635, 106] on div "Delete Employee(s)" at bounding box center [645, 105] width 54 height 10
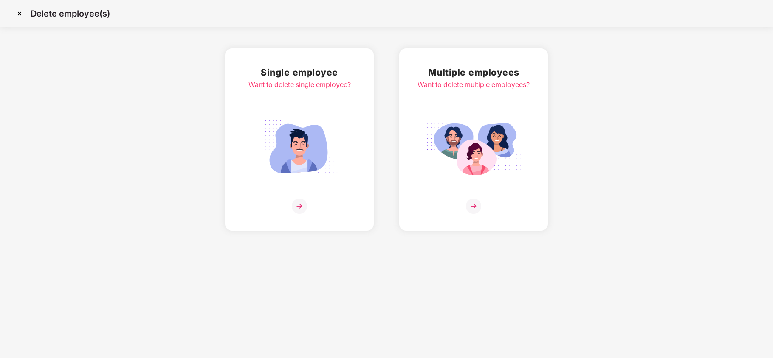
click at [303, 107] on div "Single employee Want to delete single employee?" at bounding box center [299, 139] width 102 height 149
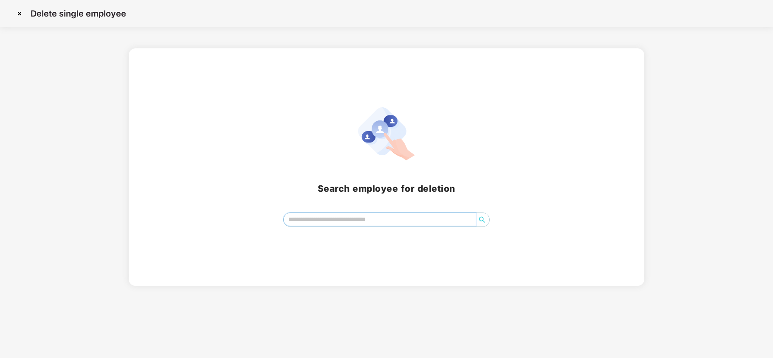
click at [329, 225] on input "search" at bounding box center [380, 219] width 192 height 13
type input "**"
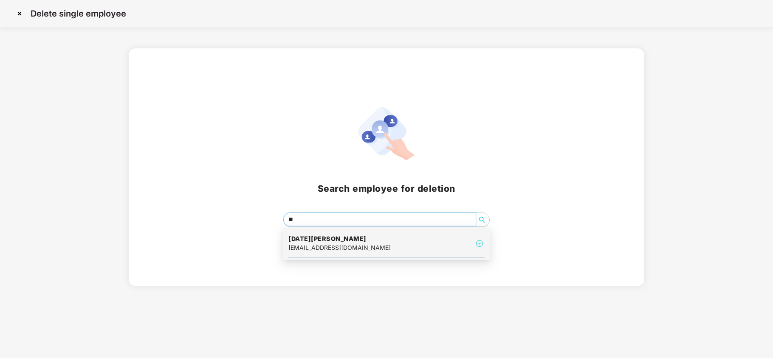
click at [328, 240] on h4 "[DATE][PERSON_NAME]" at bounding box center [339, 239] width 102 height 8
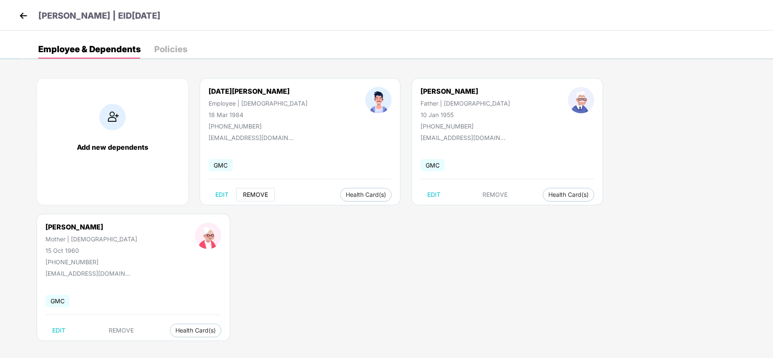
click at [252, 194] on span "REMOVE" at bounding box center [255, 194] width 25 height 7
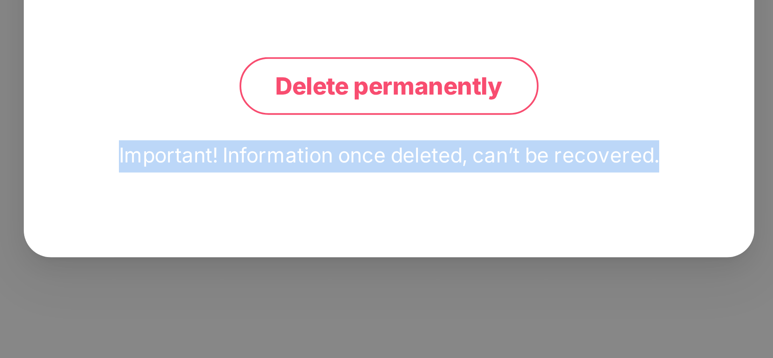
drag, startPoint x: 298, startPoint y: 289, endPoint x: 452, endPoint y: 281, distance: 153.9
click at [452, 281] on div "Are you sure you want to delete this employee? Note: Deleting employee will als…" at bounding box center [367, 179] width 183 height 271
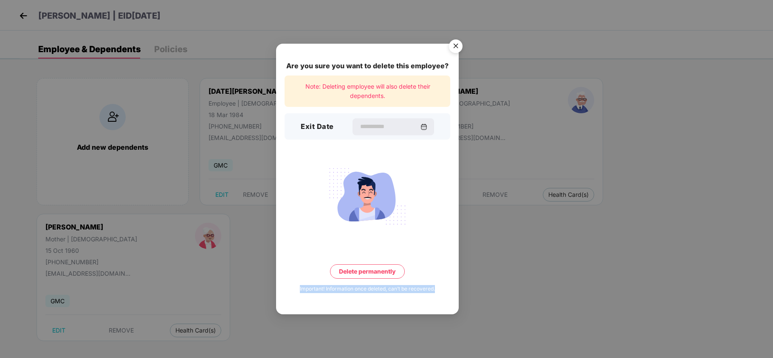
click at [451, 48] on img "Close" at bounding box center [456, 48] width 24 height 24
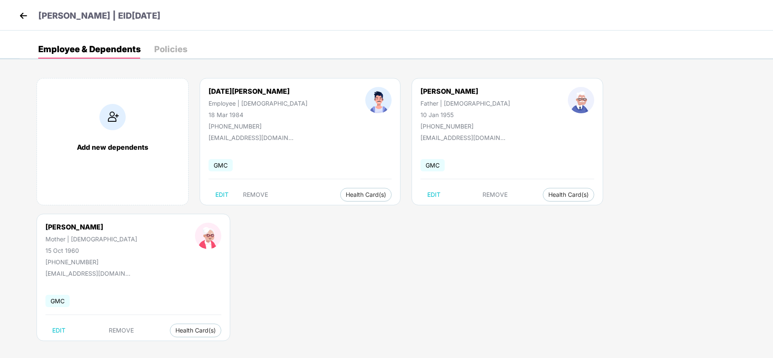
click at [21, 12] on img at bounding box center [23, 15] width 13 height 13
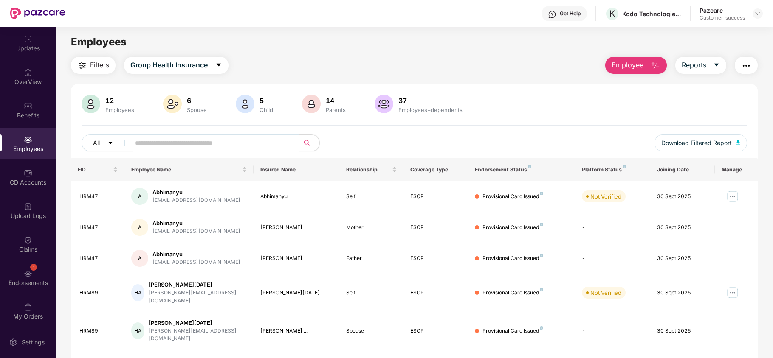
click at [642, 69] on span "Employee" at bounding box center [627, 65] width 32 height 11
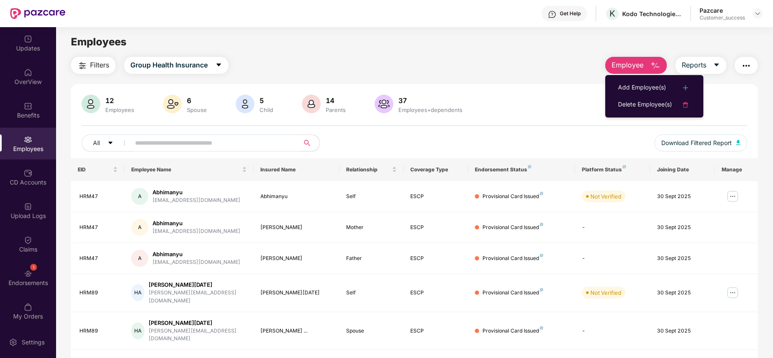
click at [542, 93] on div "12 Employees 6 Spouse 5 Child [DEMOGRAPHIC_DATA] Parents 37 Employees+dependent…" at bounding box center [414, 324] width 687 height 480
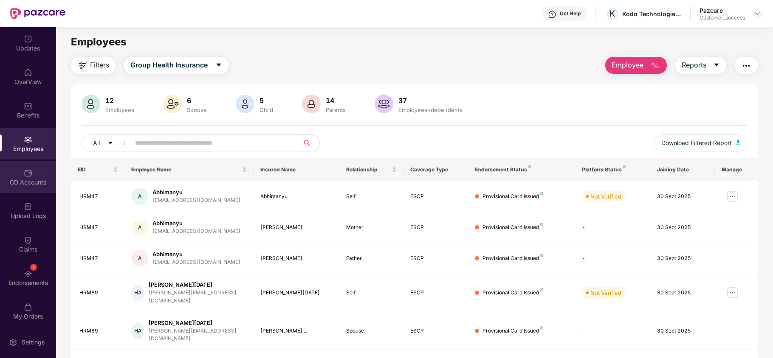
click at [17, 187] on div "CD Accounts" at bounding box center [28, 177] width 56 height 32
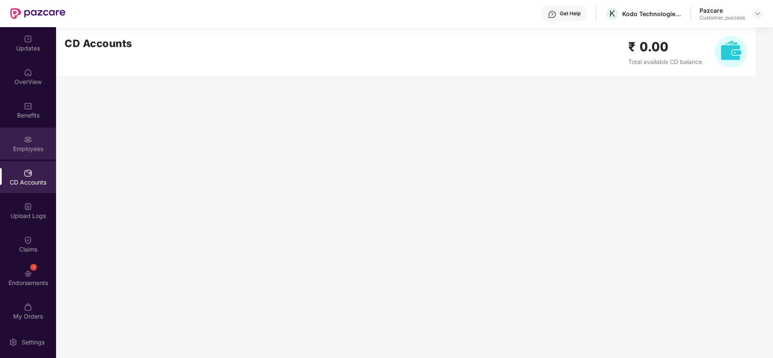
click at [34, 138] on div "Employees" at bounding box center [28, 144] width 56 height 32
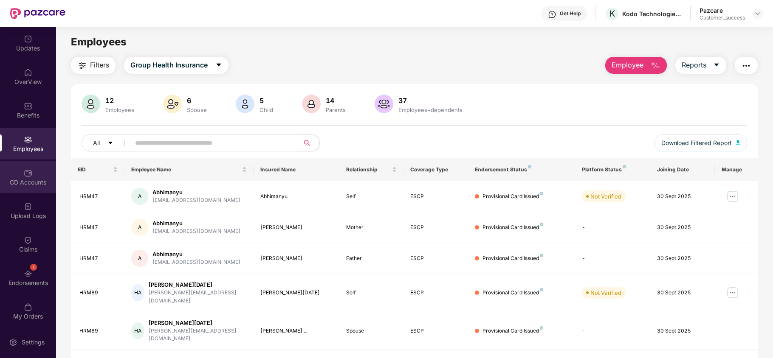
click at [36, 177] on div "CD Accounts" at bounding box center [28, 177] width 56 height 32
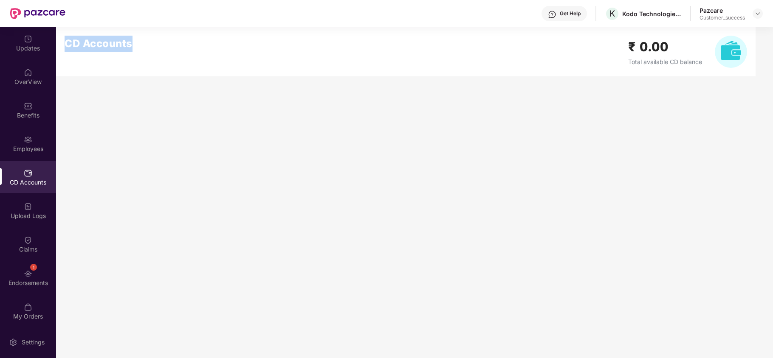
drag, startPoint x: 63, startPoint y: 45, endPoint x: 140, endPoint y: 53, distance: 76.9
click at [140, 53] on div "CD Accounts ₹ 0.00 Total available CD balance" at bounding box center [405, 51] width 699 height 49
click at [168, 65] on div "CD Accounts ₹ 0.00 Total available CD balance" at bounding box center [405, 51] width 699 height 49
click at [21, 248] on div "Claims" at bounding box center [28, 249] width 56 height 8
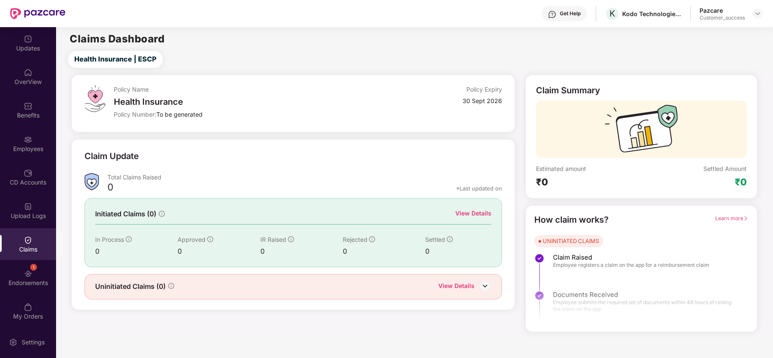
click at [483, 290] on img at bounding box center [485, 286] width 13 height 13
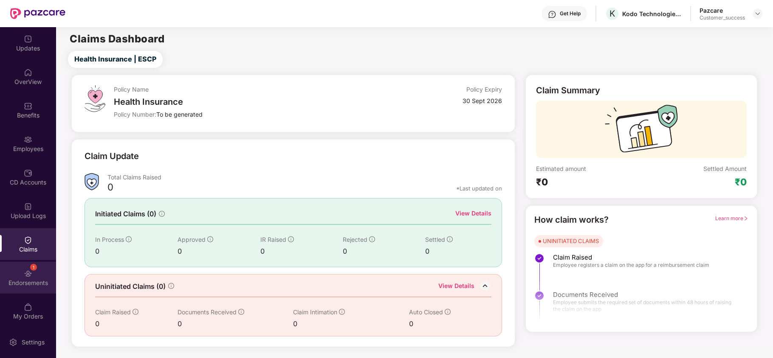
click at [14, 279] on div "Endorsements" at bounding box center [28, 283] width 56 height 8
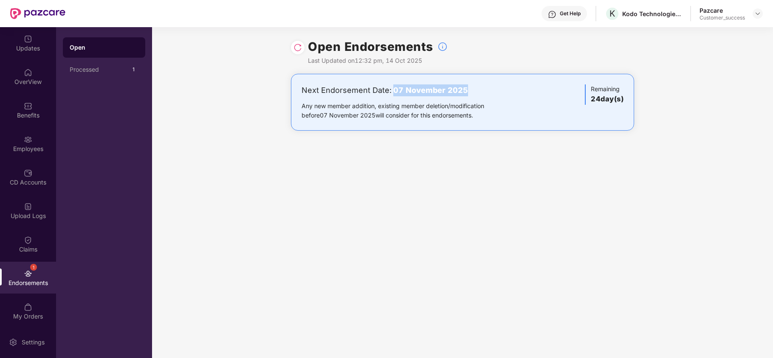
drag, startPoint x: 391, startPoint y: 90, endPoint x: 467, endPoint y: 86, distance: 76.6
click at [467, 86] on div "Ne[DATE]ate: 07 November 2025" at bounding box center [405, 90] width 209 height 12
click at [565, 18] on div "Get Help" at bounding box center [563, 13] width 45 height 15
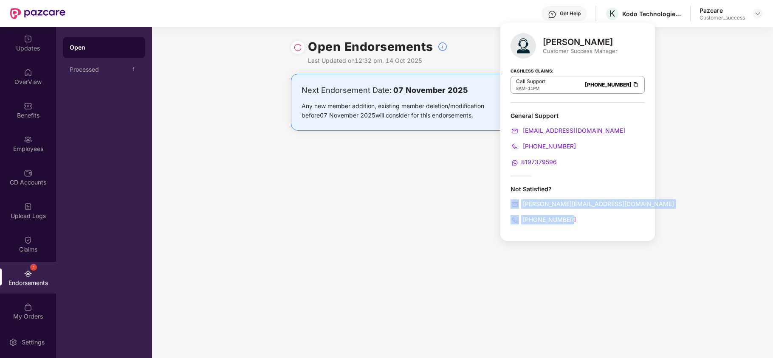
drag, startPoint x: 591, startPoint y: 223, endPoint x: 507, endPoint y: 196, distance: 88.4
click at [507, 196] on div "[PERSON_NAME] Customer Success Manager Cashless Claims: Call Support 8AM - 11PM…" at bounding box center [577, 132] width 155 height 218
click at [570, 175] on div "[PERSON_NAME] Customer Success Manager Cashless Claims: Call Support 8AM - 11PM…" at bounding box center [577, 132] width 155 height 218
click at [438, 187] on div "[DATE]ments Last Updated on 12:32 pm, 14 Oct 2025 Next Endorsement Date: 07 N[D…" at bounding box center [462, 192] width 621 height 331
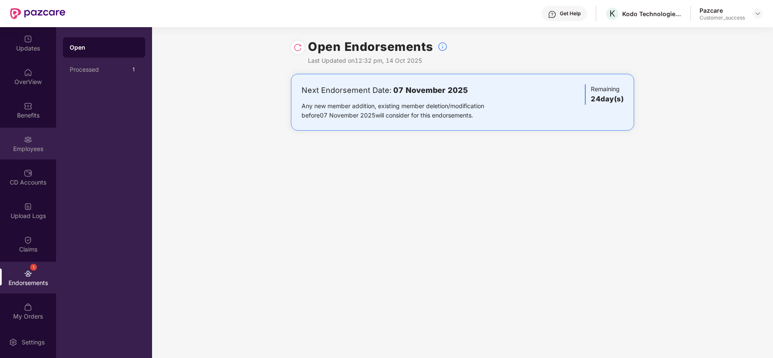
click at [28, 128] on div "Employees" at bounding box center [28, 144] width 56 height 32
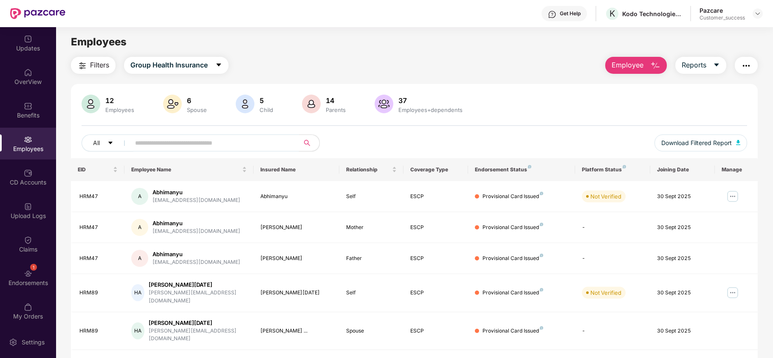
click at [212, 149] on input "text" at bounding box center [211, 143] width 152 height 13
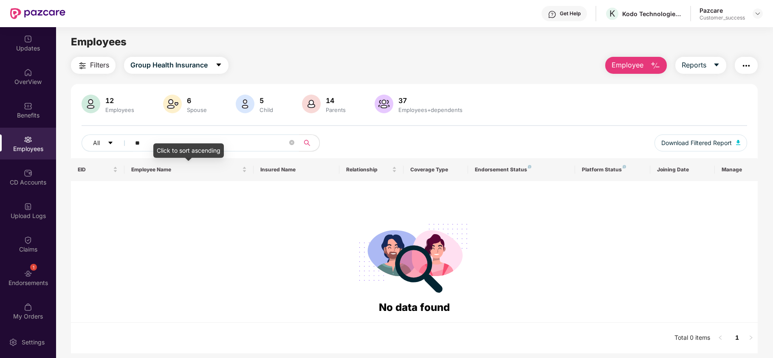
type input "*"
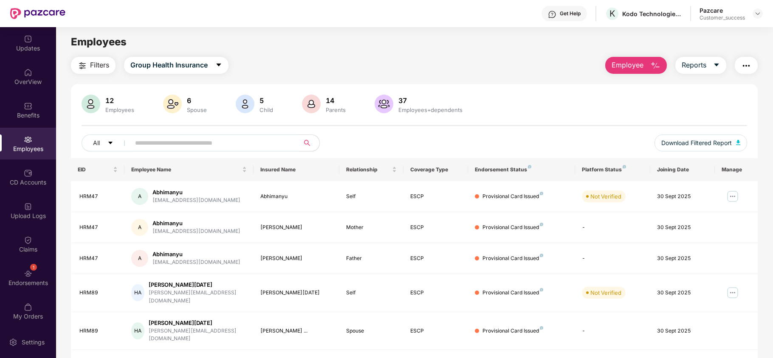
click at [628, 66] on span "Employee" at bounding box center [627, 65] width 32 height 11
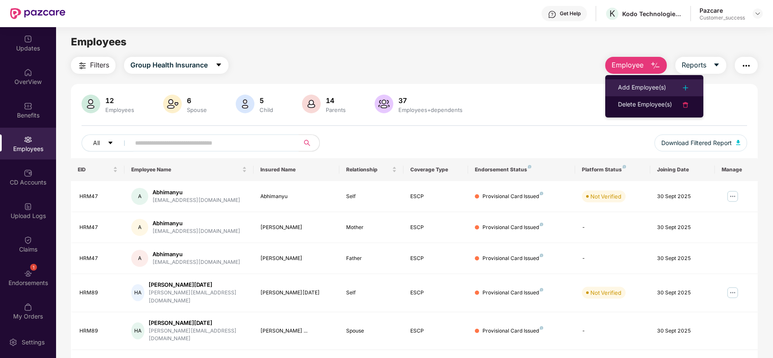
click at [628, 85] on div "Add Employee(s)" at bounding box center [642, 88] width 48 height 10
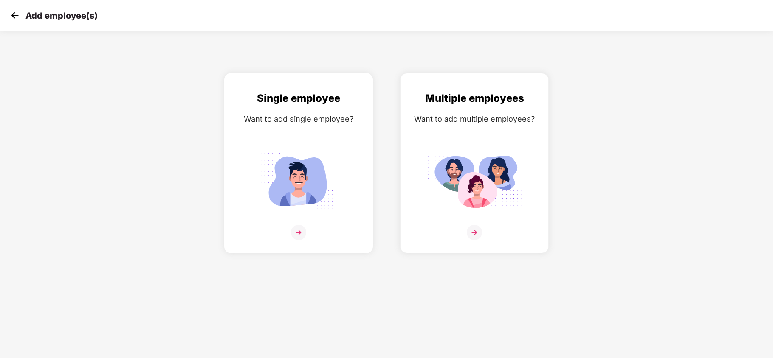
click at [270, 161] on img at bounding box center [298, 181] width 95 height 66
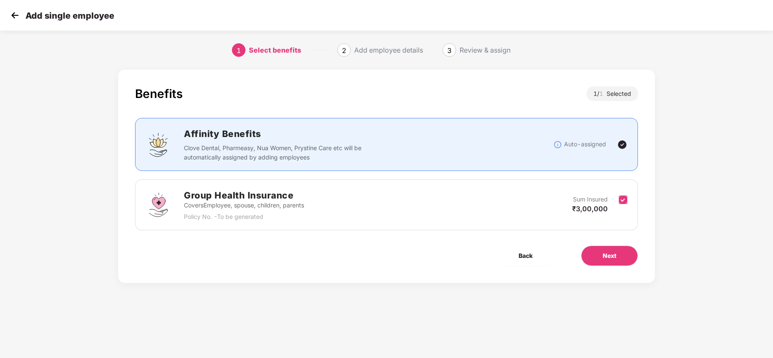
click at [623, 205] on label at bounding box center [623, 205] width 8 height 21
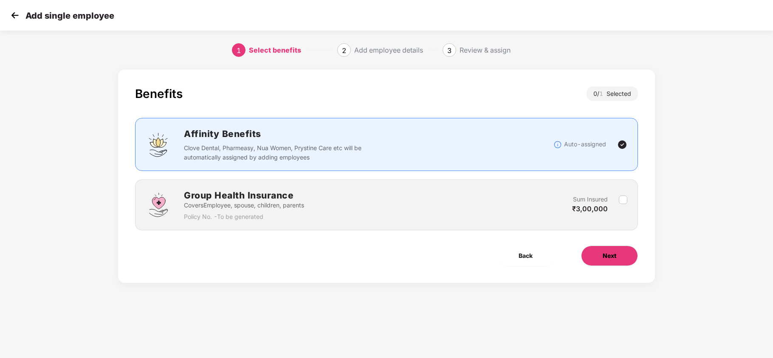
click at [604, 262] on button "Next" at bounding box center [609, 256] width 57 height 20
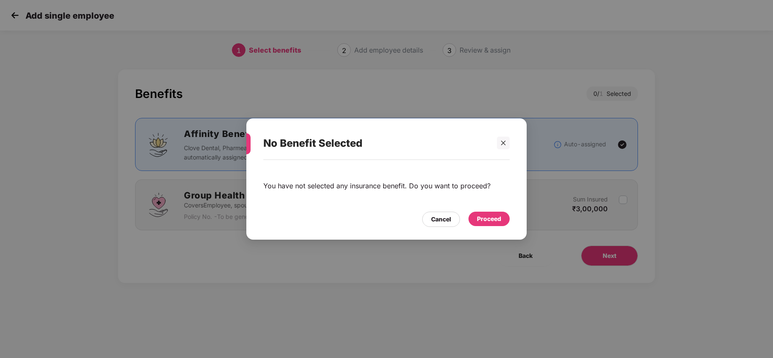
click at [477, 217] on div "Proceed" at bounding box center [489, 218] width 24 height 9
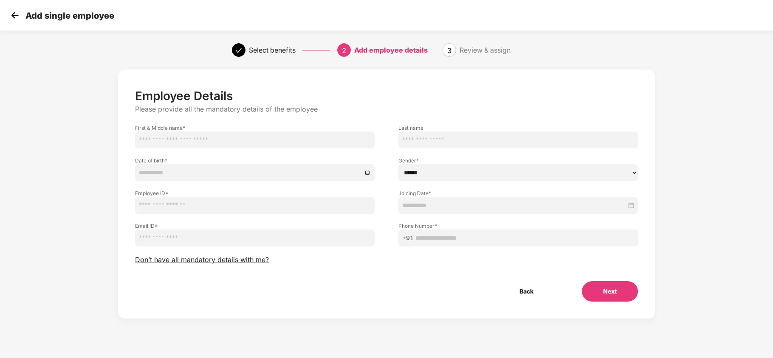
click at [267, 146] on input "text" at bounding box center [254, 140] width 239 height 17
type input "*****"
click at [428, 140] on input "text" at bounding box center [517, 140] width 239 height 17
click at [434, 141] on input "***" at bounding box center [517, 140] width 239 height 17
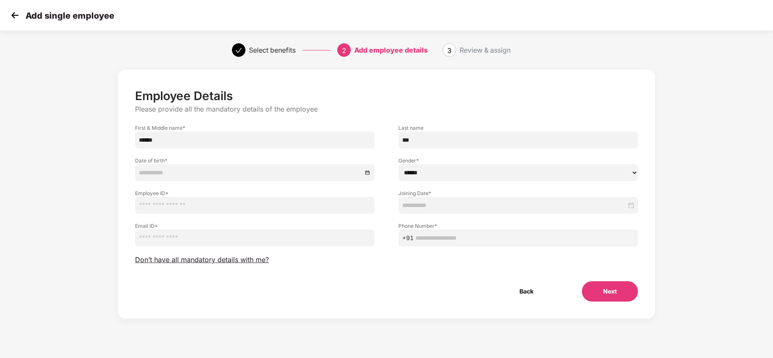
paste input "*****"
click at [434, 141] on input "***" at bounding box center [517, 140] width 239 height 17
type input "********"
click at [234, 176] on input at bounding box center [250, 172] width 223 height 9
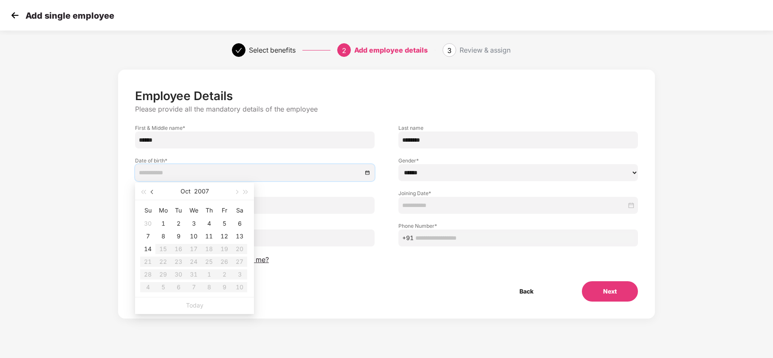
click at [149, 191] on button "button" at bounding box center [152, 191] width 9 height 17
click at [202, 189] on button "2007" at bounding box center [201, 191] width 15 height 17
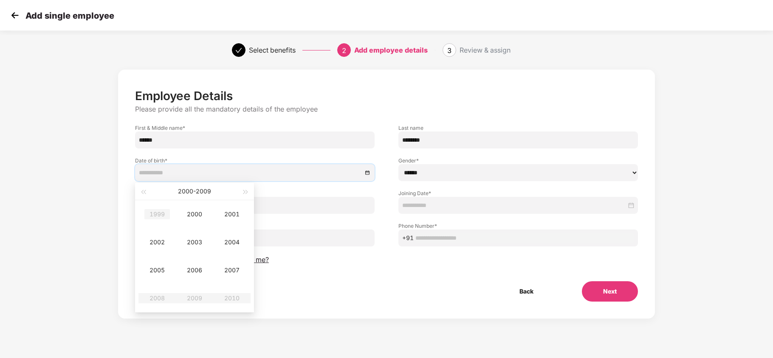
type input "**********"
click at [143, 192] on span "button" at bounding box center [143, 192] width 4 height 4
type input "**********"
click at [158, 298] on div "1998" at bounding box center [156, 298] width 25 height 10
type input "**********"
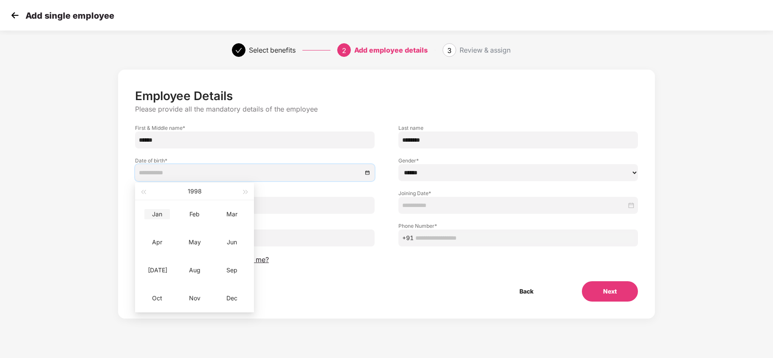
click at [159, 215] on div "Jan" at bounding box center [156, 214] width 25 height 10
type input "**********"
click at [209, 260] on div "22" at bounding box center [209, 262] width 10 height 10
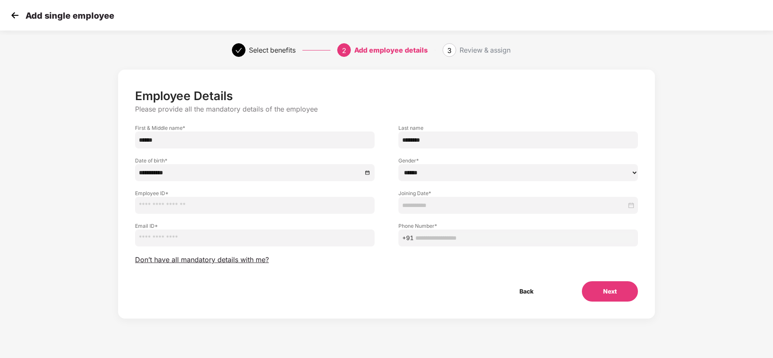
click at [442, 173] on select "****** **** ******" at bounding box center [517, 172] width 239 height 17
select select "******"
click at [398, 164] on select "****** **** ******" at bounding box center [517, 172] width 239 height 17
click at [247, 201] on input "text" at bounding box center [254, 205] width 239 height 17
type input "**********"
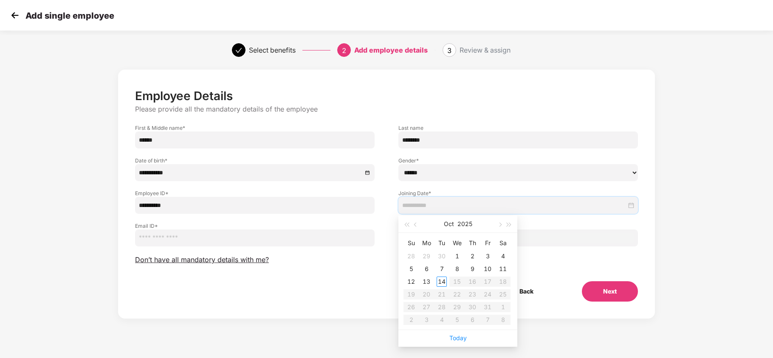
click at [444, 204] on input at bounding box center [514, 205] width 224 height 9
type input "**********"
click at [453, 254] on div "1" at bounding box center [457, 256] width 10 height 10
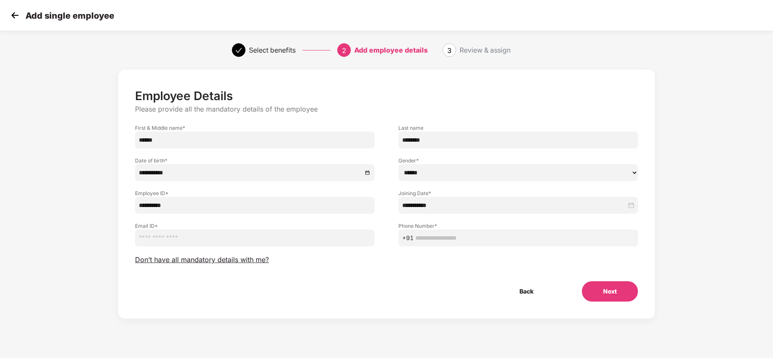
click at [229, 242] on input "email" at bounding box center [254, 238] width 239 height 17
type input "*****"
click at [215, 237] on input "*****" at bounding box center [254, 238] width 239 height 17
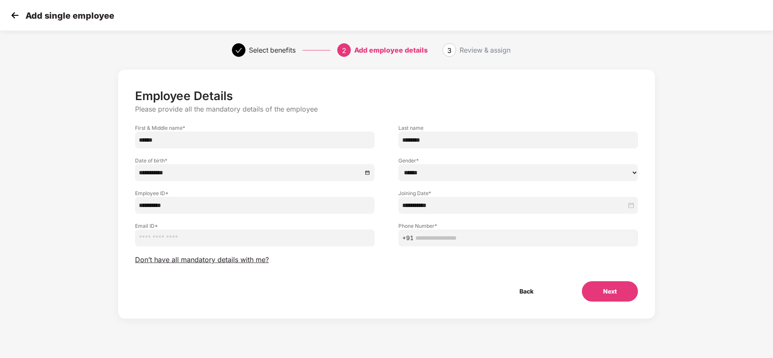
paste input "**********"
type input "**********"
click at [445, 234] on input "text" at bounding box center [524, 238] width 219 height 9
paste input "**********"
type input "**********"
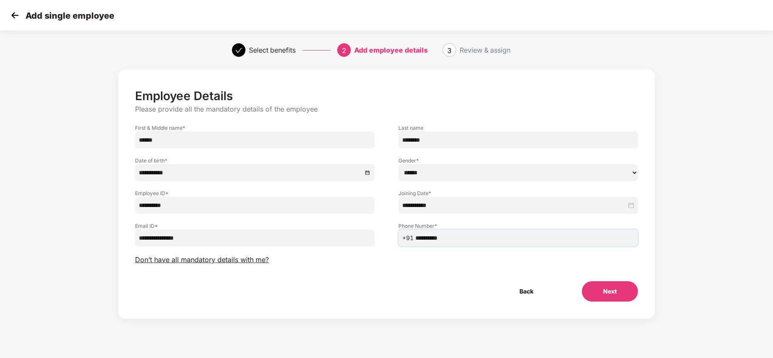
click at [598, 301] on button "Next" at bounding box center [610, 292] width 56 height 20
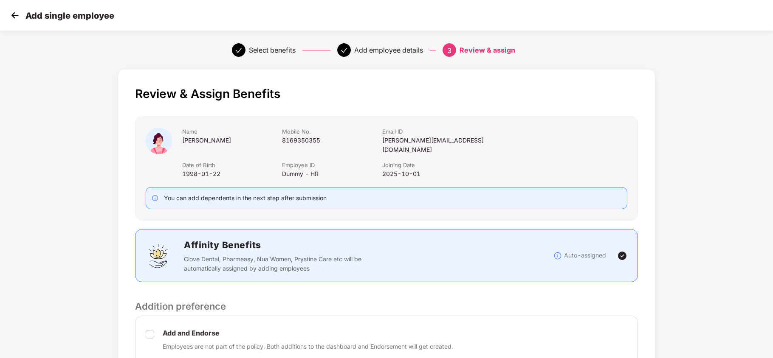
scroll to position [72, 0]
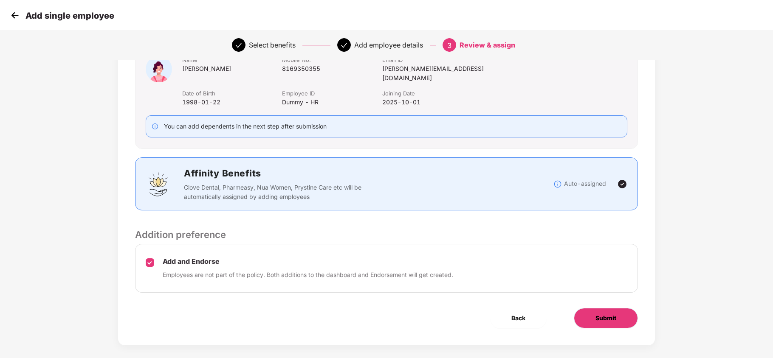
click at [586, 308] on button "Submit" at bounding box center [606, 318] width 64 height 20
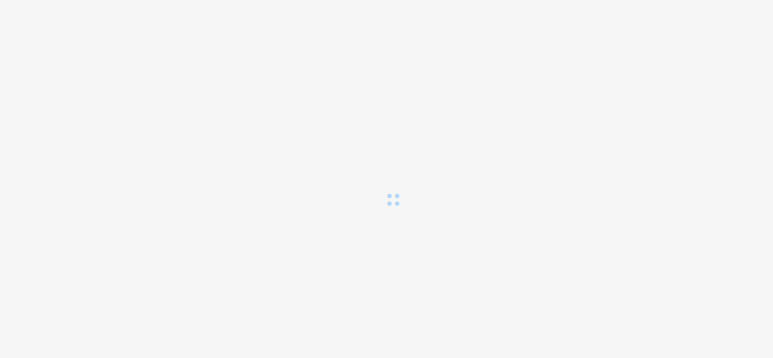
scroll to position [0, 0]
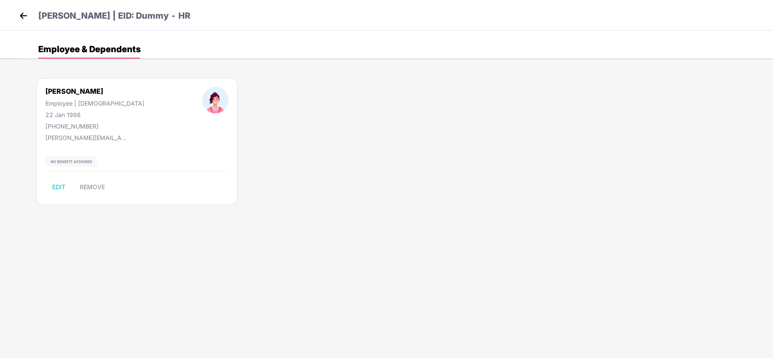
click at [27, 15] on img at bounding box center [23, 15] width 13 height 13
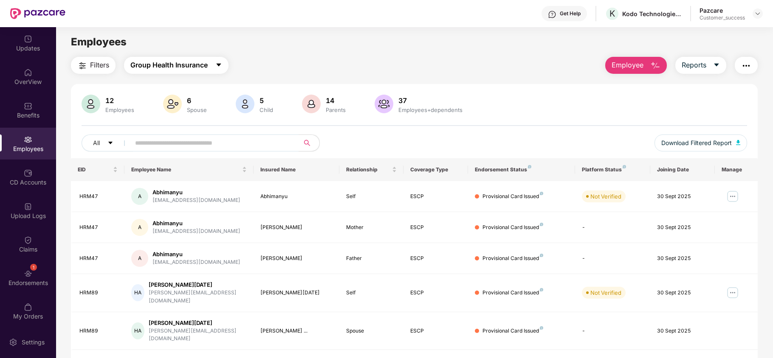
click at [161, 70] on span "Group Health Insurance" at bounding box center [168, 65] width 77 height 11
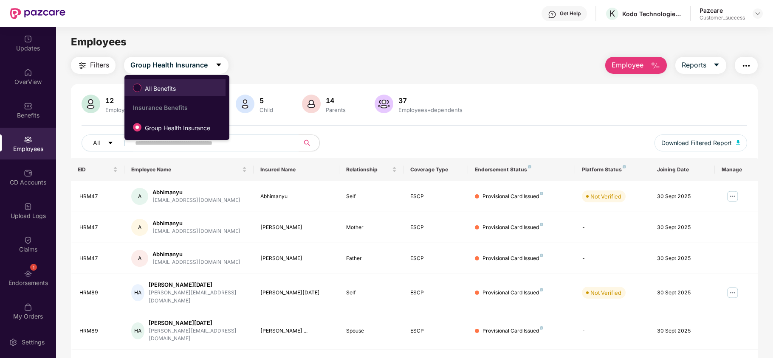
click at [163, 93] on span "All Benefits" at bounding box center [160, 88] width 38 height 9
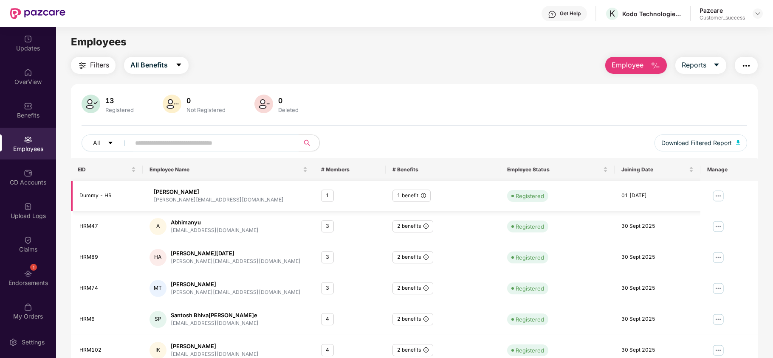
click at [718, 200] on img at bounding box center [718, 196] width 14 height 14
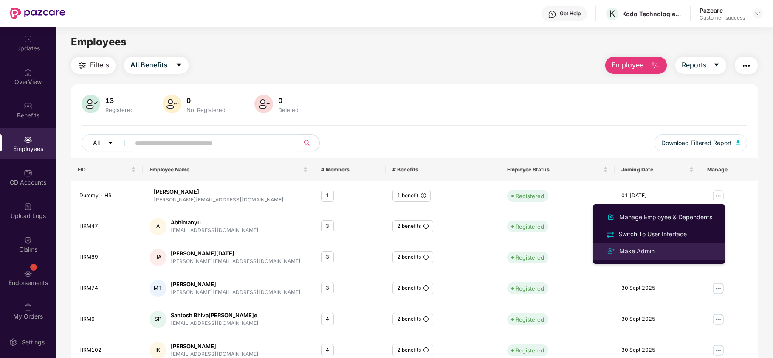
click at [662, 247] on div "Make Admin" at bounding box center [659, 251] width 110 height 10
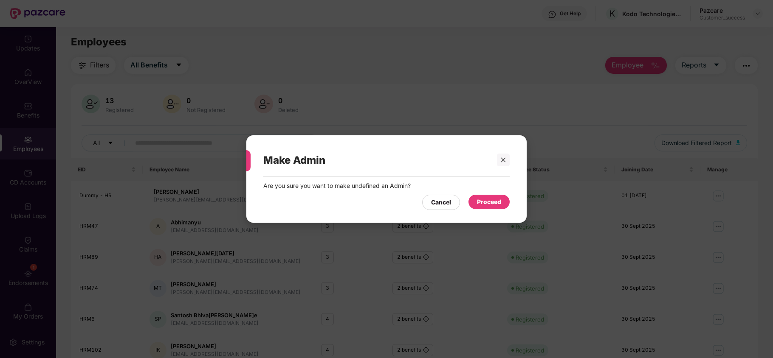
click at [477, 205] on div "Proceed" at bounding box center [489, 201] width 24 height 9
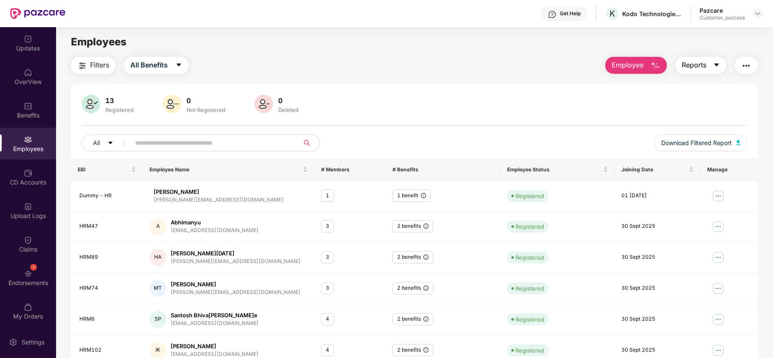
click at [717, 66] on icon "caret-down" at bounding box center [716, 65] width 7 height 7
click at [158, 59] on button "All Benefits" at bounding box center [156, 65] width 65 height 17
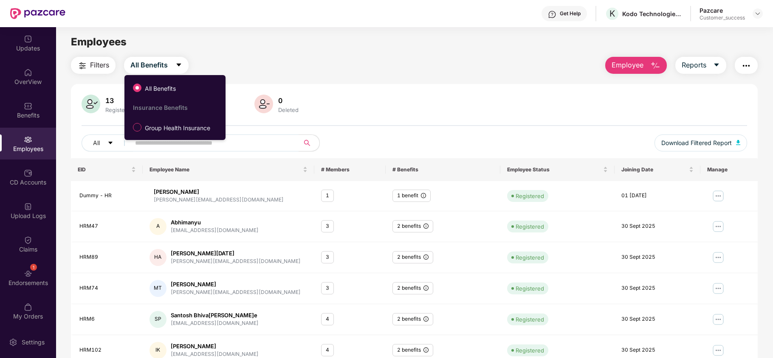
click at [738, 65] on button "button" at bounding box center [746, 65] width 23 height 17
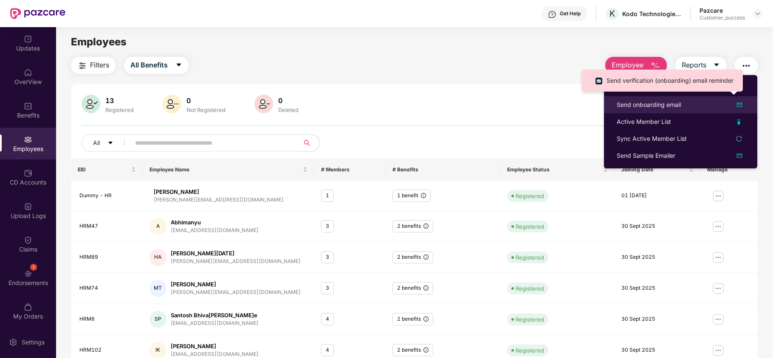
click at [693, 106] on div "Send onboarding email" at bounding box center [681, 105] width 128 height 10
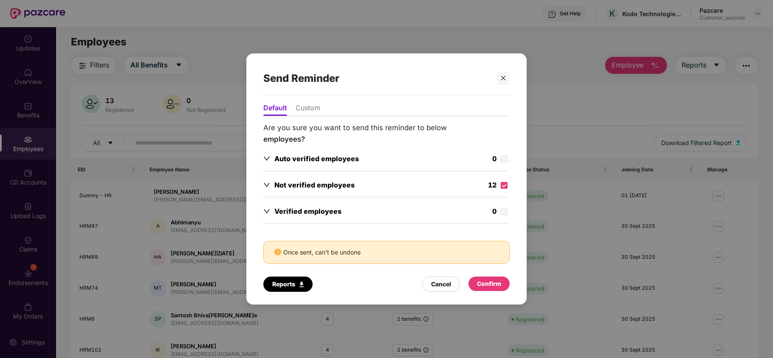
click at [485, 284] on div "Confirm" at bounding box center [489, 283] width 24 height 9
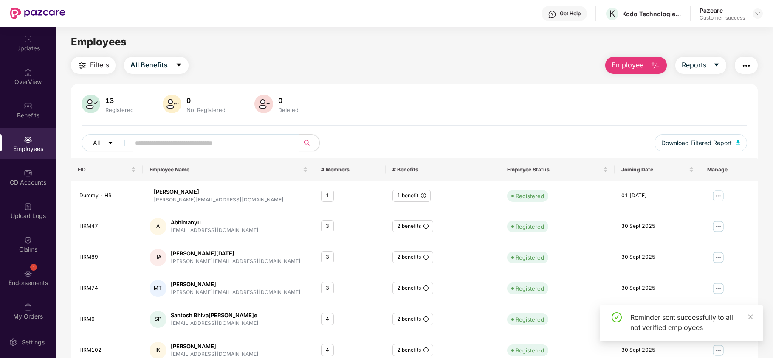
click at [746, 62] on img "button" at bounding box center [746, 66] width 10 height 10
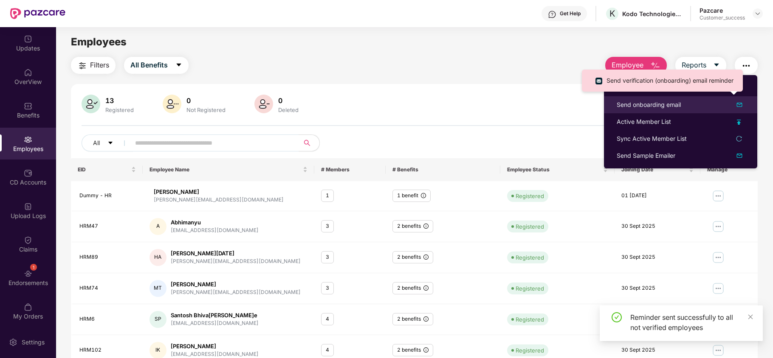
click at [724, 106] on div "Send onboarding email" at bounding box center [681, 105] width 128 height 10
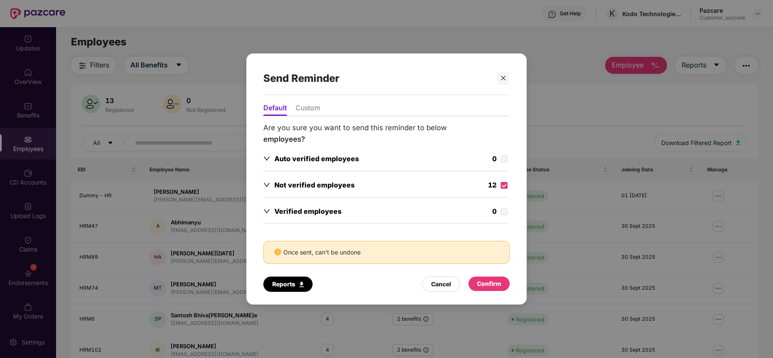
click at [486, 288] on div "Confirm" at bounding box center [489, 283] width 24 height 9
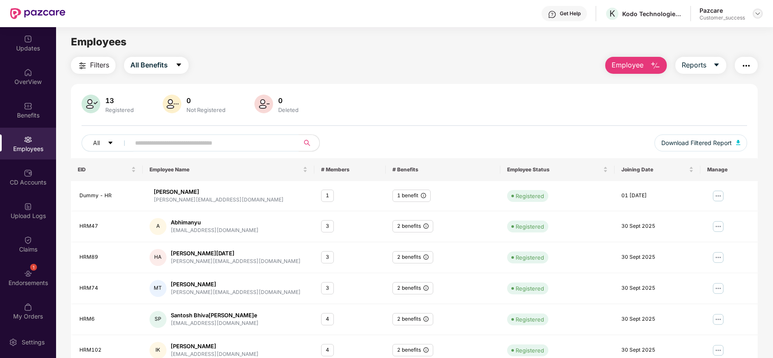
click at [758, 14] on img at bounding box center [757, 13] width 7 height 7
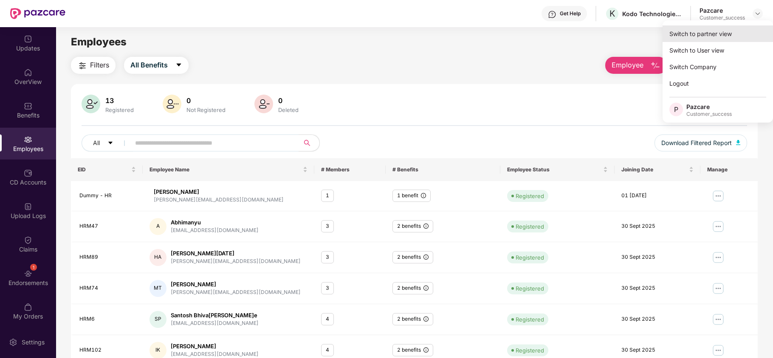
click at [712, 37] on div "Switch to partner view" at bounding box center [717, 33] width 110 height 17
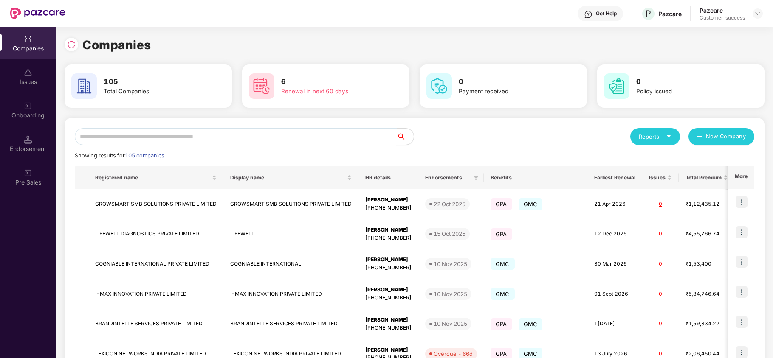
click at [294, 132] on input "text" at bounding box center [236, 136] width 322 height 17
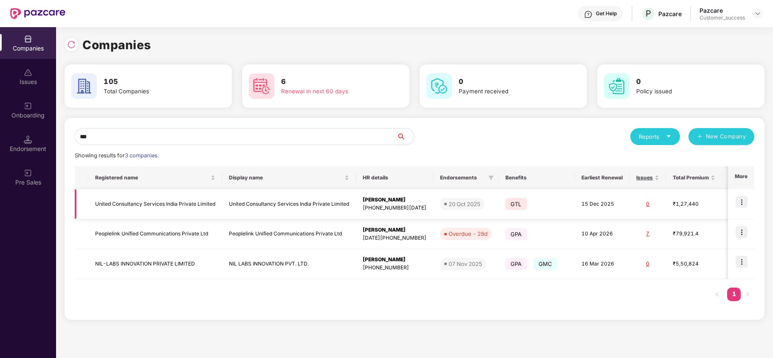
type input "***"
click at [144, 199] on td "United Consultancy Services India Private Limited" at bounding box center [155, 204] width 134 height 30
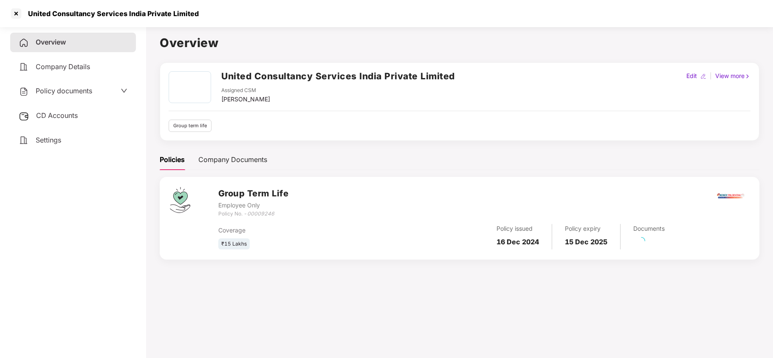
click at [69, 87] on span "Policy documents" at bounding box center [64, 91] width 56 height 8
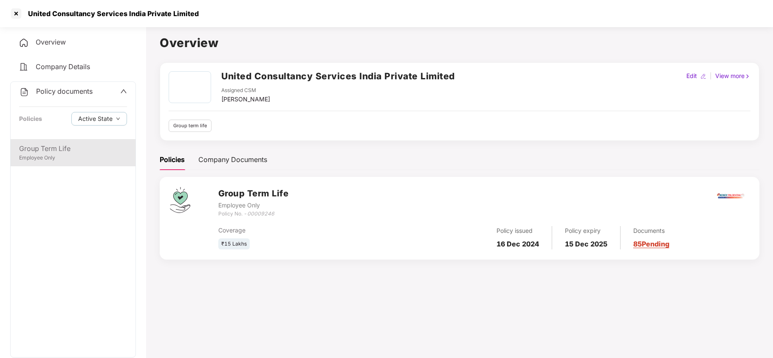
click at [53, 150] on div "Group Term Life" at bounding box center [73, 149] width 108 height 11
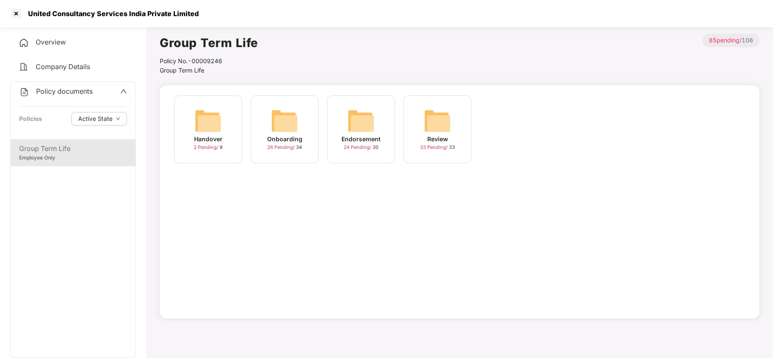
click at [285, 115] on img at bounding box center [284, 120] width 27 height 27
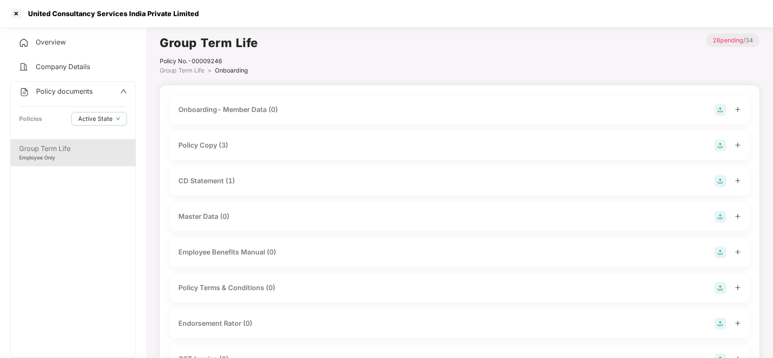
click at [237, 145] on div "Policy Copy (3)" at bounding box center [459, 146] width 562 height 12
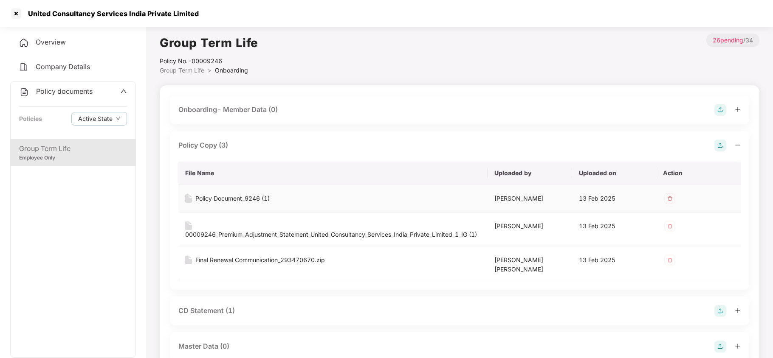
click at [248, 201] on div "Policy Document_9246 (1)" at bounding box center [232, 198] width 74 height 9
click at [289, 265] on div "Final Renewal Communication_293470670.zip" at bounding box center [260, 260] width 130 height 9
click at [254, 232] on div "00009246_Premium_Adjustment_Statement_United_Consultancy_Services_India_Private…" at bounding box center [331, 234] width 292 height 9
click at [20, 16] on div at bounding box center [16, 14] width 14 height 14
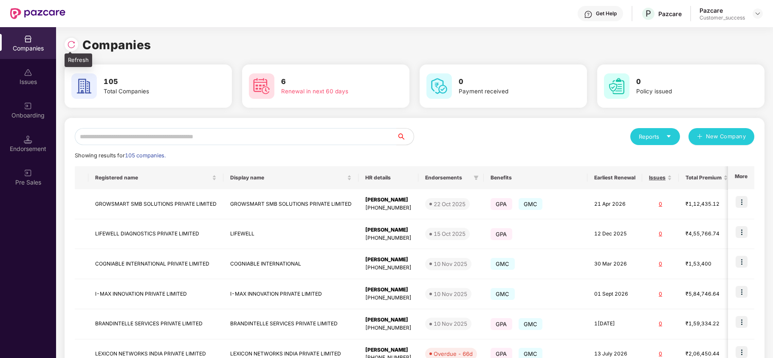
click at [65, 46] on div at bounding box center [72, 45] width 14 height 14
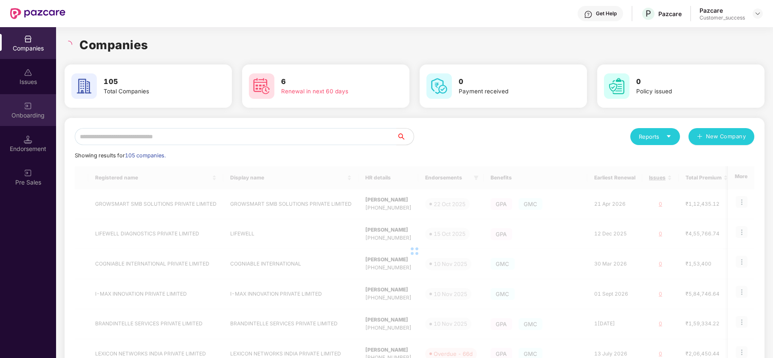
click at [35, 111] on div "Onboarding" at bounding box center [28, 115] width 56 height 8
